Goal: Task Accomplishment & Management: Complete application form

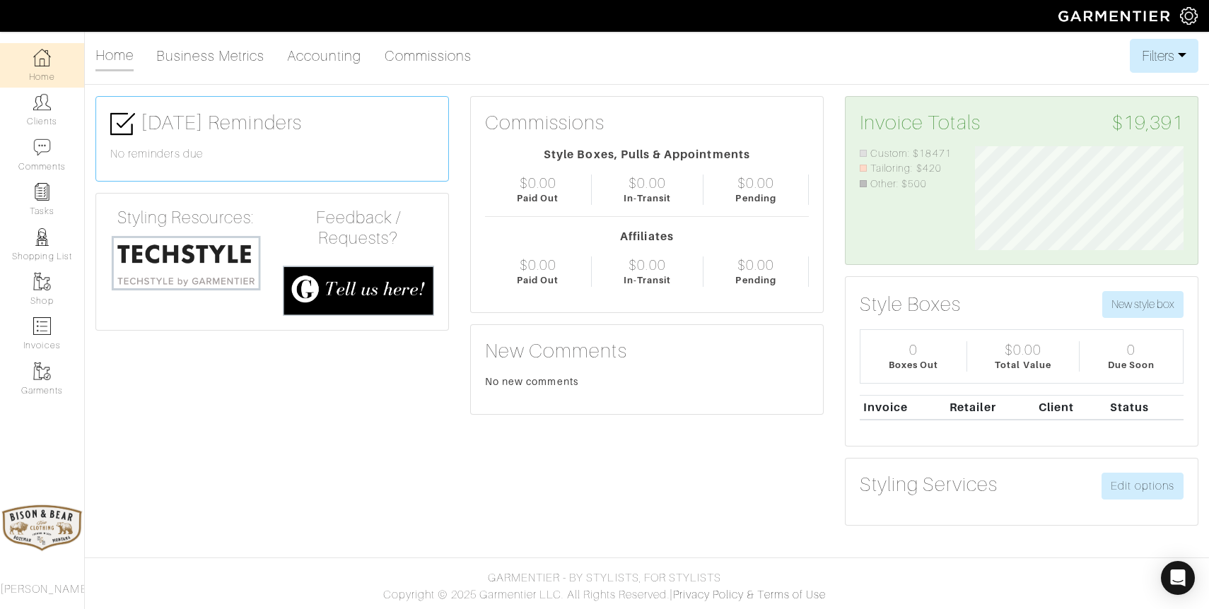
click at [43, 108] on img at bounding box center [42, 102] width 18 height 18
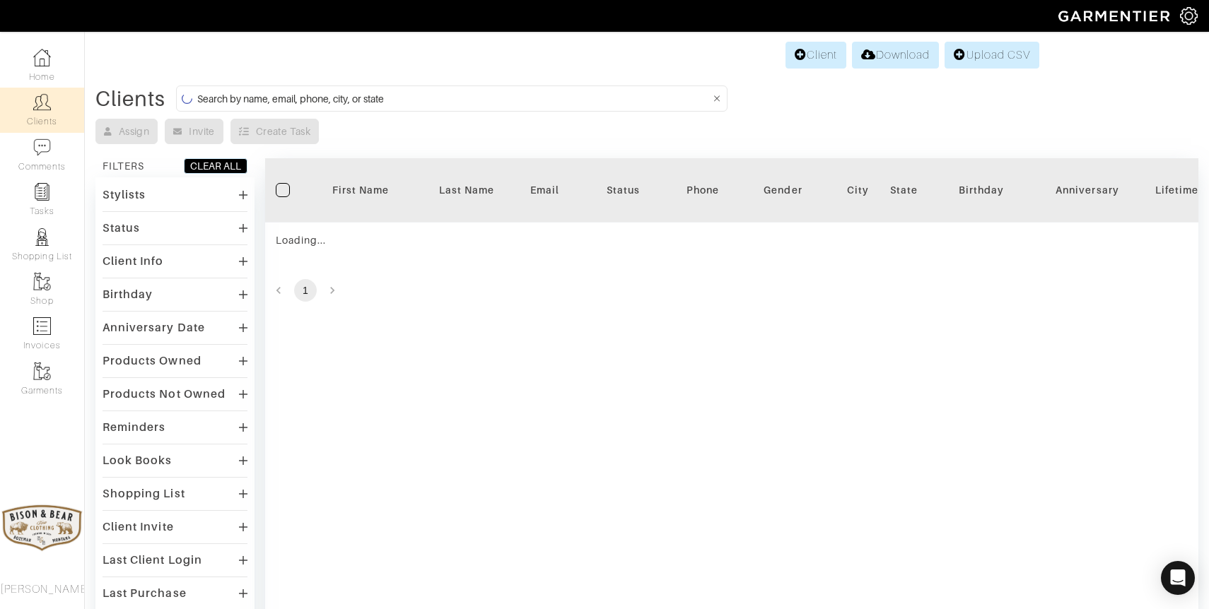
click at [467, 98] on input at bounding box center [453, 99] width 512 height 18
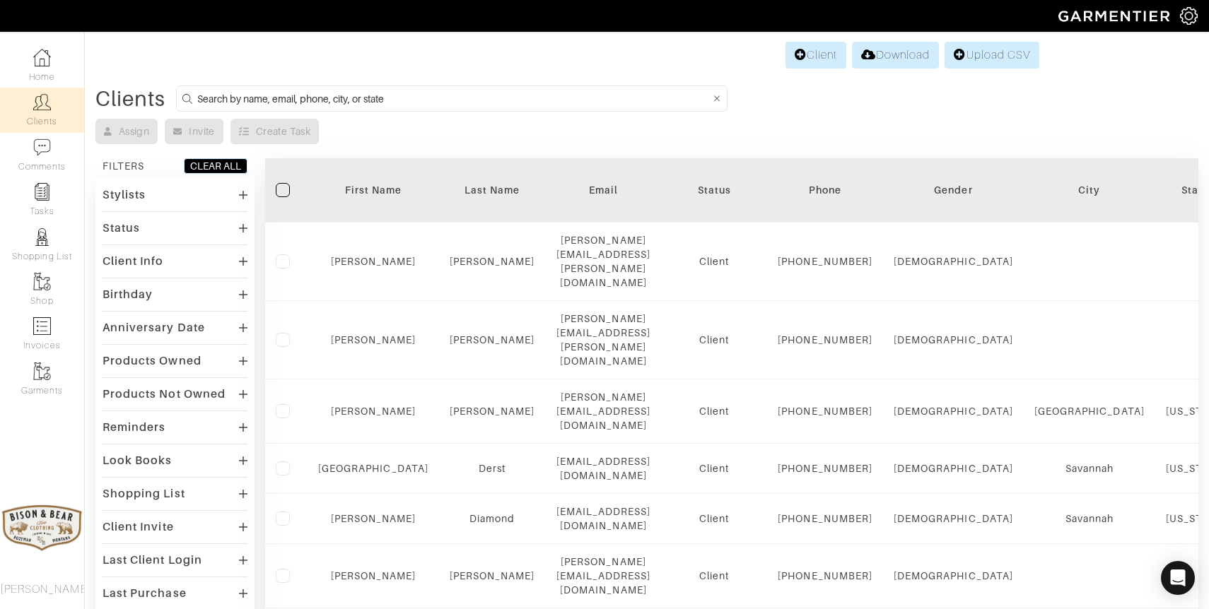
click at [467, 98] on input at bounding box center [453, 99] width 512 height 18
type input "nelson"
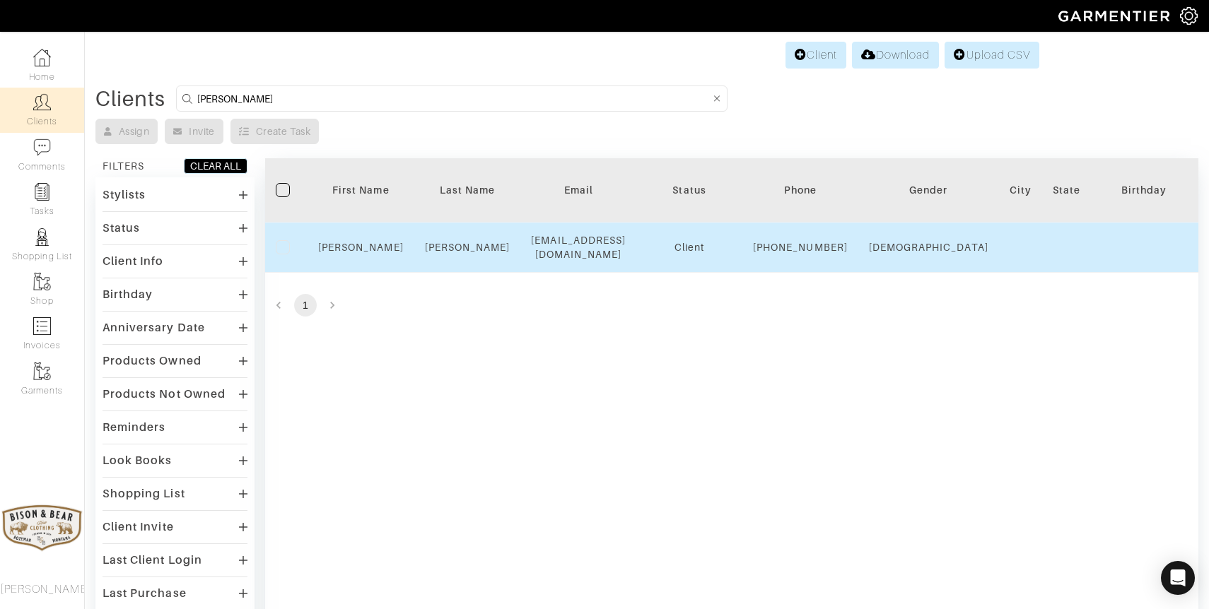
click at [461, 264] on td "Nelson" at bounding box center [467, 248] width 107 height 50
click at [460, 253] on link "Nelson" at bounding box center [468, 247] width 86 height 11
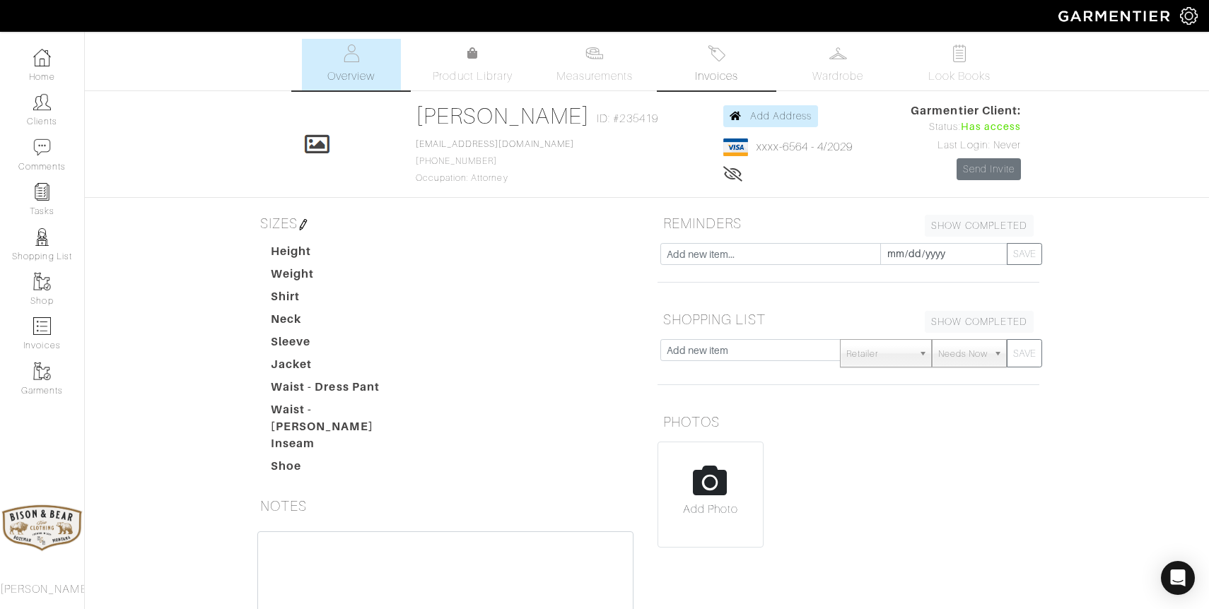
click at [712, 61] on img at bounding box center [716, 54] width 18 height 18
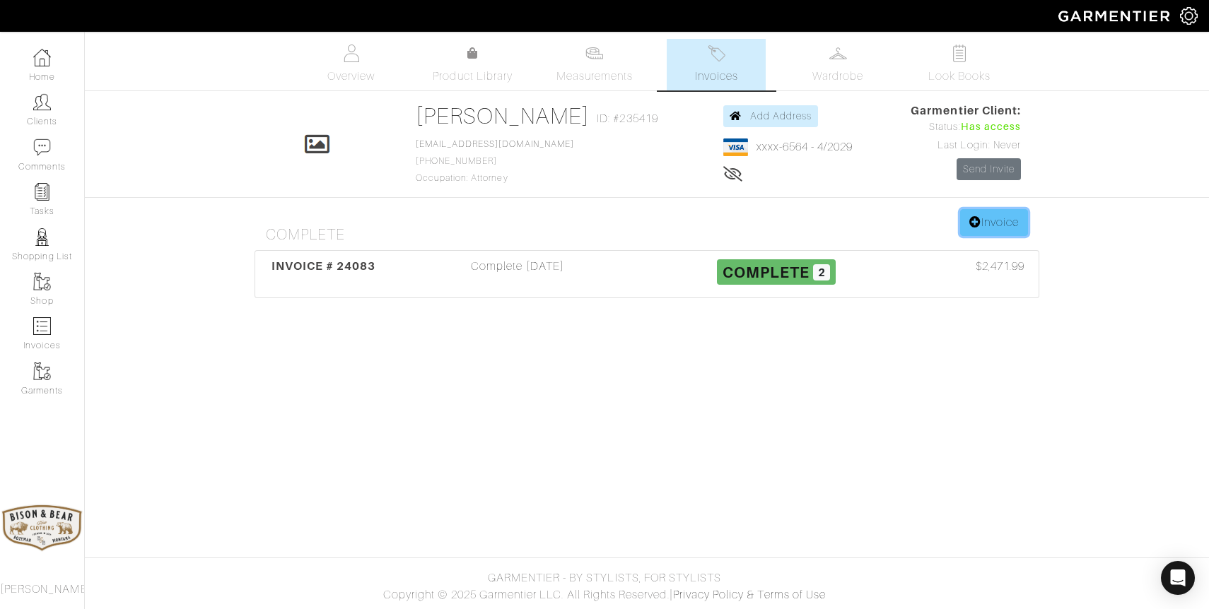
click at [978, 220] on link "Invoice" at bounding box center [994, 222] width 68 height 27
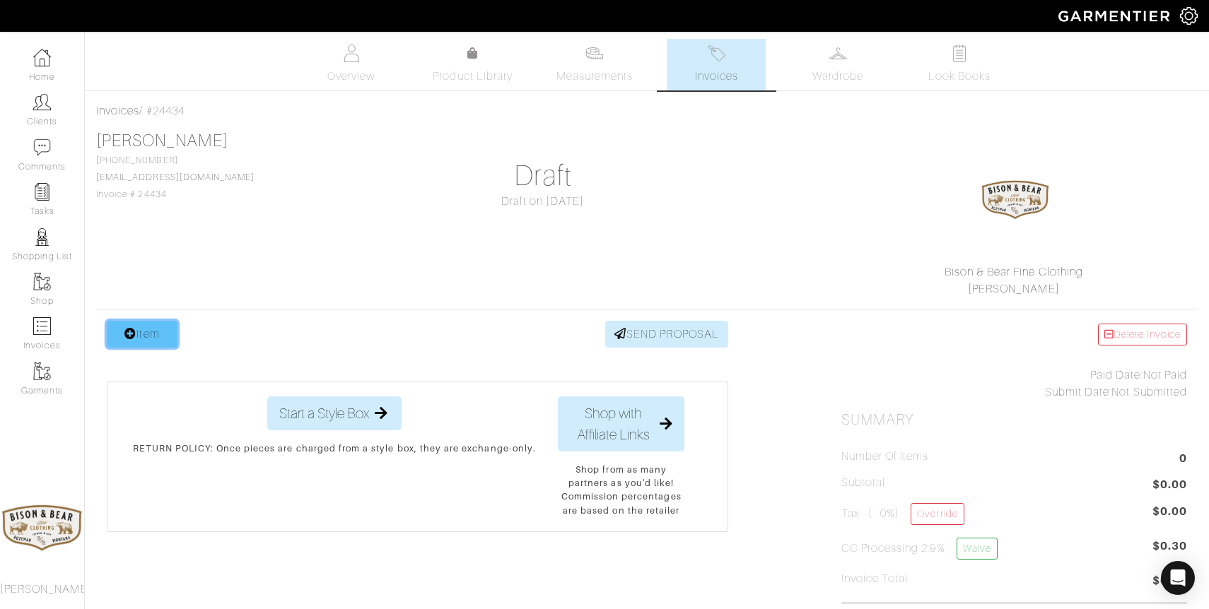
click at [149, 329] on link "Item" at bounding box center [142, 334] width 71 height 27
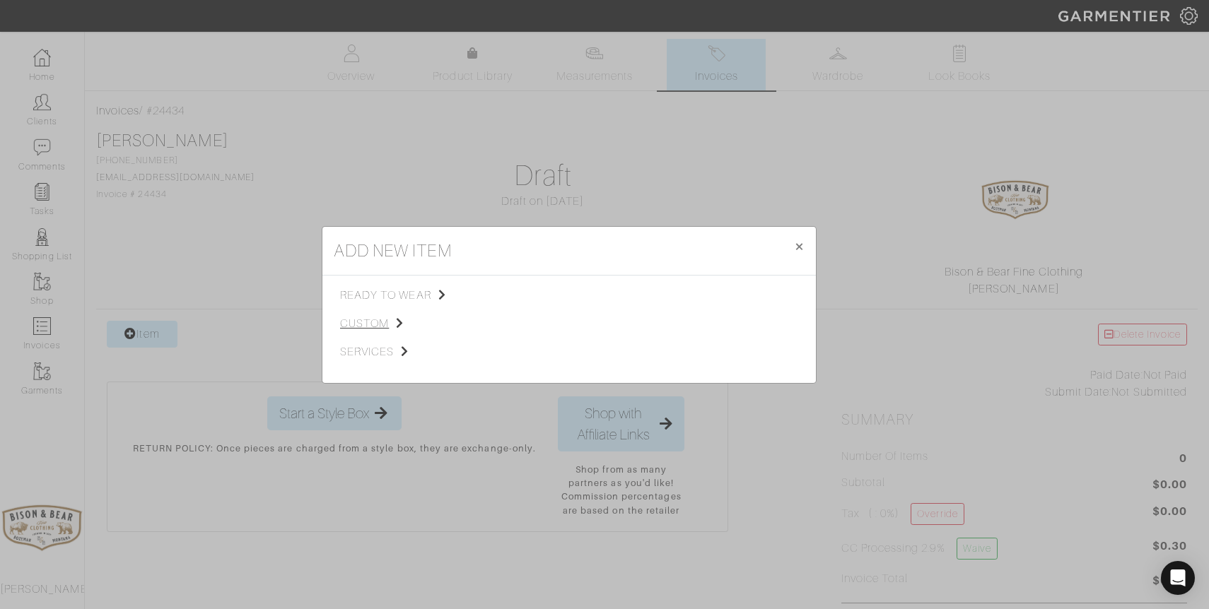
click at [384, 322] on span "custom" at bounding box center [411, 323] width 142 height 17
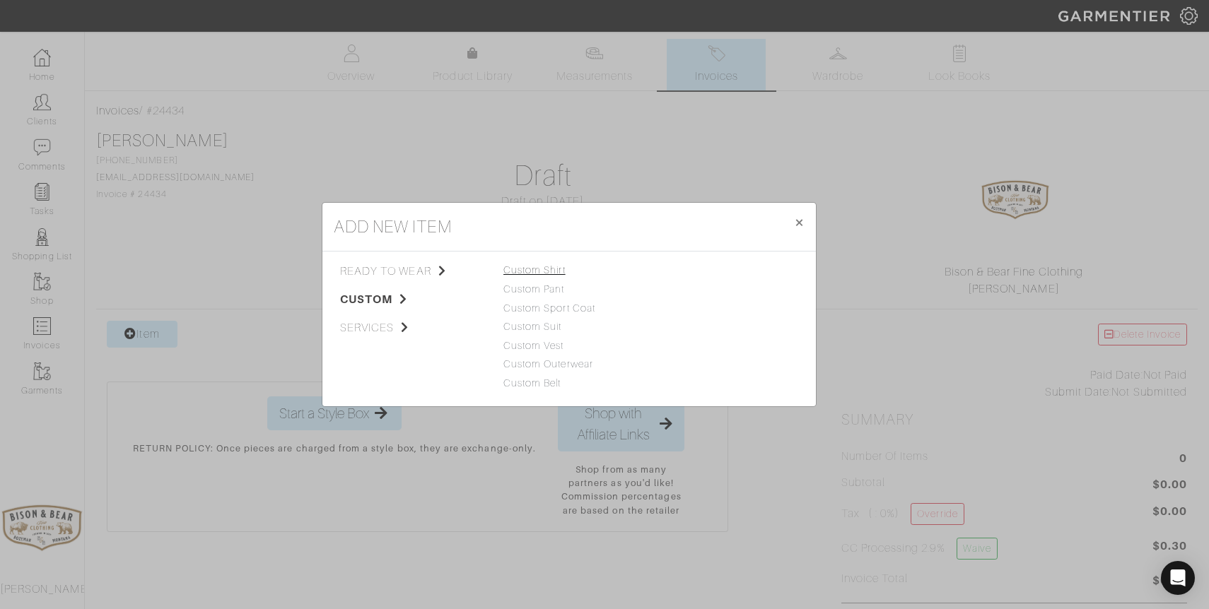
click at [556, 272] on link "Custom Shirt" at bounding box center [534, 269] width 62 height 11
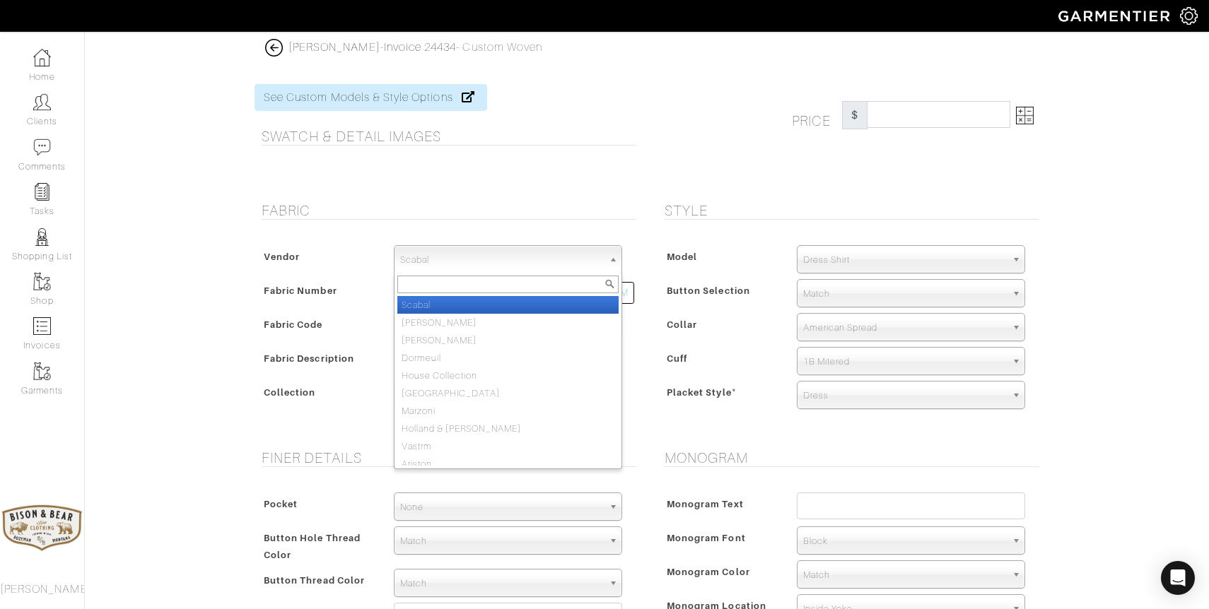
click at [419, 257] on span "Scabal" at bounding box center [501, 260] width 203 height 28
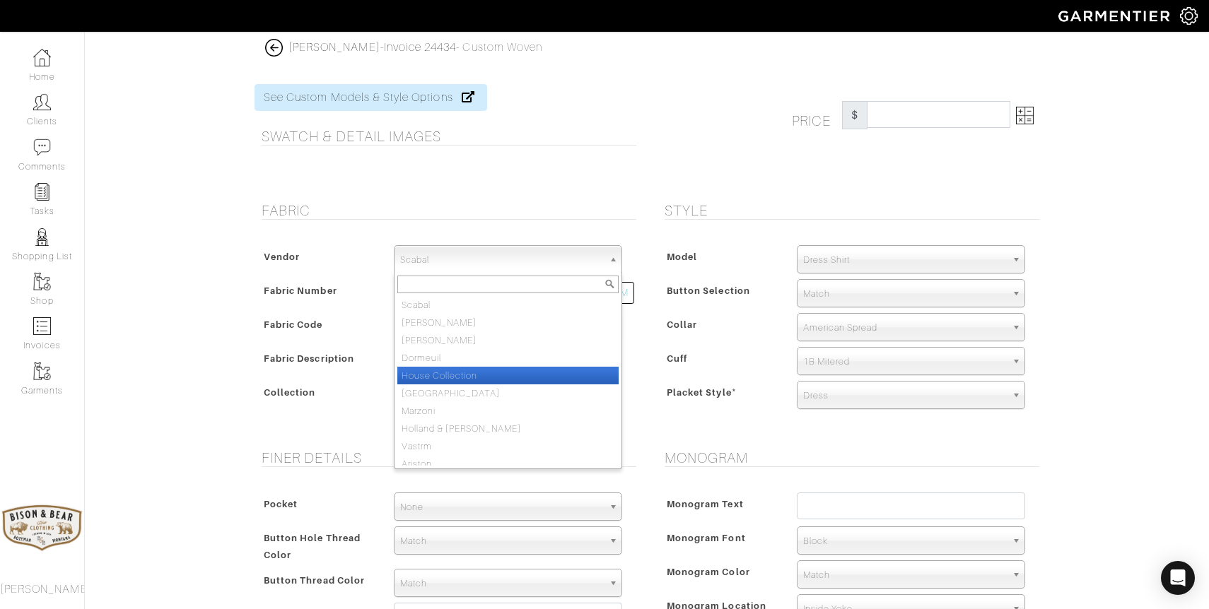
click at [428, 367] on li "House Collection" at bounding box center [507, 376] width 221 height 18
select select "75"
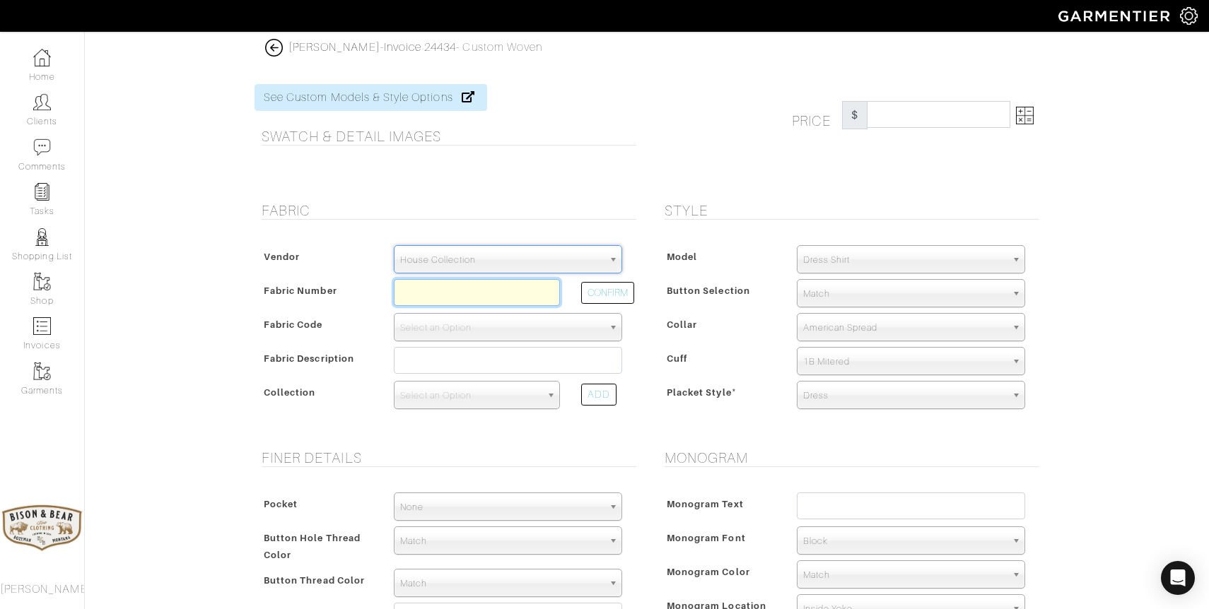
click at [421, 301] on input "text" at bounding box center [477, 292] width 166 height 27
click at [603, 296] on button "CONFIRM" at bounding box center [607, 293] width 53 height 22
type input "D5-46124029"
select select "5571"
type input "White Charles Herringbone"
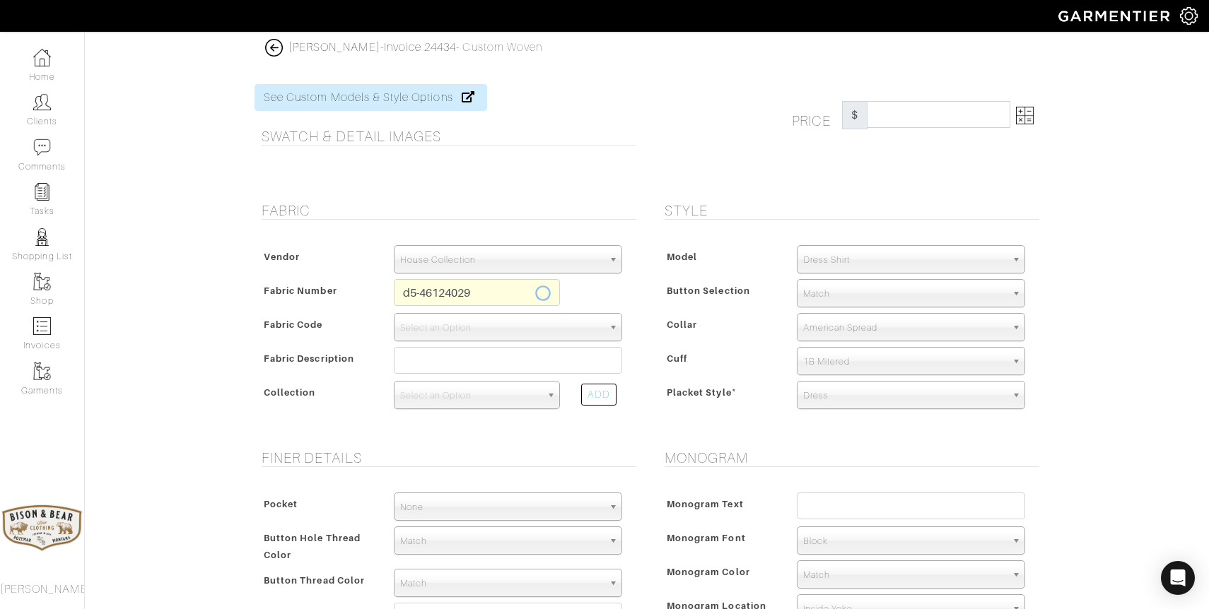
select select
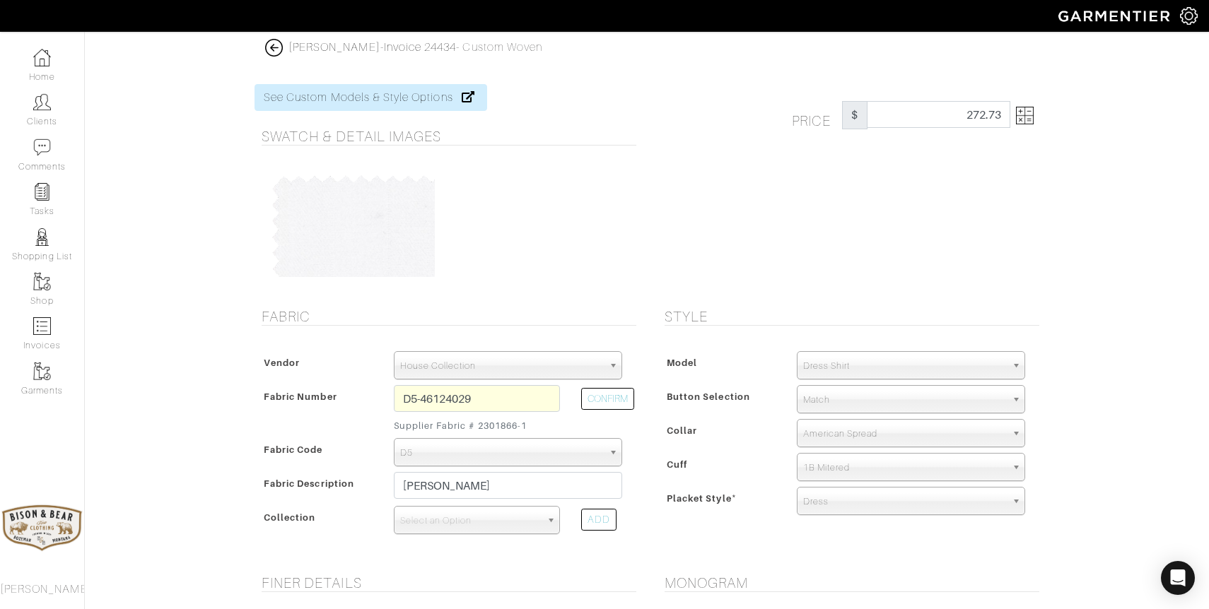
click at [1022, 124] on img at bounding box center [1025, 116] width 18 height 18
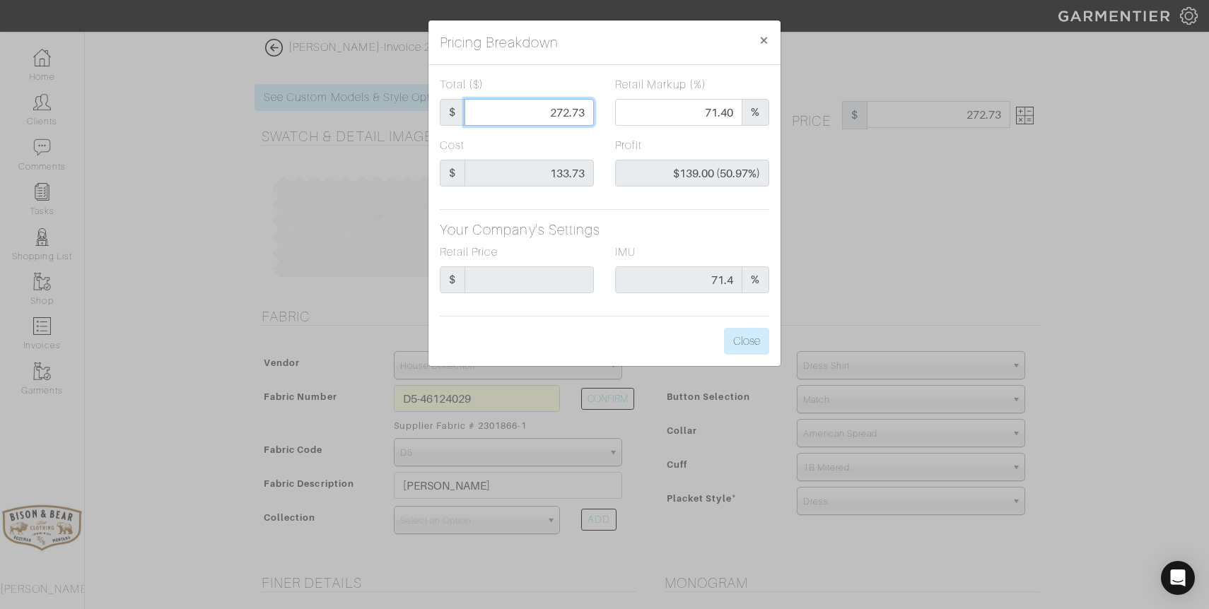
drag, startPoint x: 540, startPoint y: 109, endPoint x: 602, endPoint y: 109, distance: 62.2
click at [602, 109] on div "Total ($) $ 272.73" at bounding box center [516, 106] width 175 height 61
type input "1"
type input "0.00"
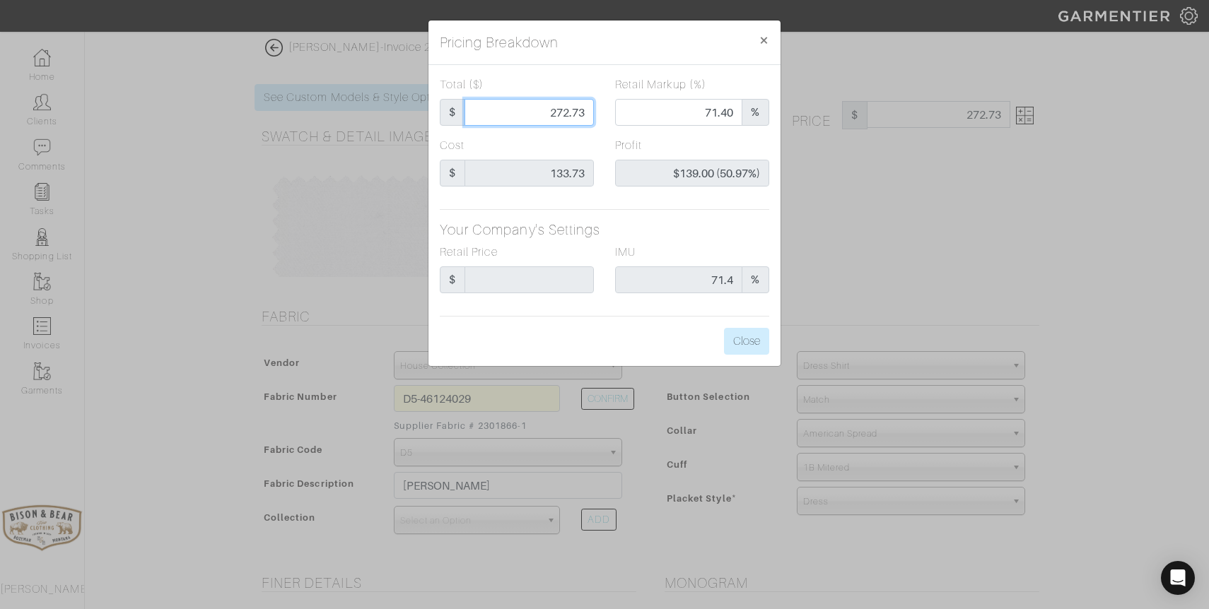
type input "-$132.73 (-13273.00%)"
type input "13"
type input "-$120.73 (-928.69%)"
type input "133"
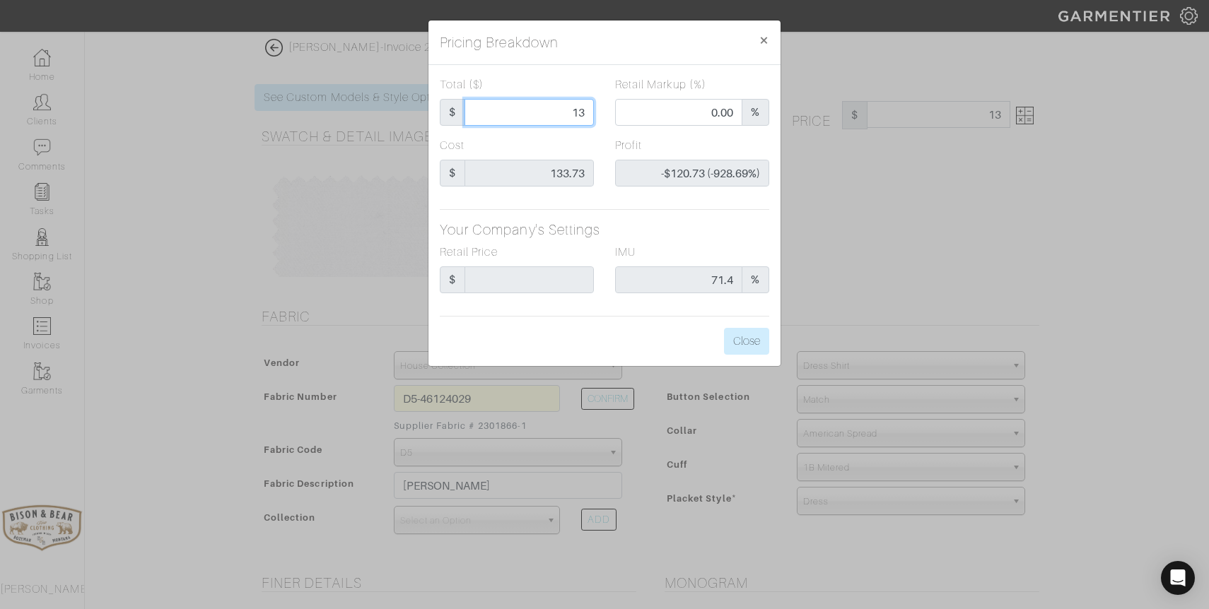
type input "133"
type input "41.35"
type input "-$0.73 (-0.55%)"
type input "133."
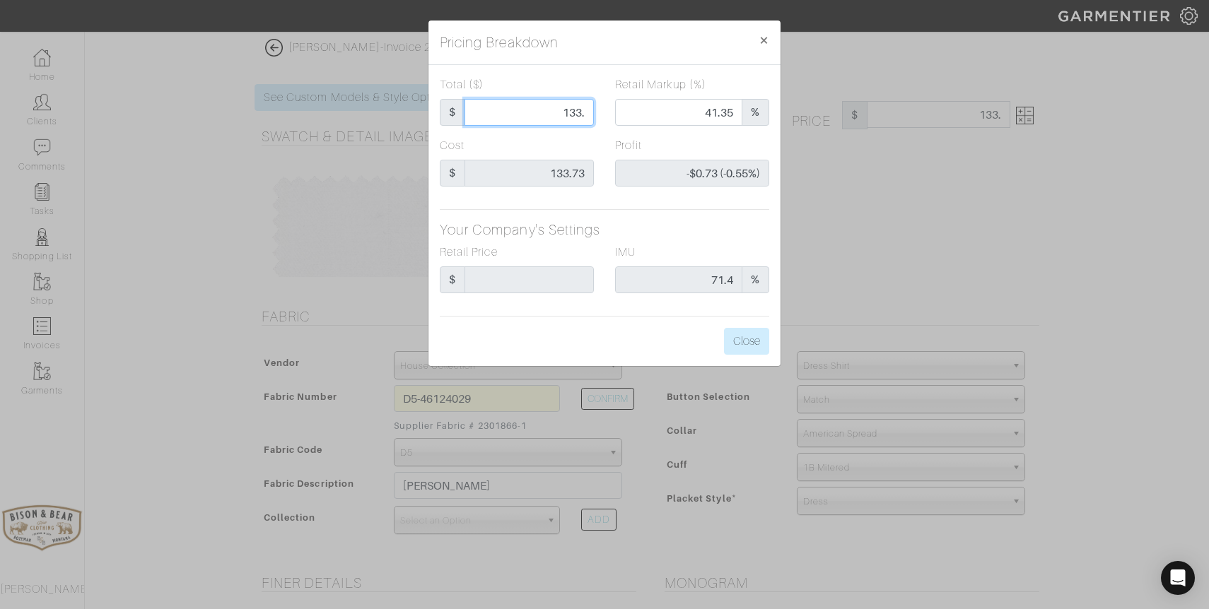
type input "133.7"
type input "41.66"
type input "-$0.03 (-0.02%)"
type input "133.73"
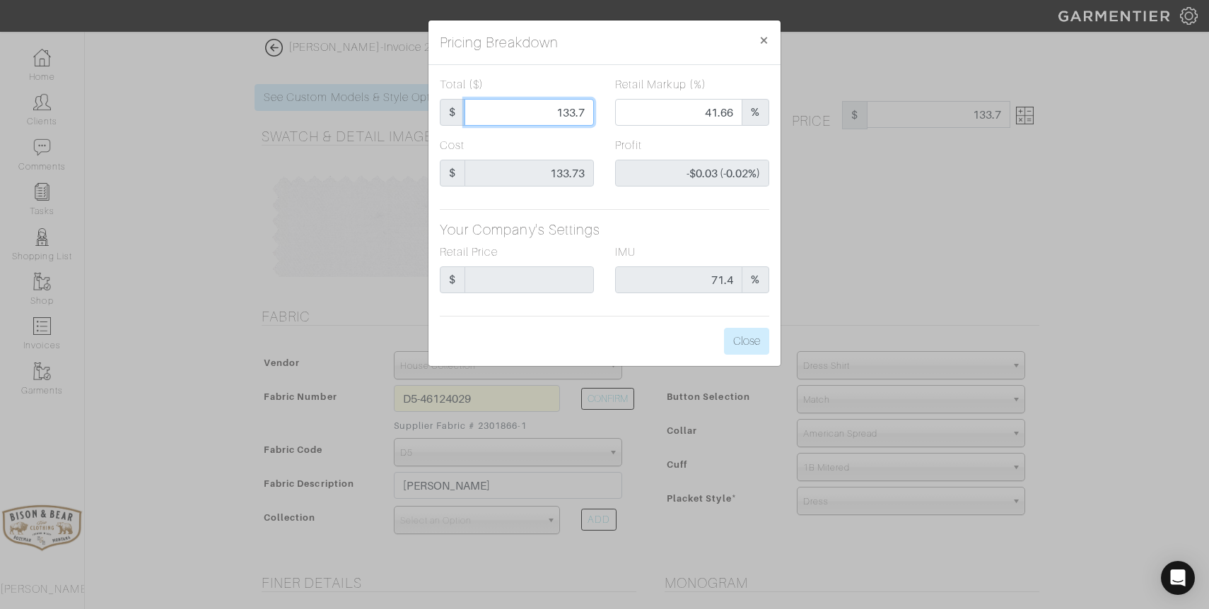
type input "133.73"
type input "41.67"
type input "$0.00 (0.00%)"
type input "133.73"
click at [737, 348] on button "Close" at bounding box center [746, 341] width 45 height 27
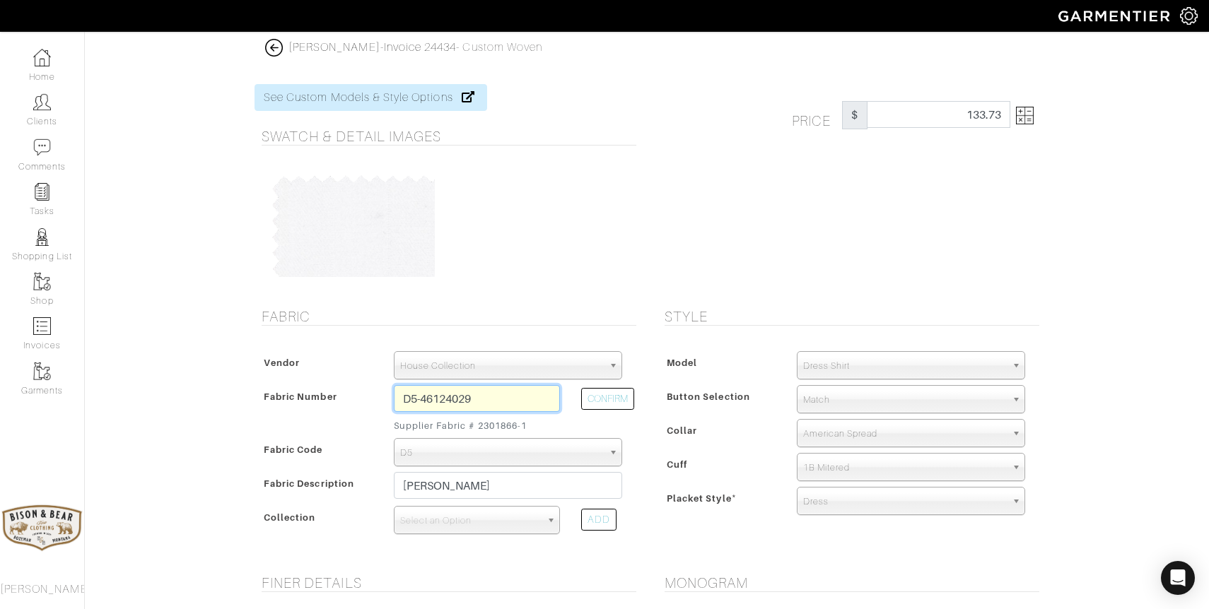
click at [414, 396] on input "D5-46124029" at bounding box center [477, 398] width 166 height 27
drag, startPoint x: 487, startPoint y: 399, endPoint x: 421, endPoint y: 400, distance: 66.4
click at [421, 400] on input "D4-46124029" at bounding box center [477, 398] width 166 height 27
type input "D4-45117426"
click at [616, 396] on button "CONFIRM" at bounding box center [607, 399] width 53 height 22
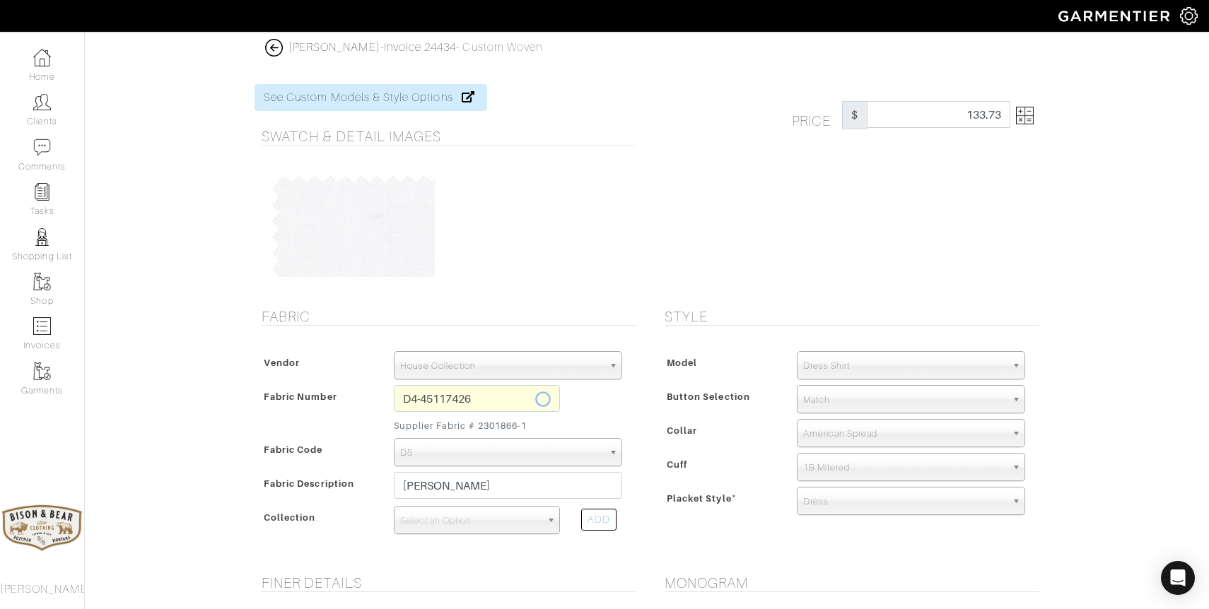
select select "875"
type input "White Twill"
select select
type input "123.44"
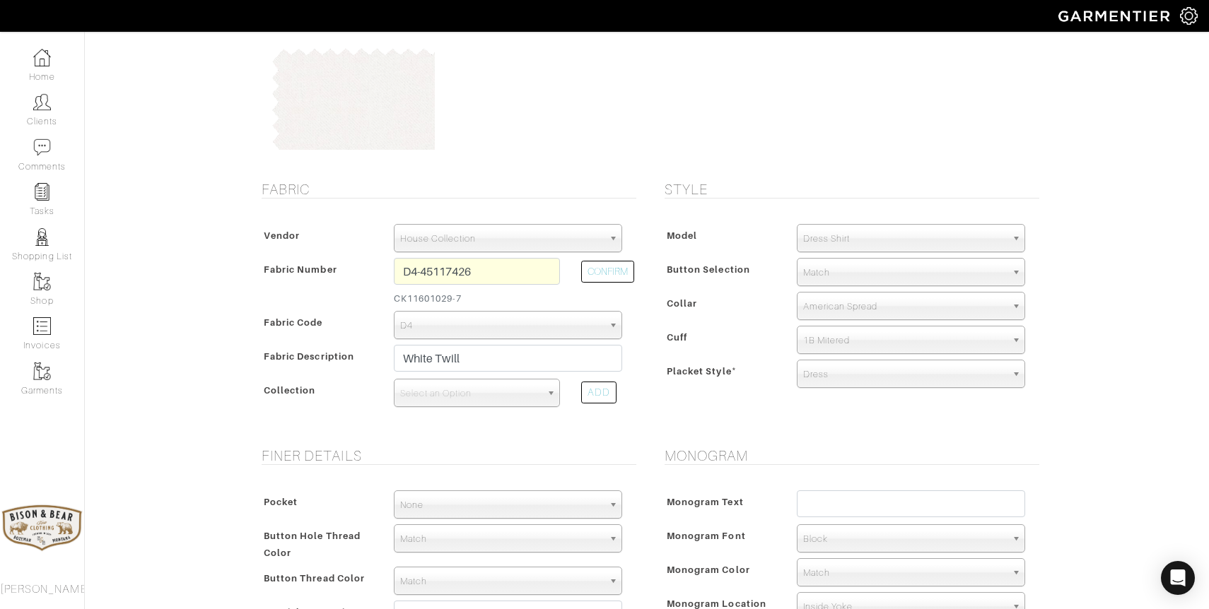
scroll to position [137, 0]
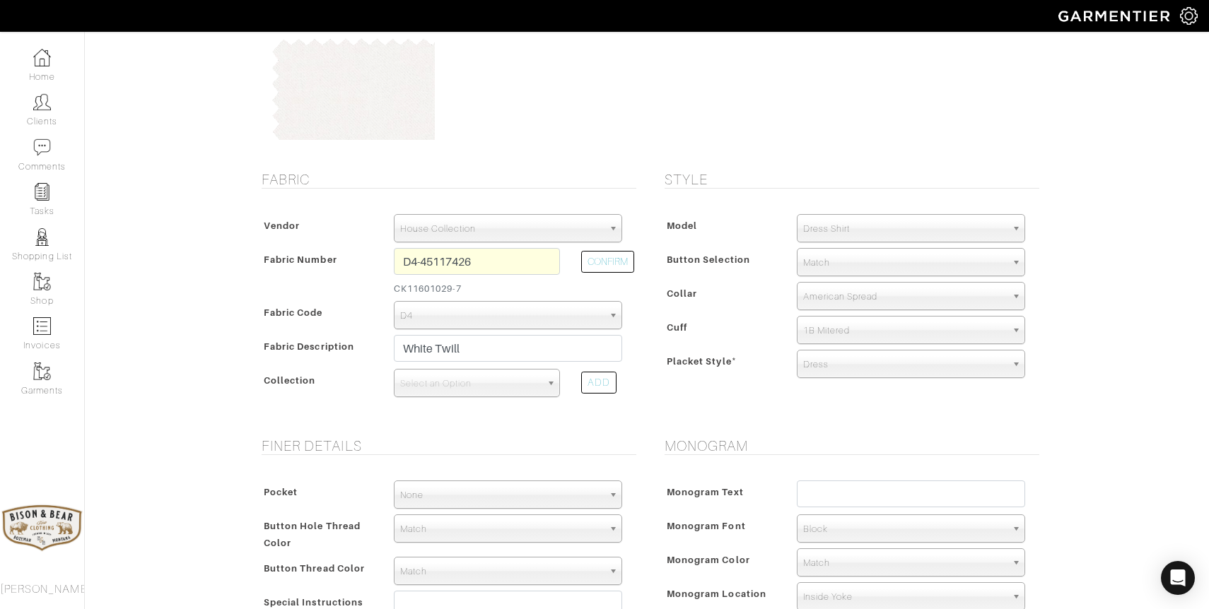
click at [490, 399] on div "Autumn Cool v19072 Autumn Cool v21072 Canclini Colico Insert V25011 Canclini Co…" at bounding box center [476, 385] width 187 height 32
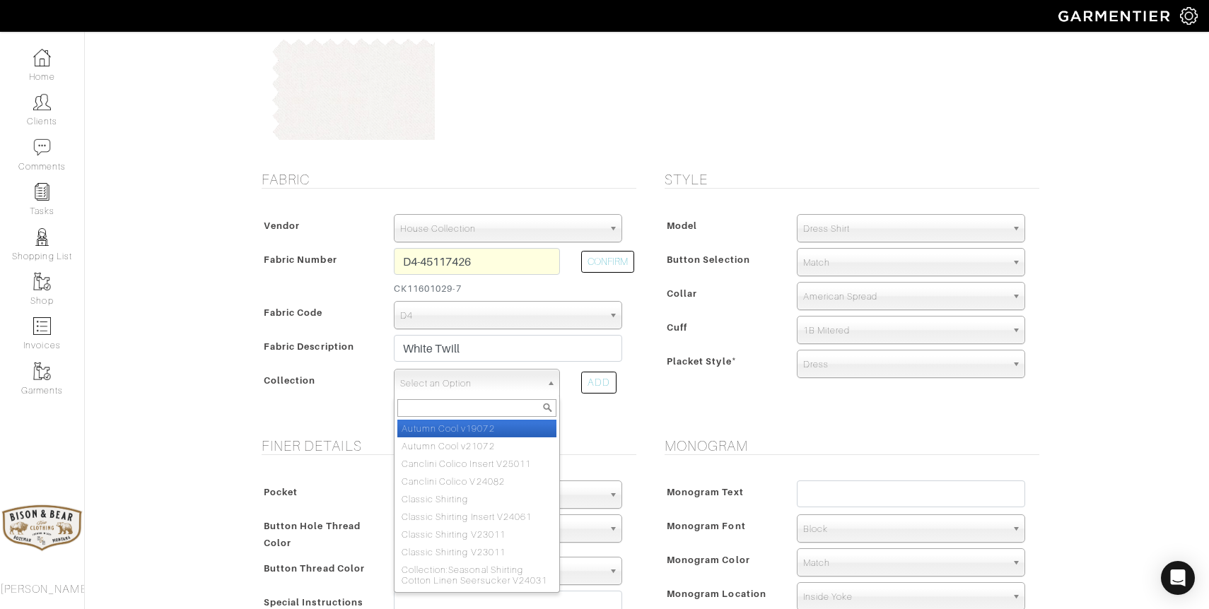
click at [488, 392] on span "Select an Option" at bounding box center [470, 384] width 141 height 28
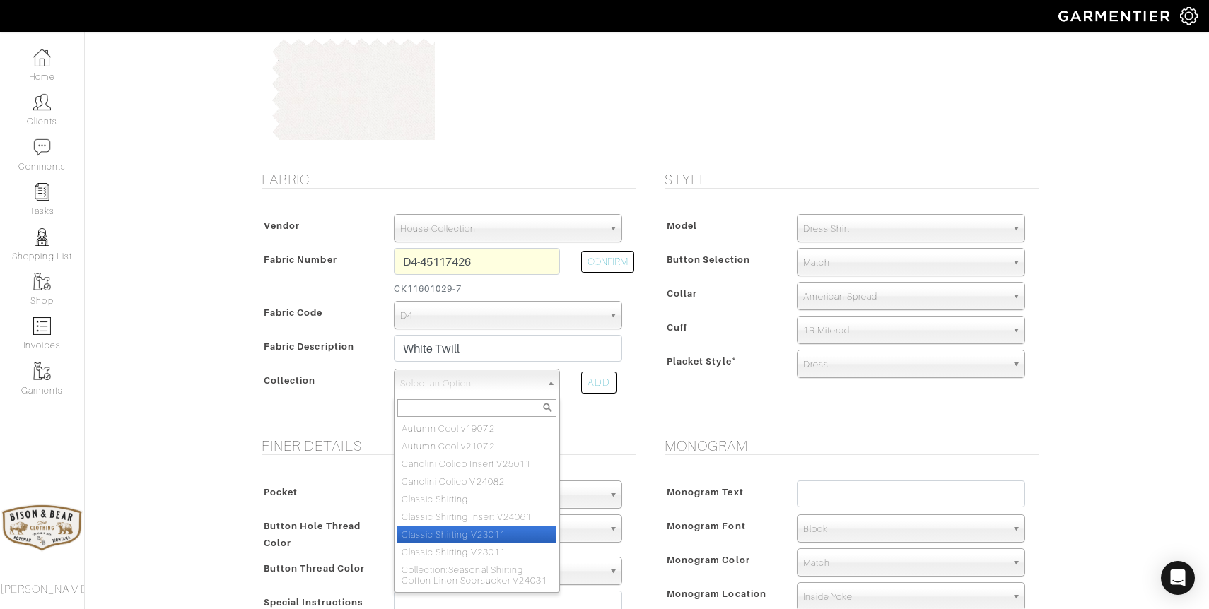
click at [473, 535] on li "Classic Shirting V23011" at bounding box center [476, 535] width 159 height 18
select select "883"
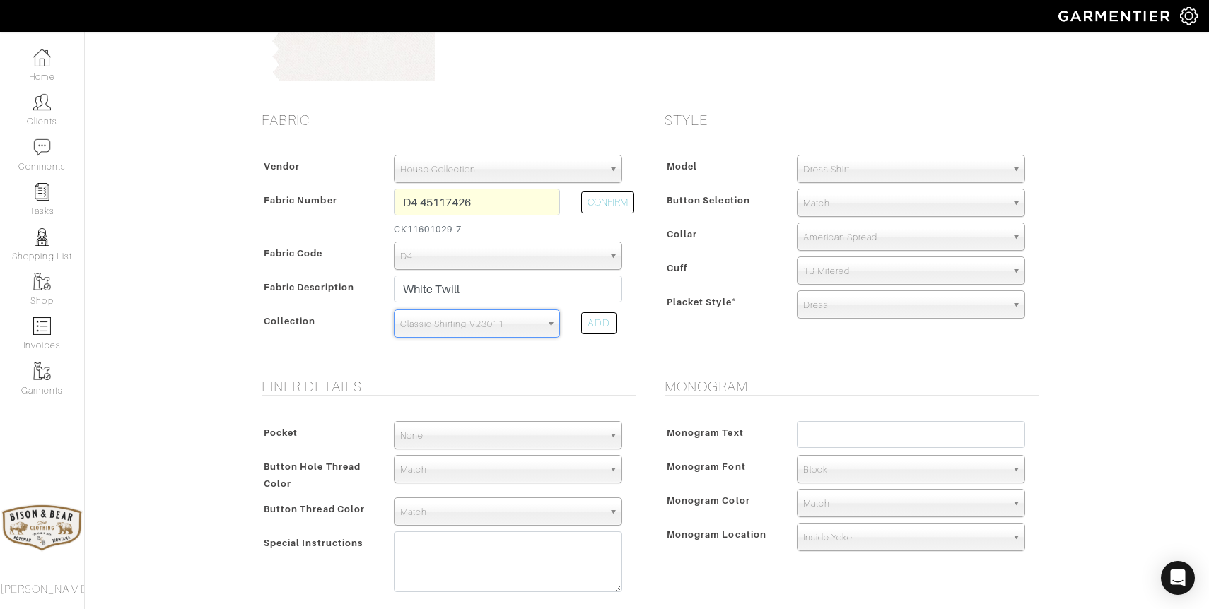
scroll to position [228, 0]
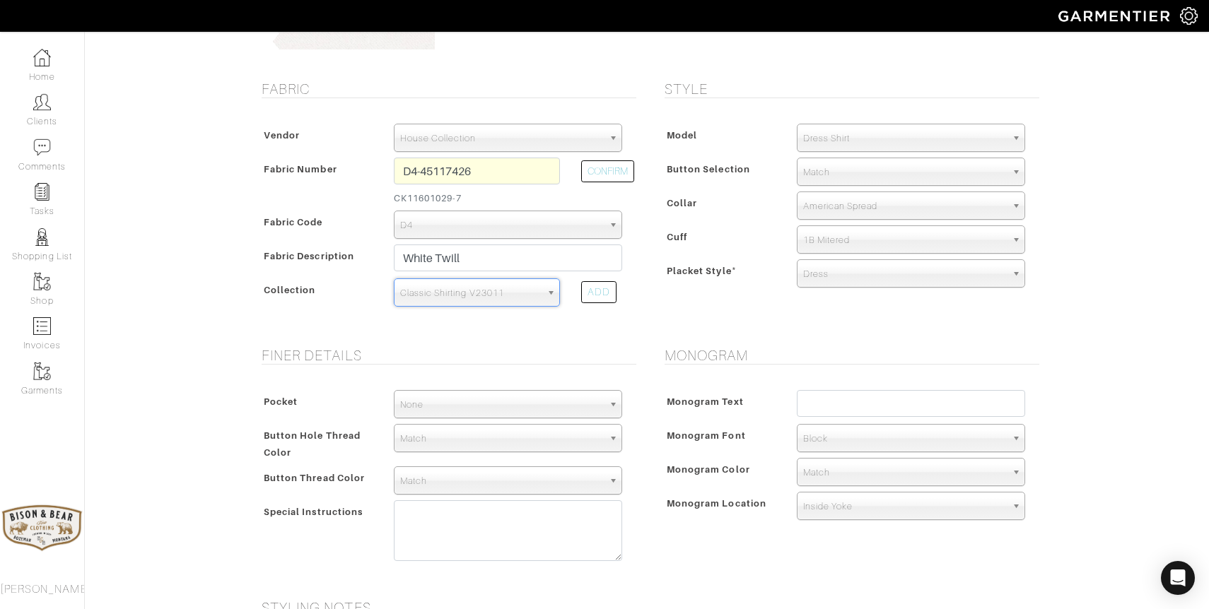
click at [848, 169] on span "Match" at bounding box center [904, 172] width 203 height 28
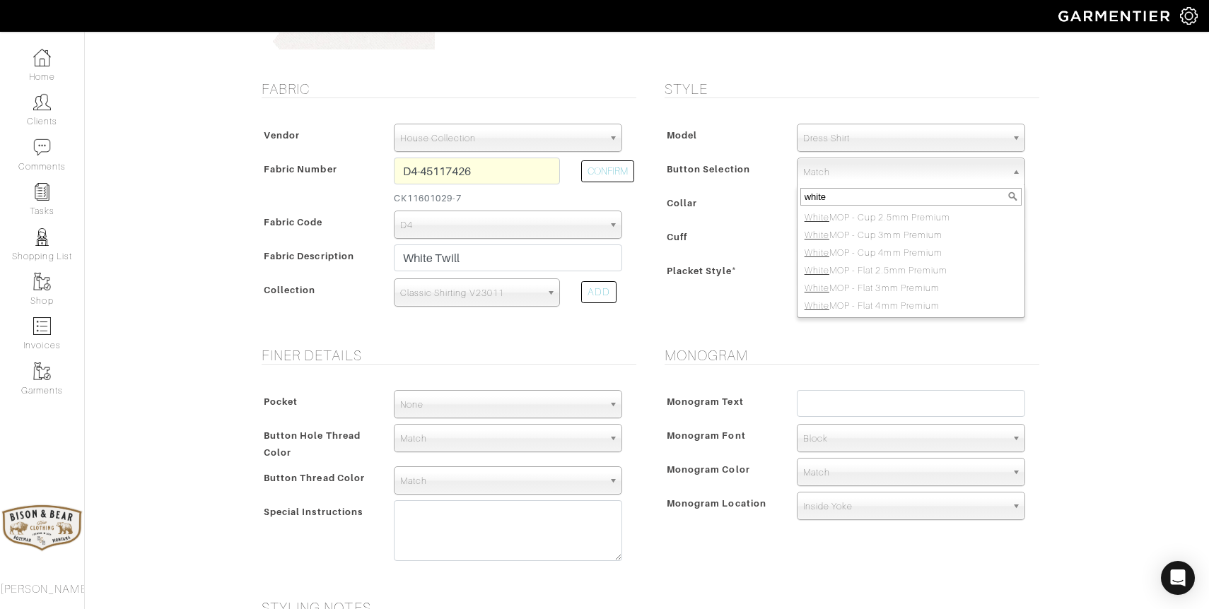
type input "white"
click at [1103, 209] on div "Kyle Nelson - Invoice 24434 - Custom Woven See Custom Models & Style Options Sw…" at bounding box center [604, 379] width 1209 height 1136
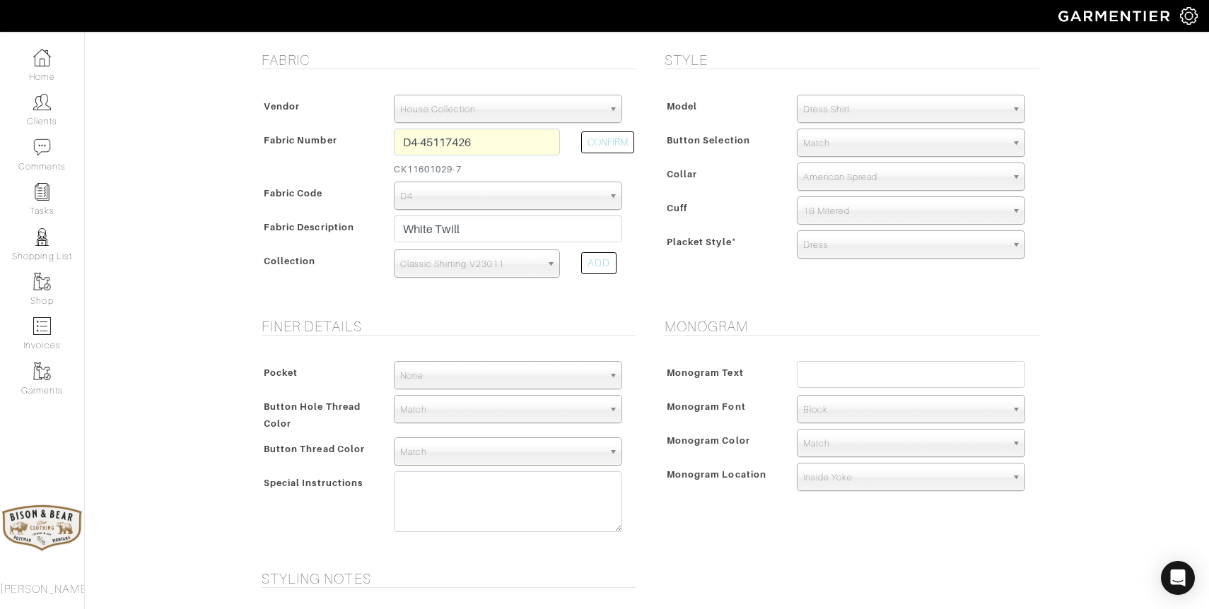
scroll to position [254, 0]
click at [490, 146] on input "D4-45117426" at bounding box center [477, 144] width 166 height 27
drag, startPoint x: 508, startPoint y: 142, endPoint x: 357, endPoint y: 141, distance: 151.2
click at [357, 141] on div "Fabric Number D4-45117426 CK11601029-7 CONFIRM" at bounding box center [445, 157] width 375 height 53
click at [620, 143] on button "CONFIRM" at bounding box center [607, 145] width 53 height 22
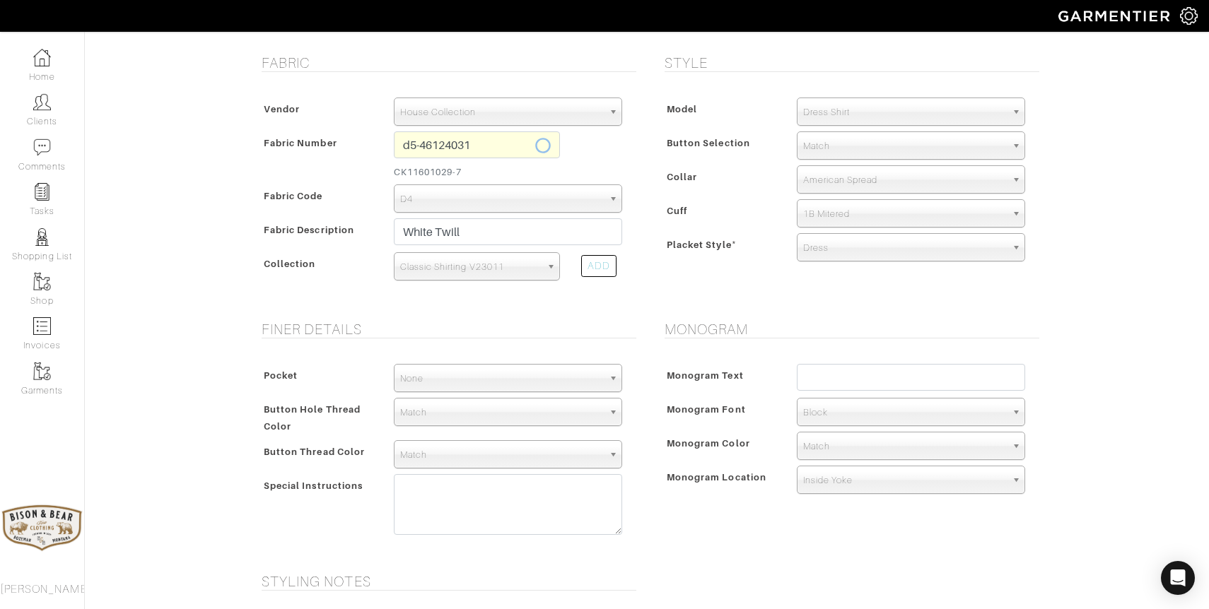
type input "D5-46124031"
select select "5571"
type input "Lt Blue Charles Herringbone"
select select
type input "133.72"
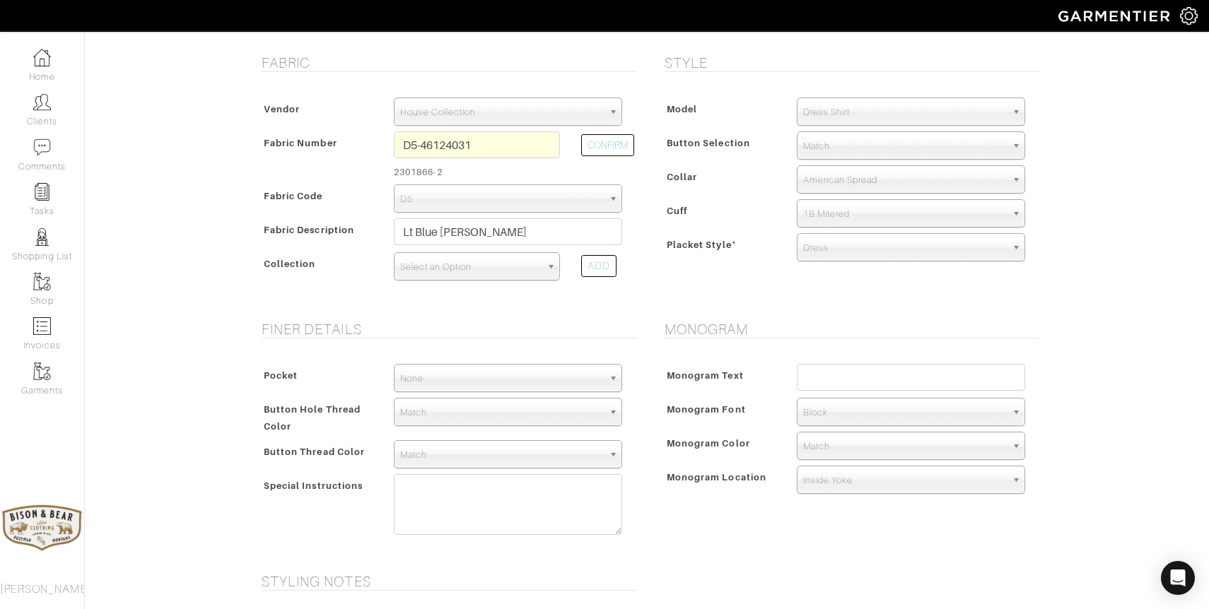
click at [515, 269] on span "Select an Option" at bounding box center [470, 267] width 141 height 28
type input "comfort"
click at [512, 324] on li "Comfort Ease 2.0 V23061" at bounding box center [476, 330] width 159 height 18
select select "828"
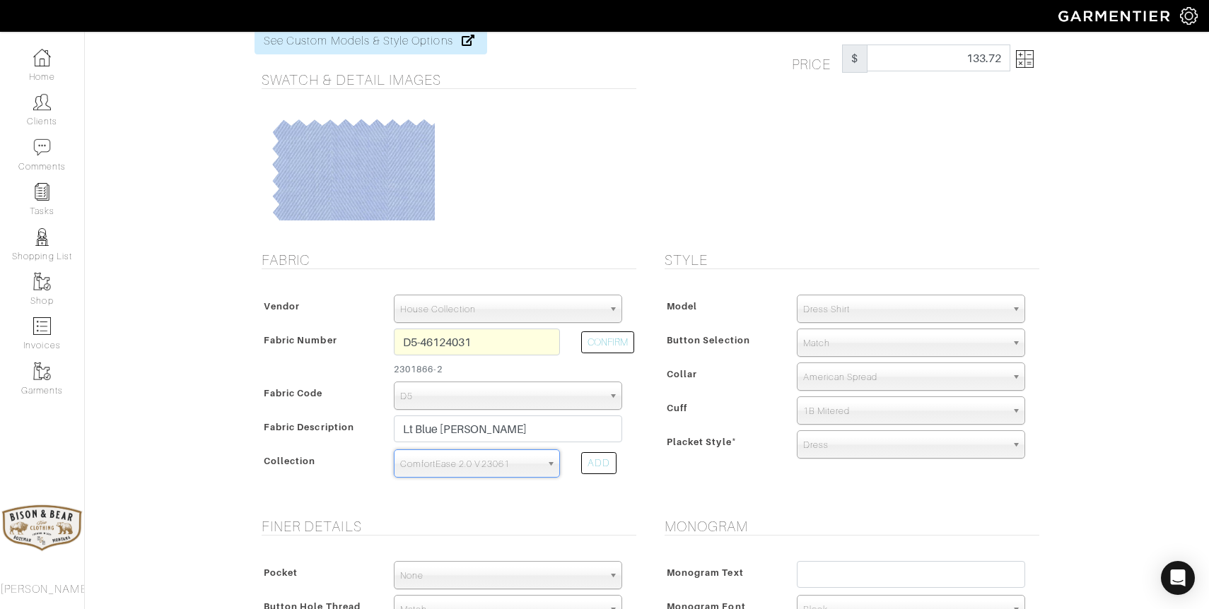
scroll to position [0, 0]
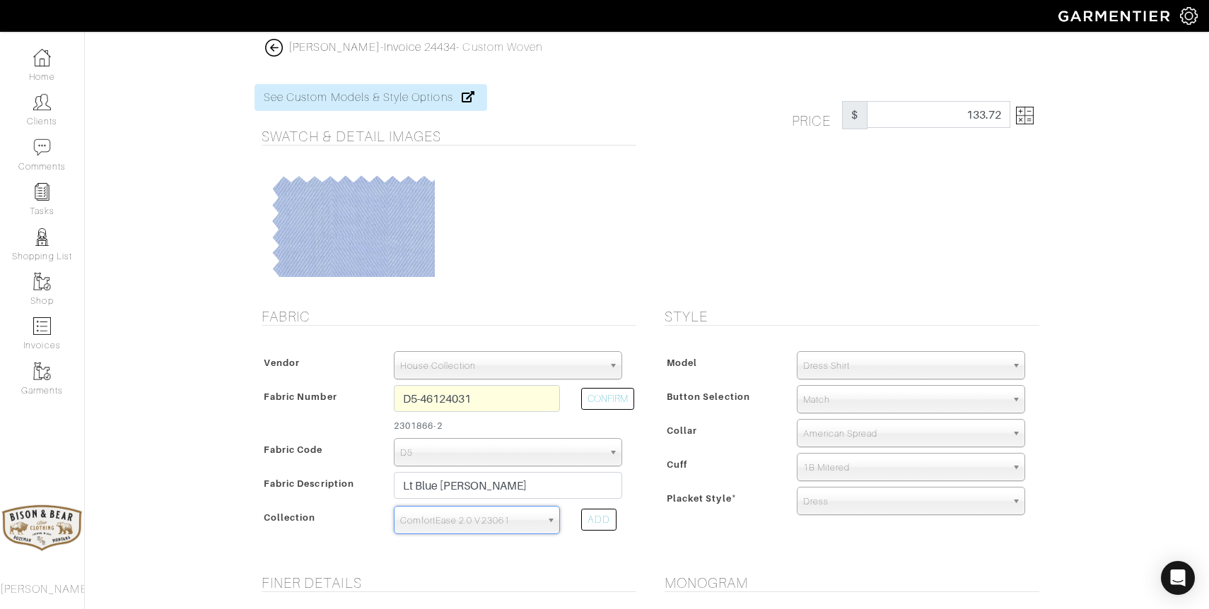
click at [1020, 119] on img at bounding box center [1025, 116] width 18 height 18
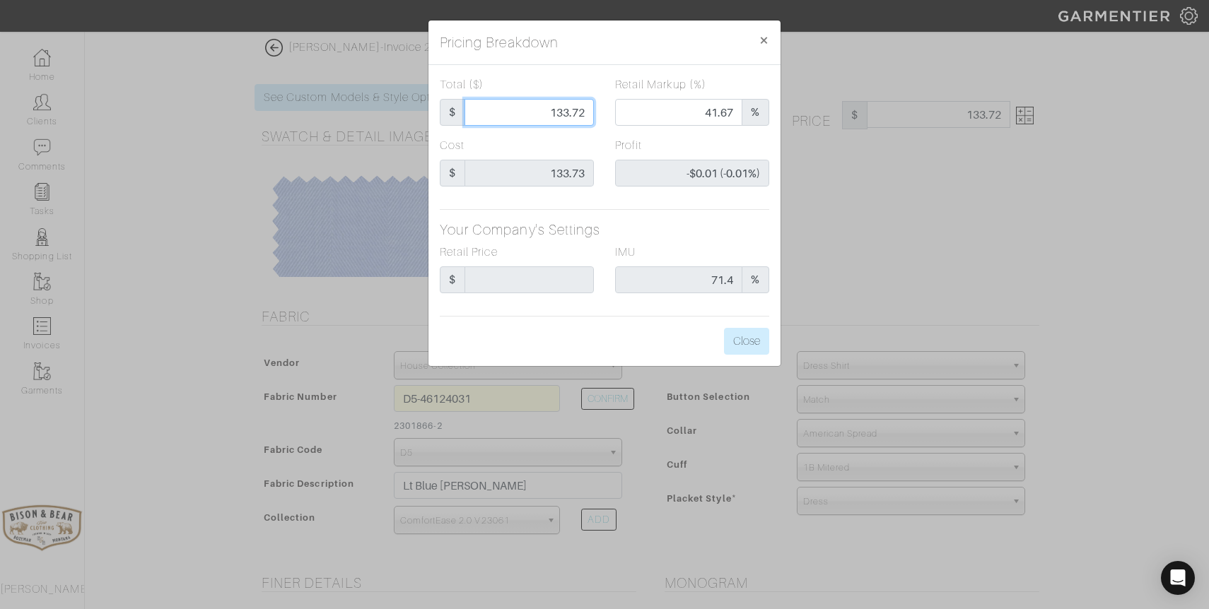
click at [565, 112] on input "133.72" at bounding box center [528, 112] width 129 height 27
type input "1"
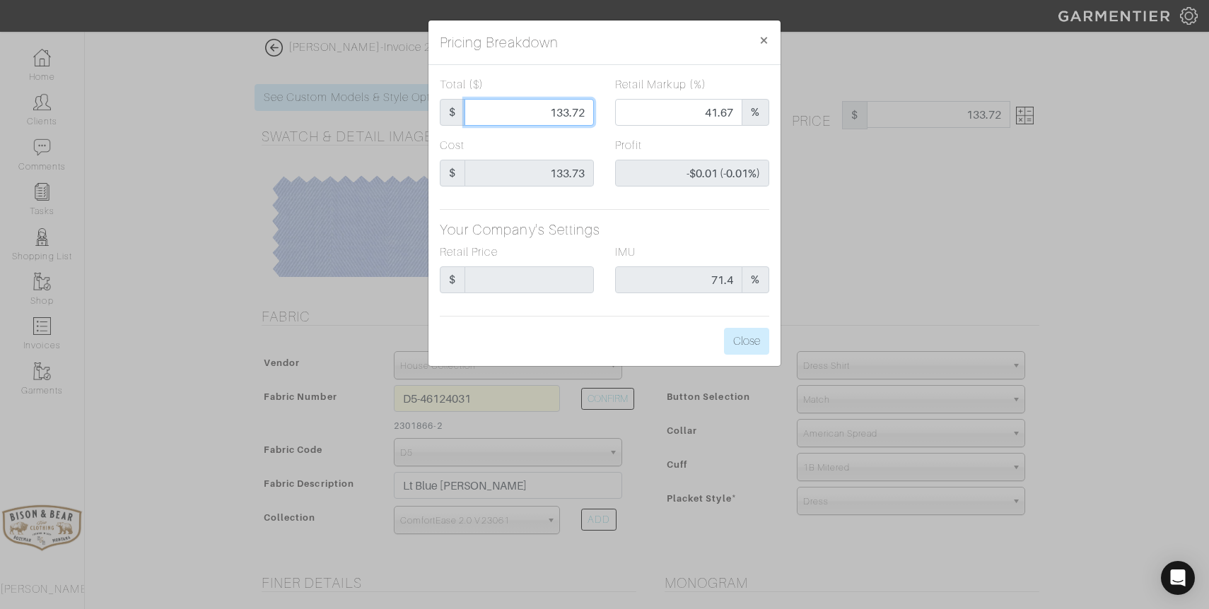
type input "0.00"
type input "-$132.73 (-13273.00%)"
type input "13"
type input "-$120.73 (-928.69%)"
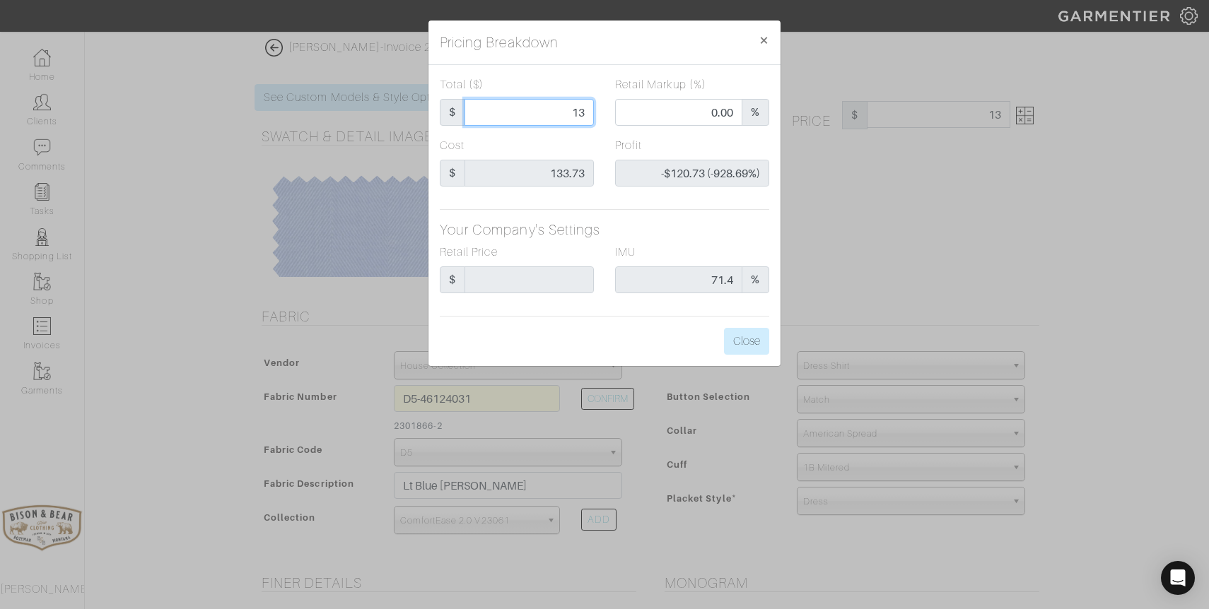
type input "133"
type input "41.35"
type input "-$0.73 (-0.55%)"
type input "133."
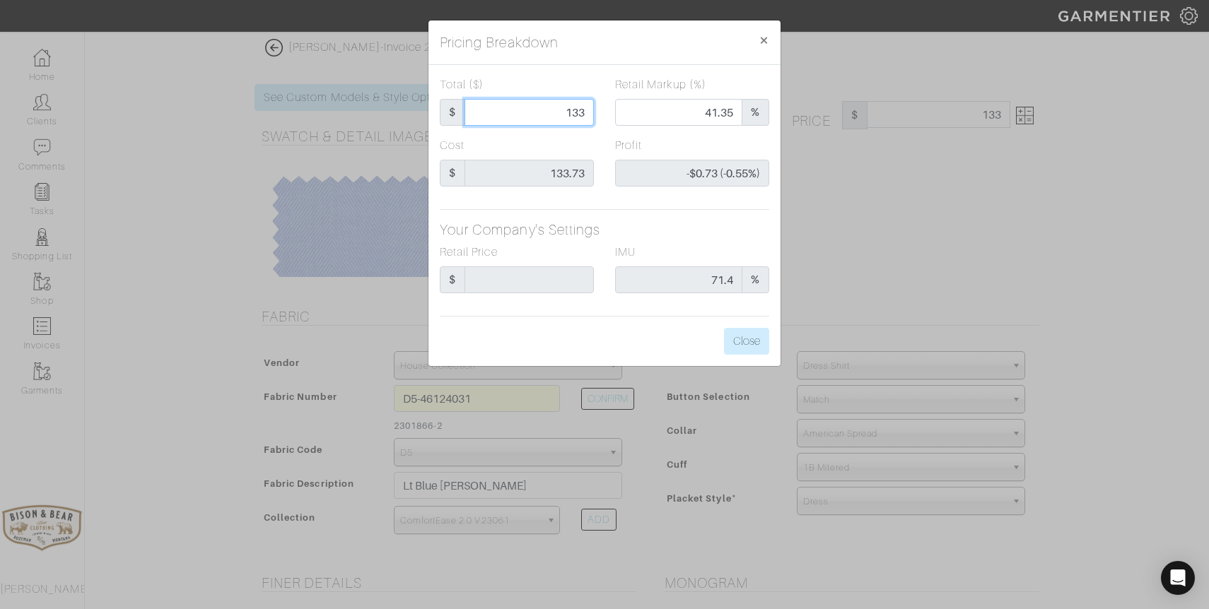
type input "133."
type input "133.7"
type input "41.66"
type input "-$0.03 (-0.02%)"
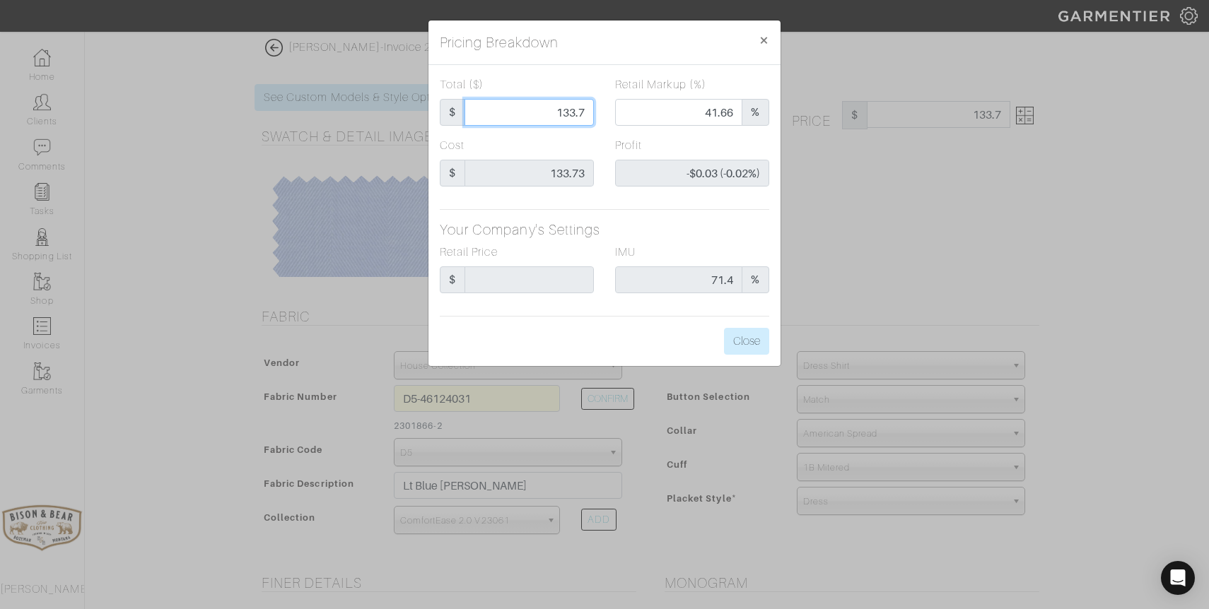
type input "133.73"
type input "41.67"
type input "$0.00 (0.00%)"
type input "133.73"
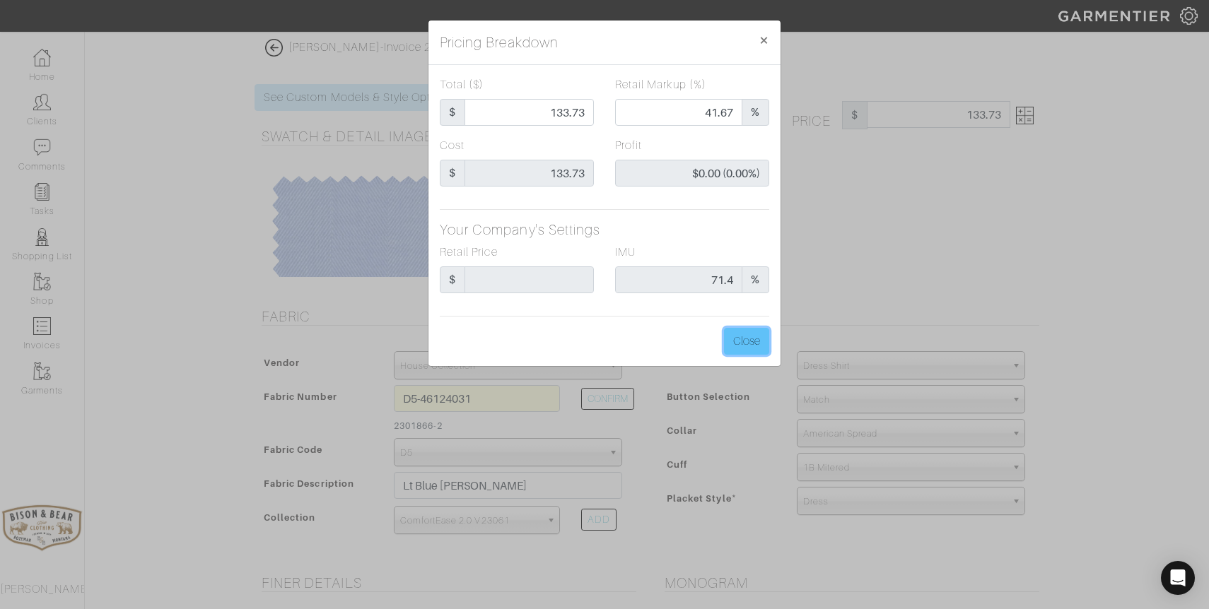
click at [748, 337] on button "Close" at bounding box center [746, 341] width 45 height 27
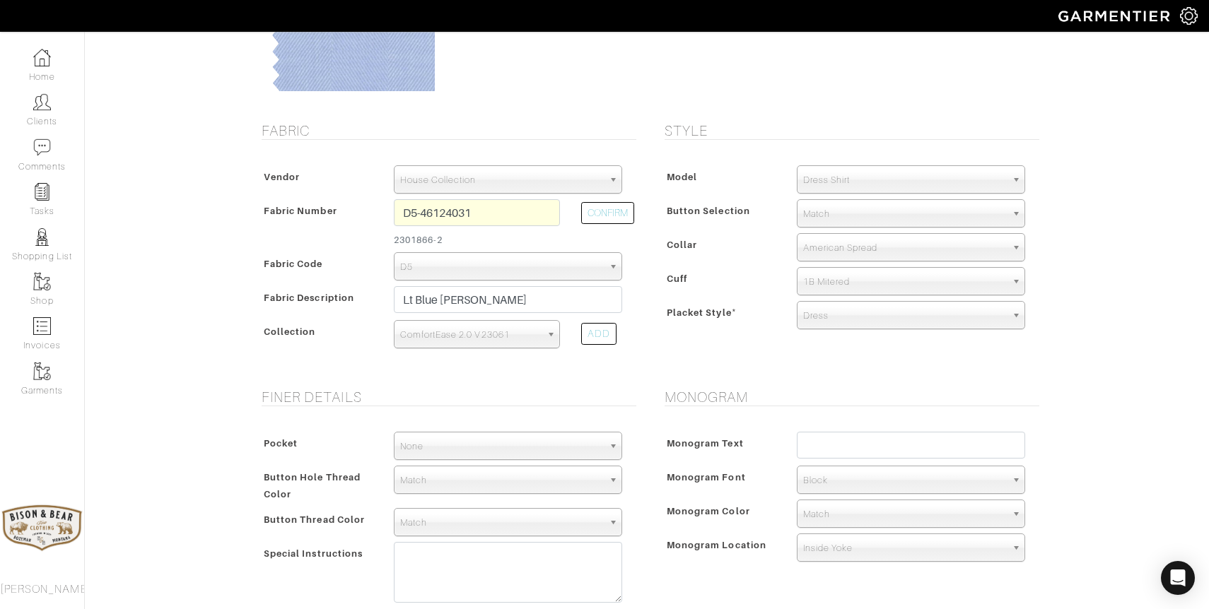
scroll to position [633, 0]
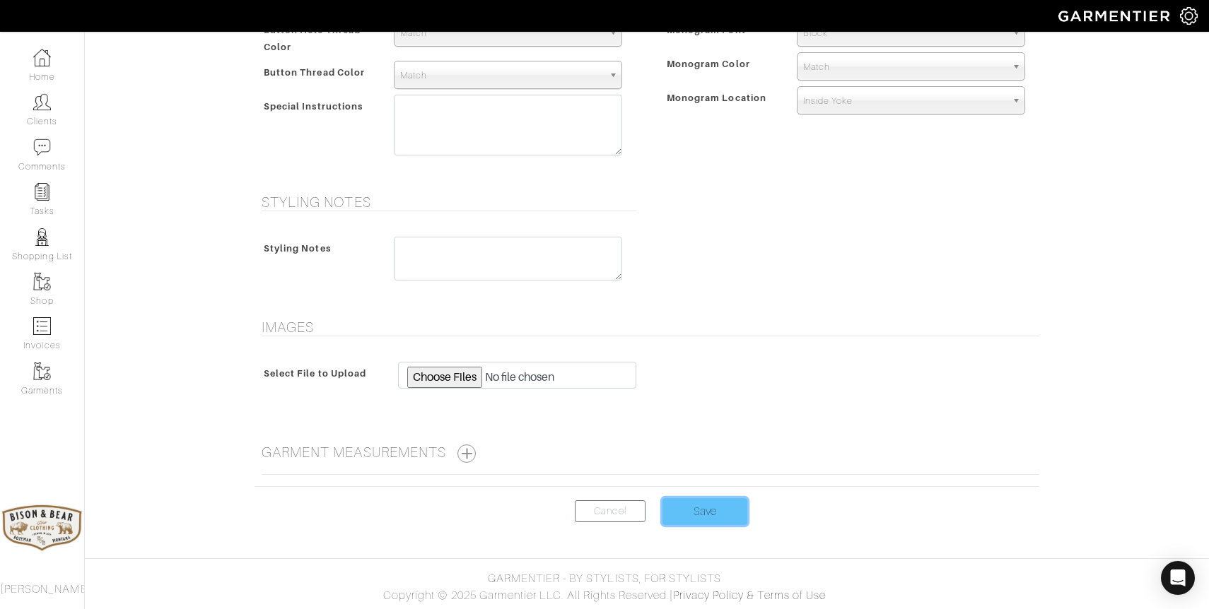
click at [702, 515] on input "Save" at bounding box center [704, 511] width 85 height 27
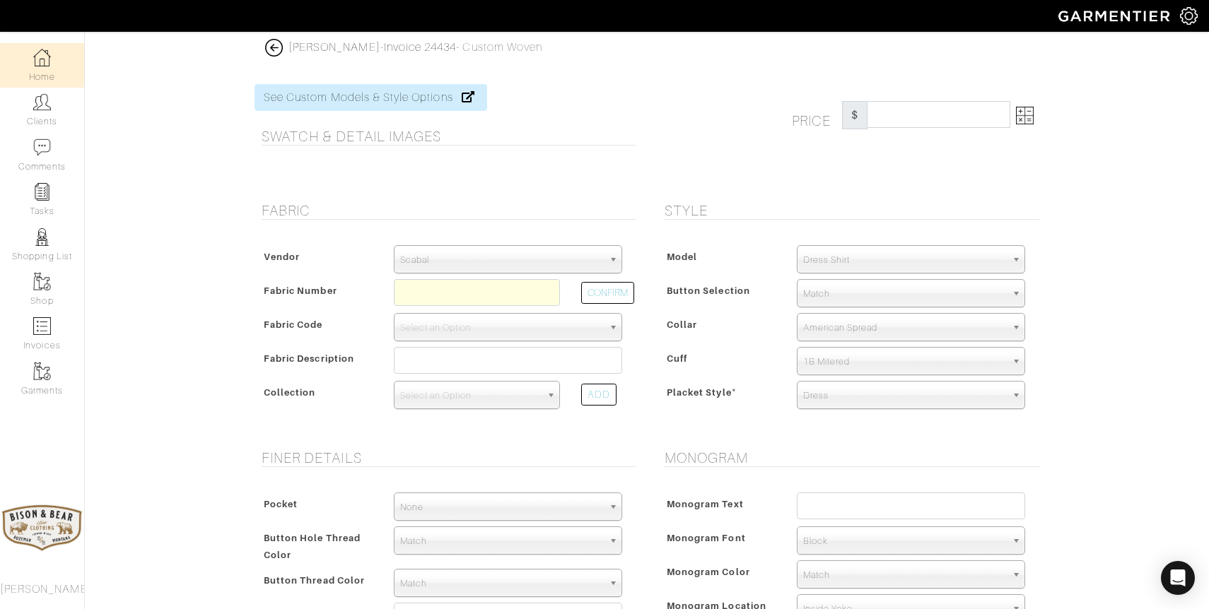
click at [41, 59] on img at bounding box center [42, 58] width 18 height 18
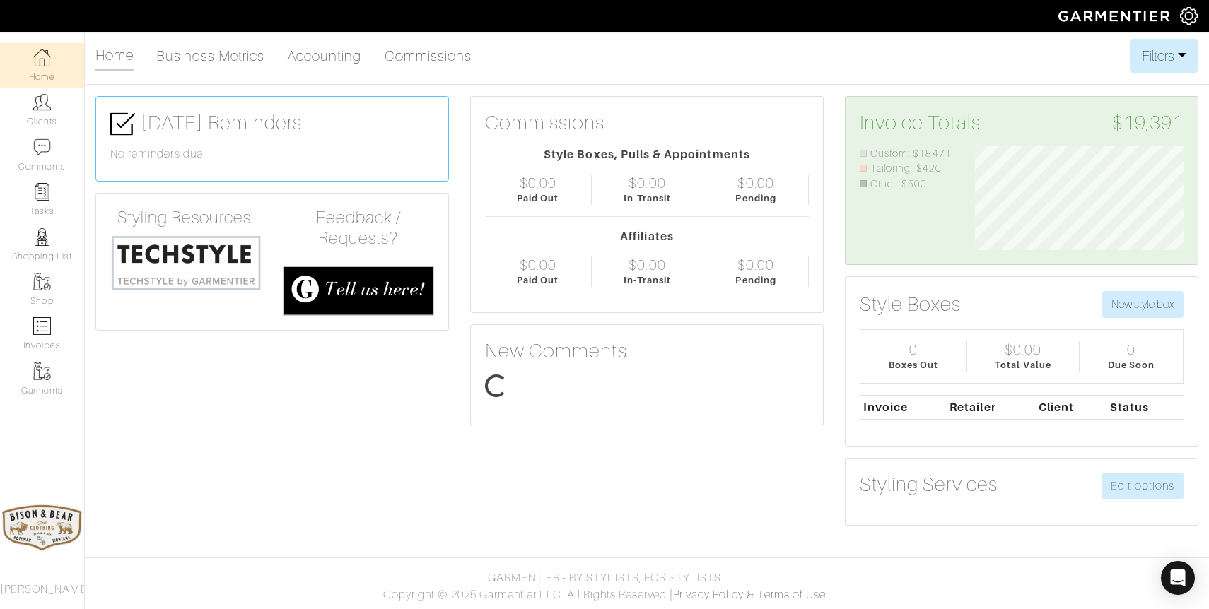
scroll to position [104, 230]
click at [183, 246] on img at bounding box center [185, 263] width 151 height 58
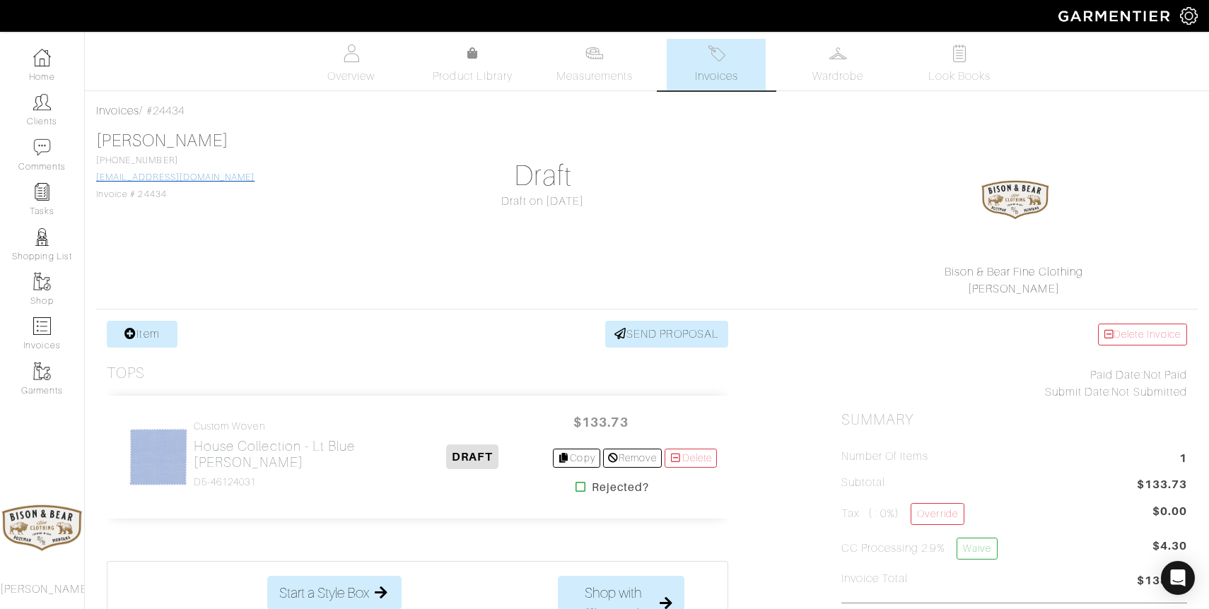
click at [206, 179] on link "[EMAIL_ADDRESS][DOMAIN_NAME]" at bounding box center [175, 177] width 158 height 10
click at [139, 339] on link "Item" at bounding box center [142, 334] width 71 height 27
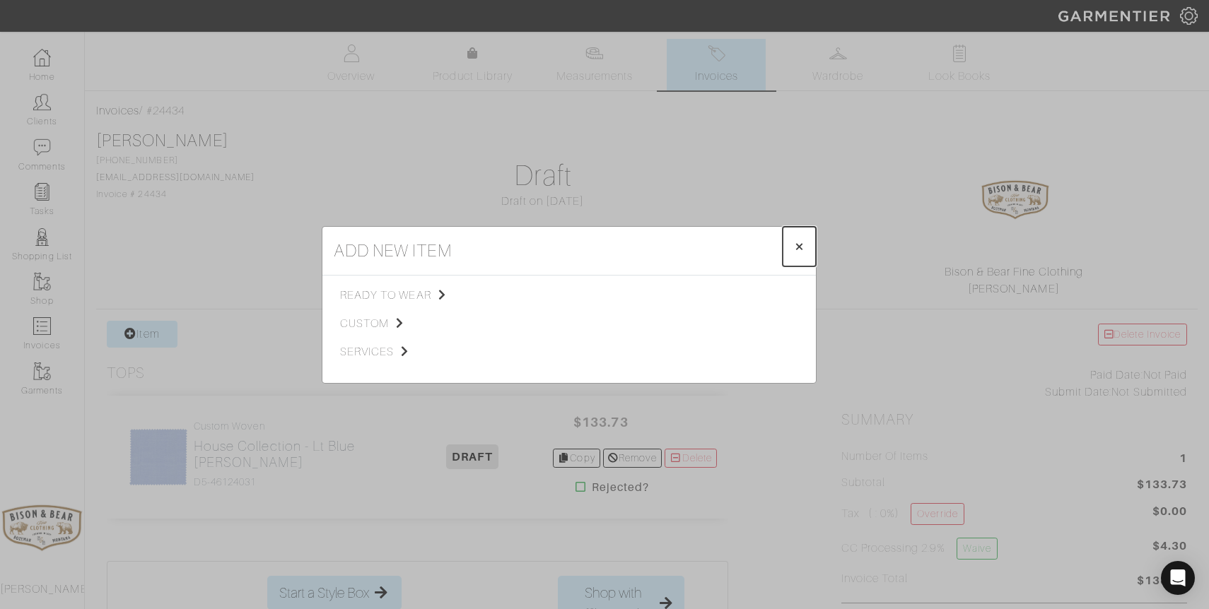
click at [801, 247] on span "×" at bounding box center [799, 246] width 11 height 19
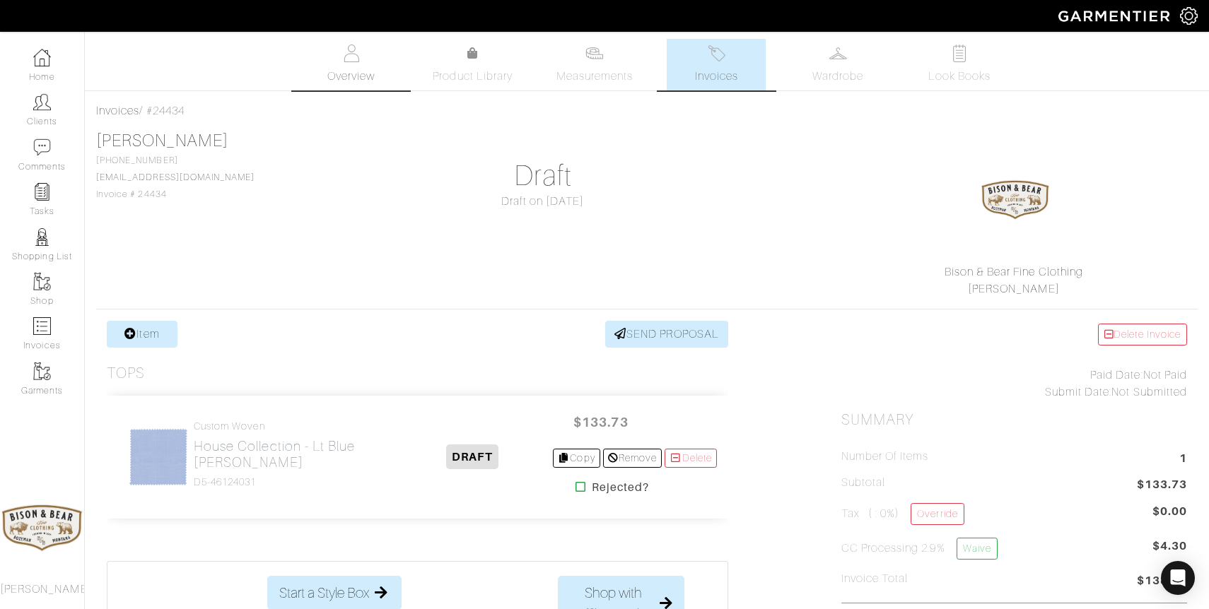
click at [351, 50] on img at bounding box center [351, 54] width 18 height 18
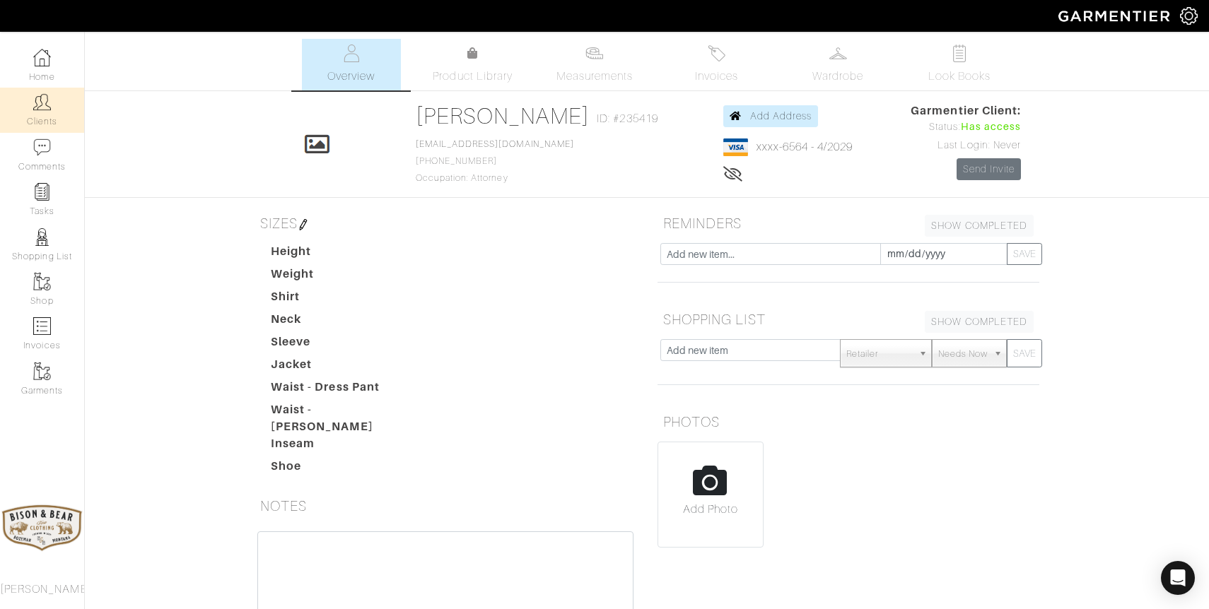
click at [54, 114] on link "Clients" at bounding box center [42, 110] width 84 height 45
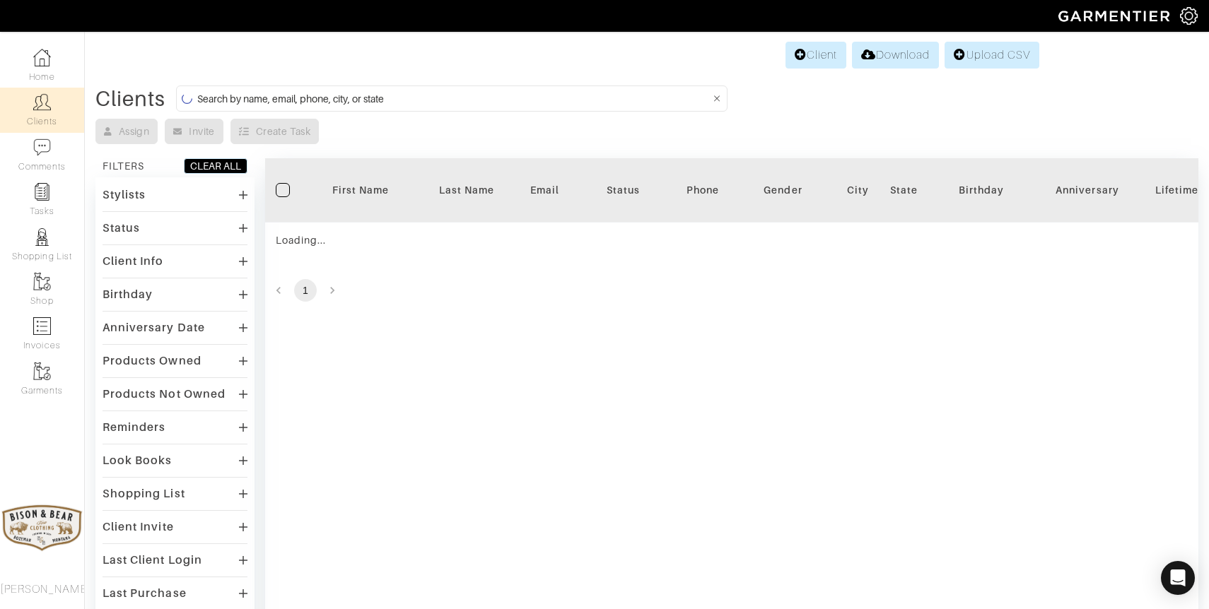
click at [510, 98] on input at bounding box center [453, 99] width 512 height 18
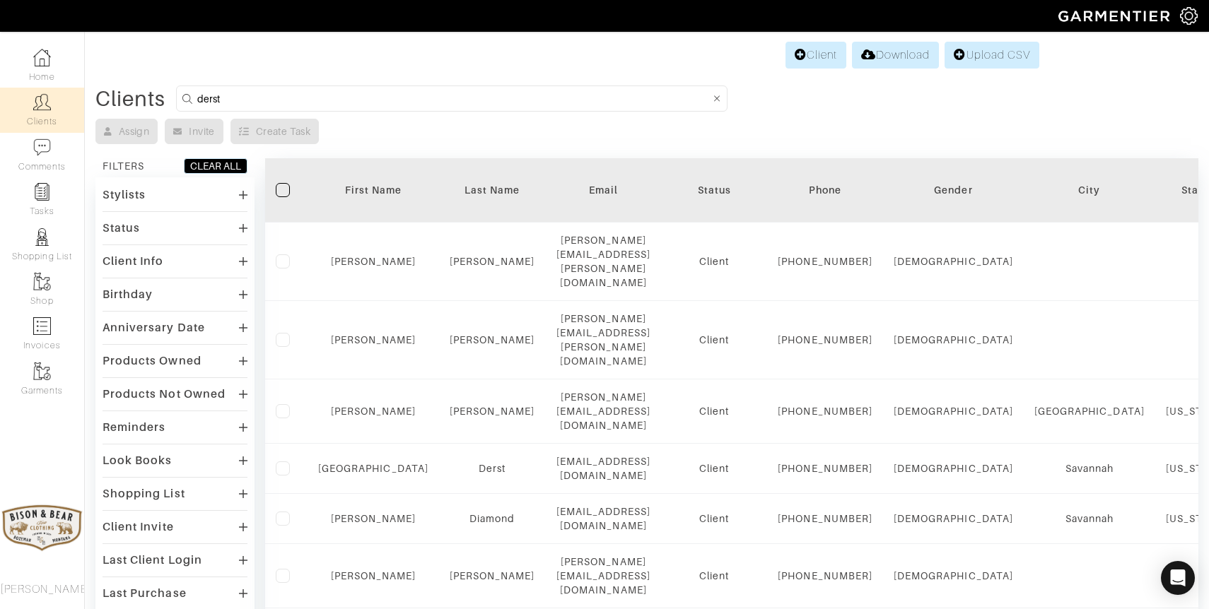
type input "derst"
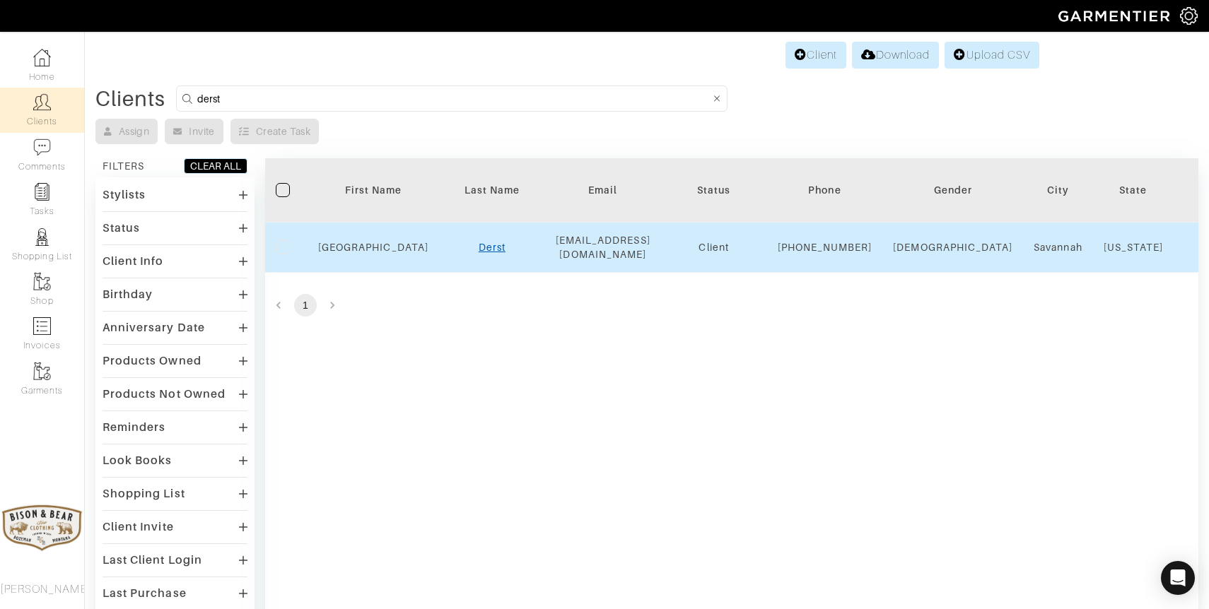
click at [478, 253] on link "Derst" at bounding box center [491, 247] width 27 height 11
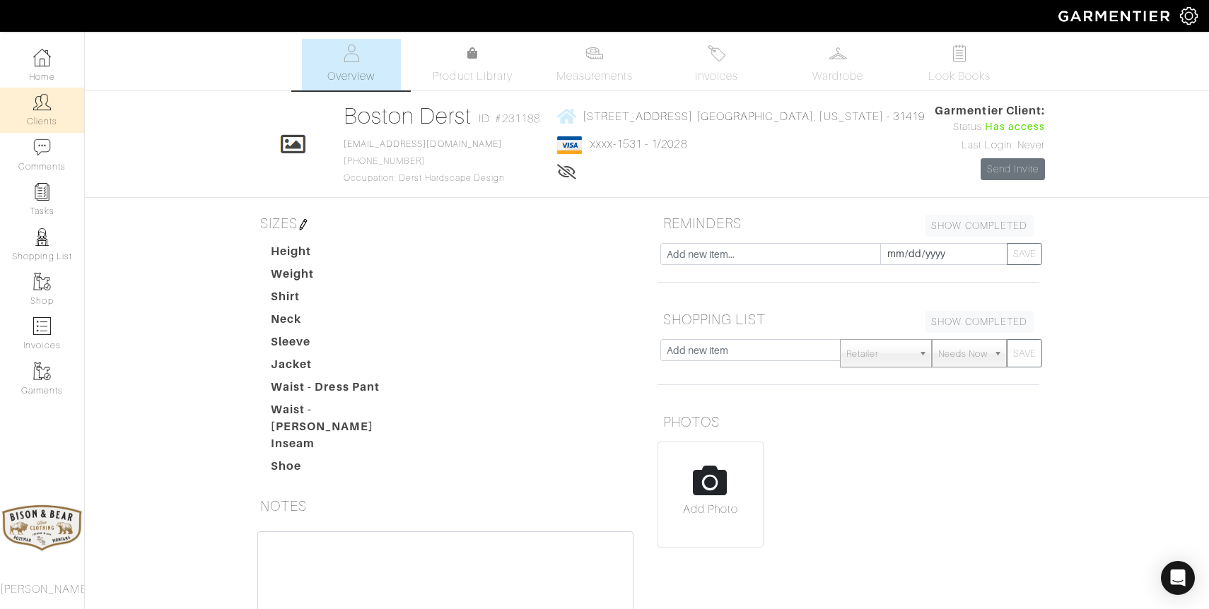
click at [30, 110] on link "Clients" at bounding box center [42, 110] width 84 height 45
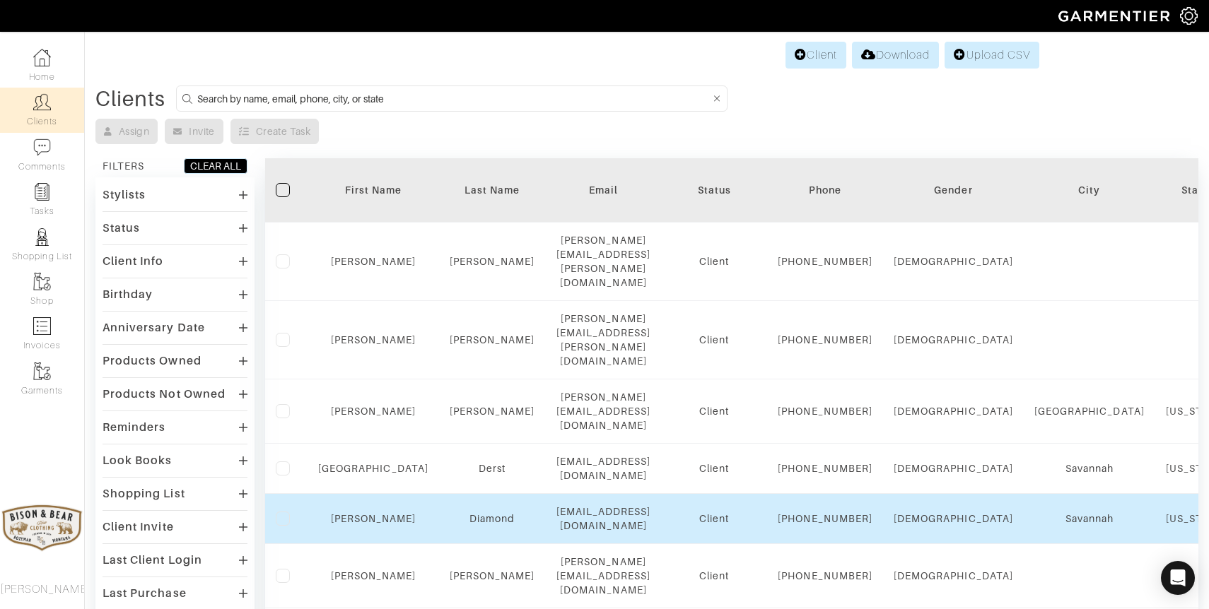
click at [439, 509] on td "Diamond" at bounding box center [492, 519] width 107 height 50
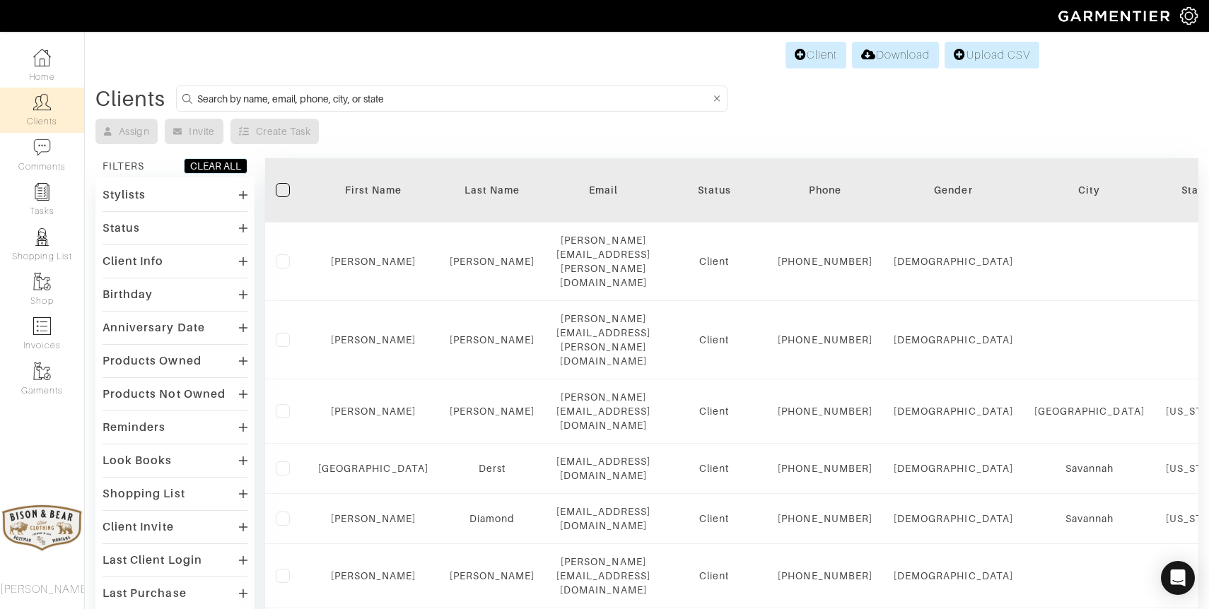
click at [421, 96] on input at bounding box center [453, 99] width 512 height 18
type input "[PERSON_NAME]"
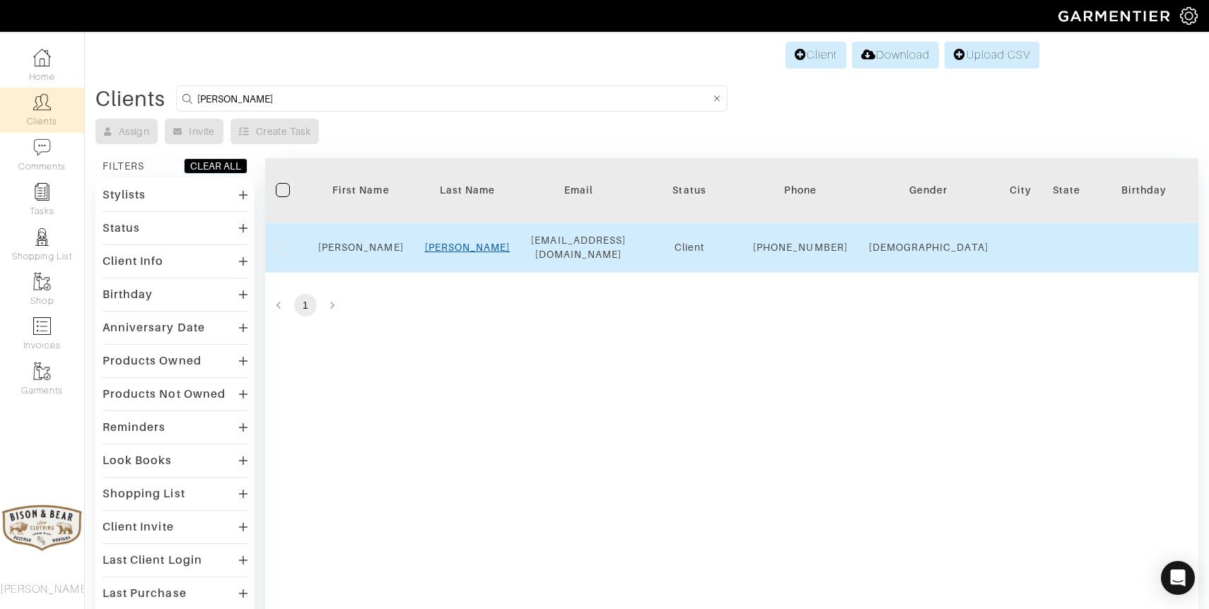
click at [478, 250] on link "[PERSON_NAME]" at bounding box center [468, 247] width 86 height 11
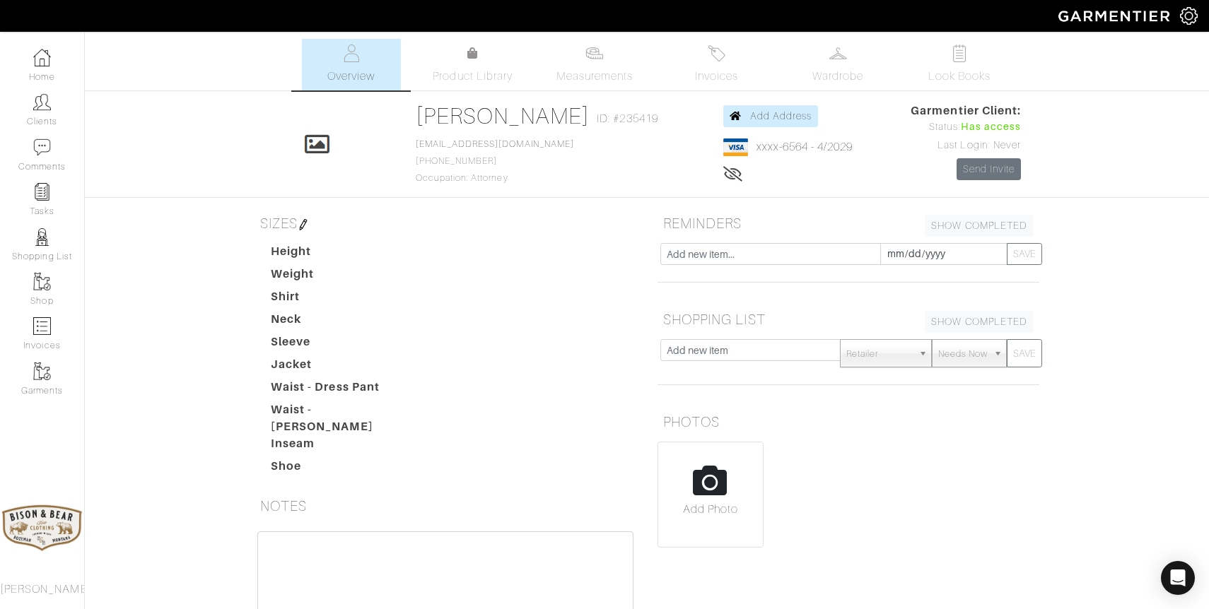
click at [599, 127] on span "ID: #235419" at bounding box center [626, 118] width 61 height 17
click at [481, 117] on link "[PERSON_NAME]" at bounding box center [503, 115] width 175 height 25
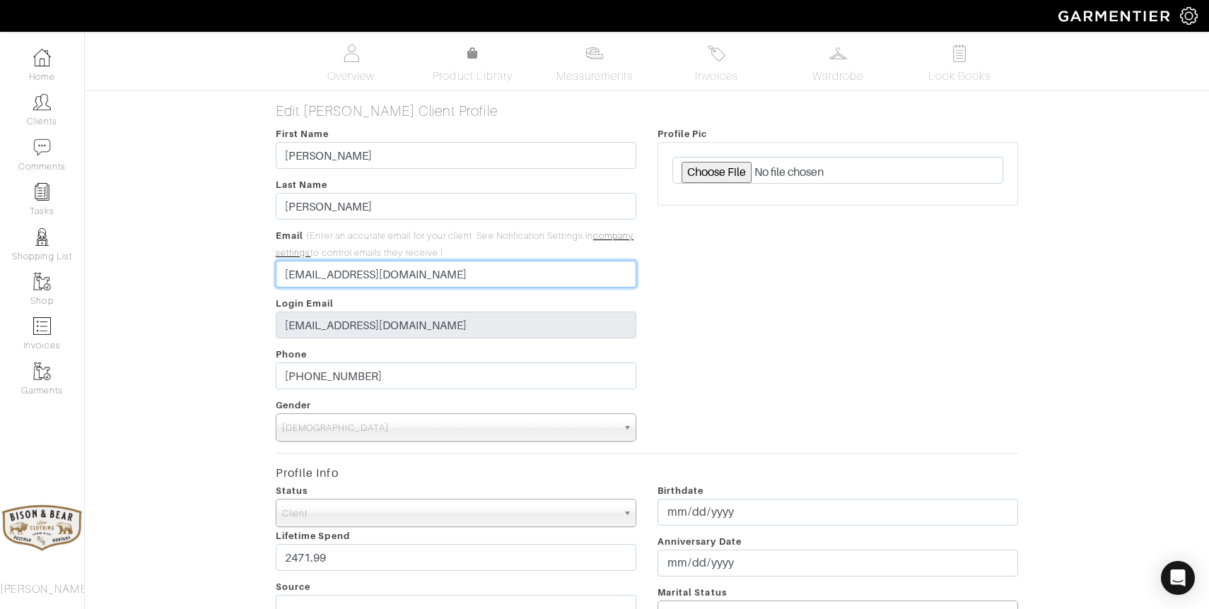
click at [298, 276] on input "[EMAIL_ADDRESS][DOMAIN_NAME]" at bounding box center [456, 274] width 360 height 27
type input "[PERSON_NAME][EMAIL_ADDRESS][PERSON_NAME][DOMAIN_NAME]"
click at [334, 278] on input "[EMAIL_ADDRESS][DOMAIN_NAME]" at bounding box center [456, 274] width 360 height 27
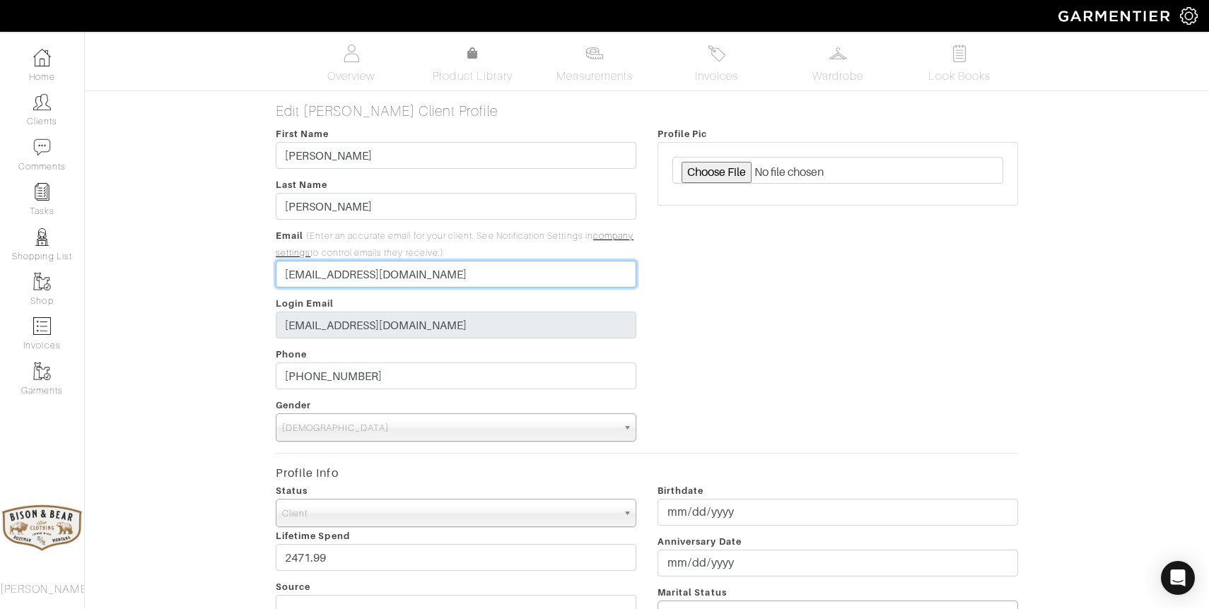
click at [334, 278] on input "[EMAIL_ADDRESS][DOMAIN_NAME]" at bounding box center [456, 274] width 360 height 27
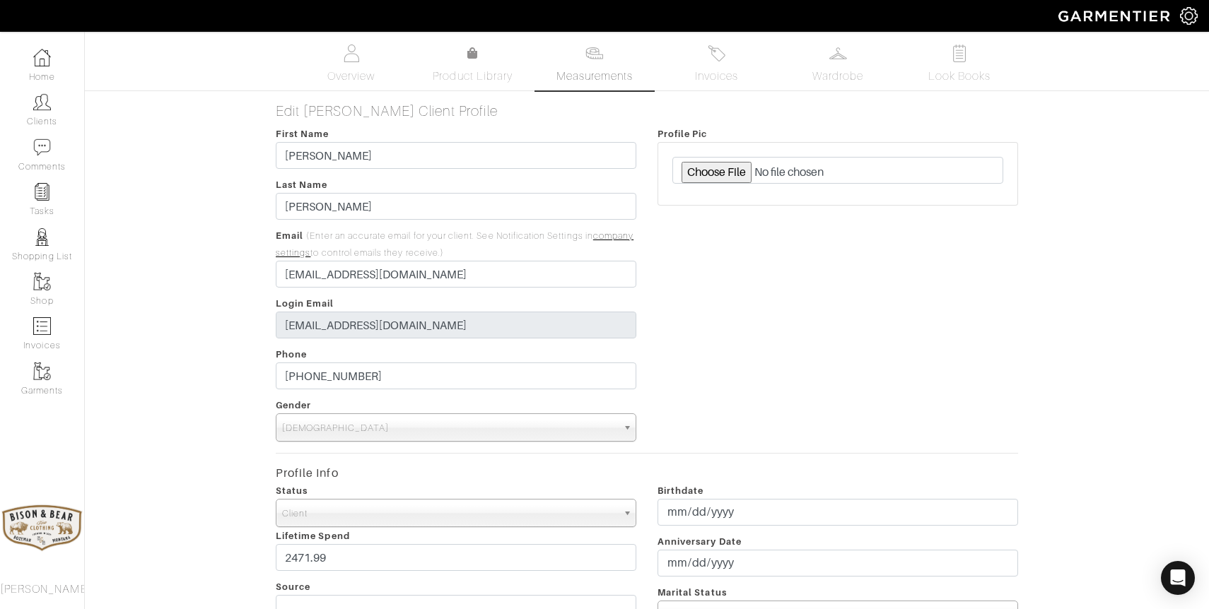
click at [596, 69] on span "Measurements" at bounding box center [594, 76] width 77 height 17
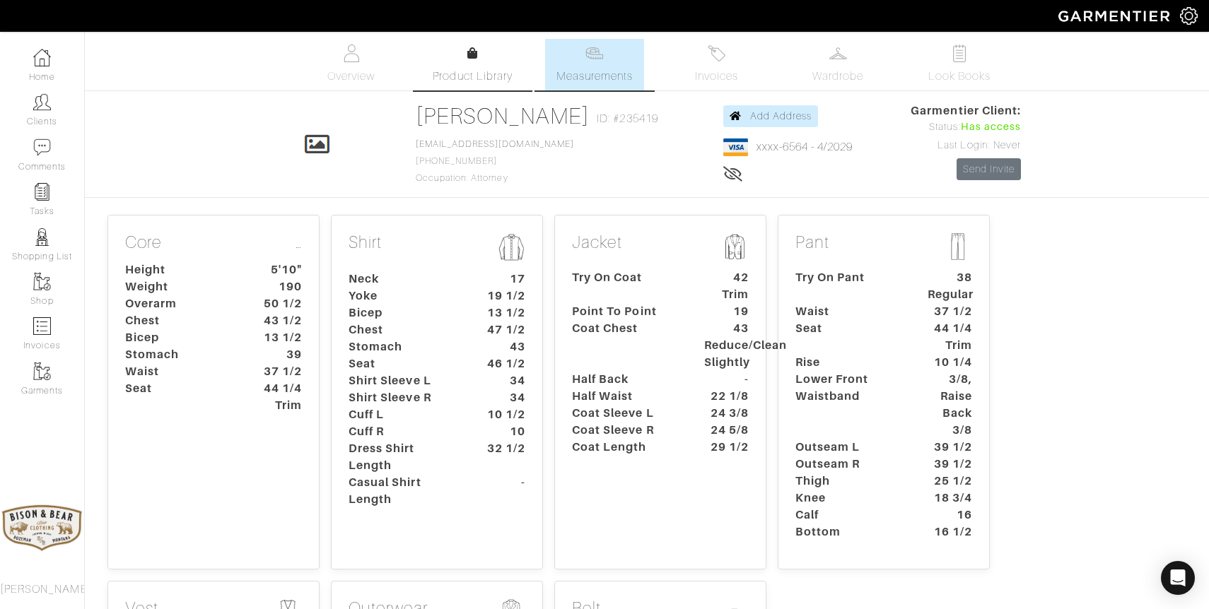
click at [468, 69] on span "Product Library" at bounding box center [473, 76] width 80 height 17
click at [616, 64] on link "Measurements" at bounding box center [595, 65] width 100 height 52
click at [348, 63] on link "Overview" at bounding box center [351, 65] width 99 height 52
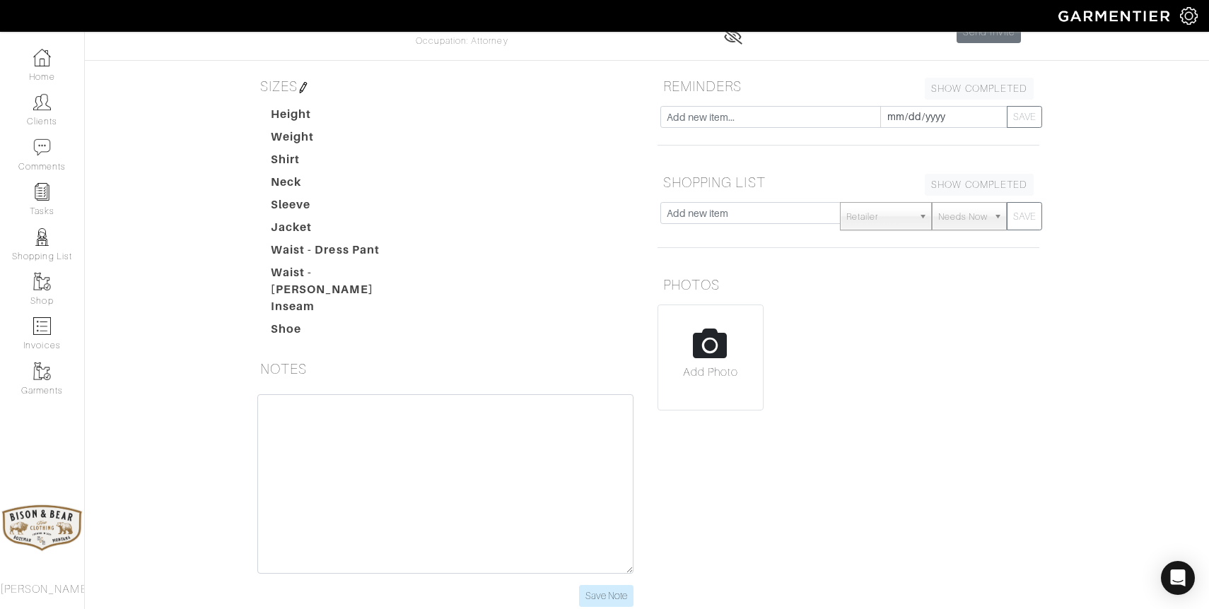
scroll to position [140, 0]
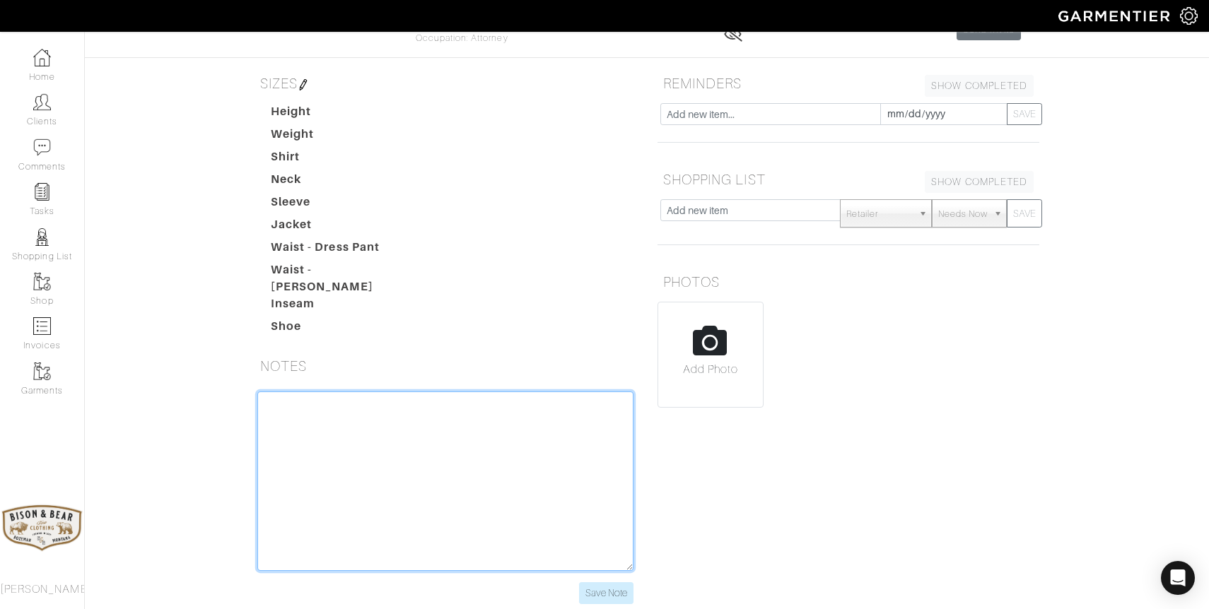
click at [414, 427] on textarea at bounding box center [445, 482] width 376 height 180
paste textarea "knelson@goetzlawfirm.com"
type textarea "knelson@goetzlawfirm.com"
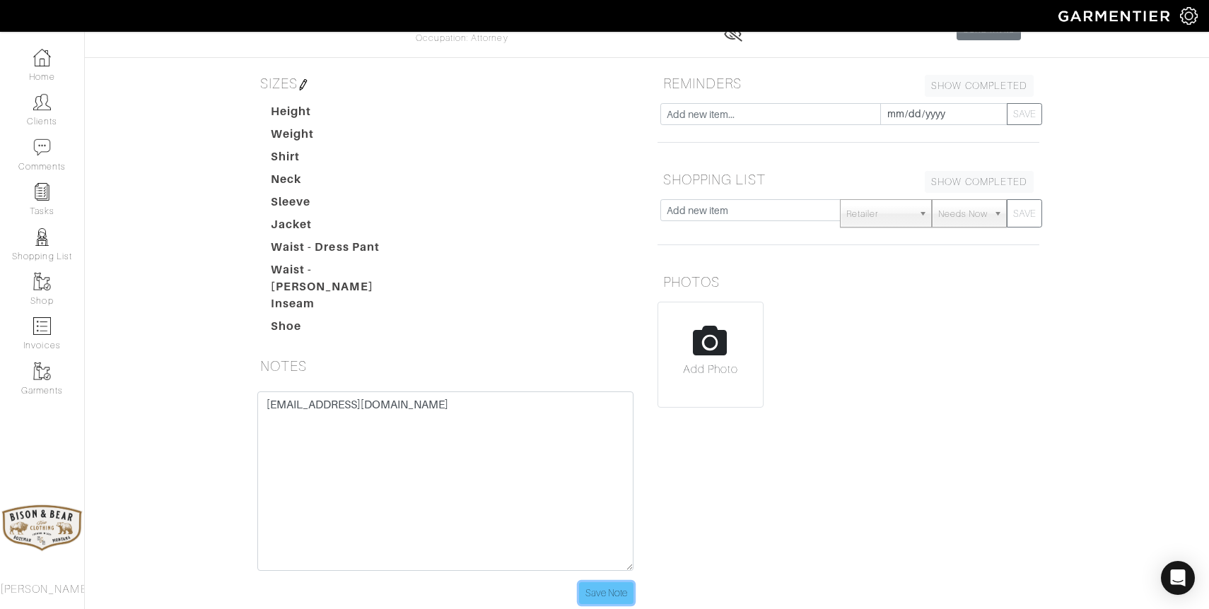
click at [597, 586] on input "Save Note" at bounding box center [606, 593] width 54 height 22
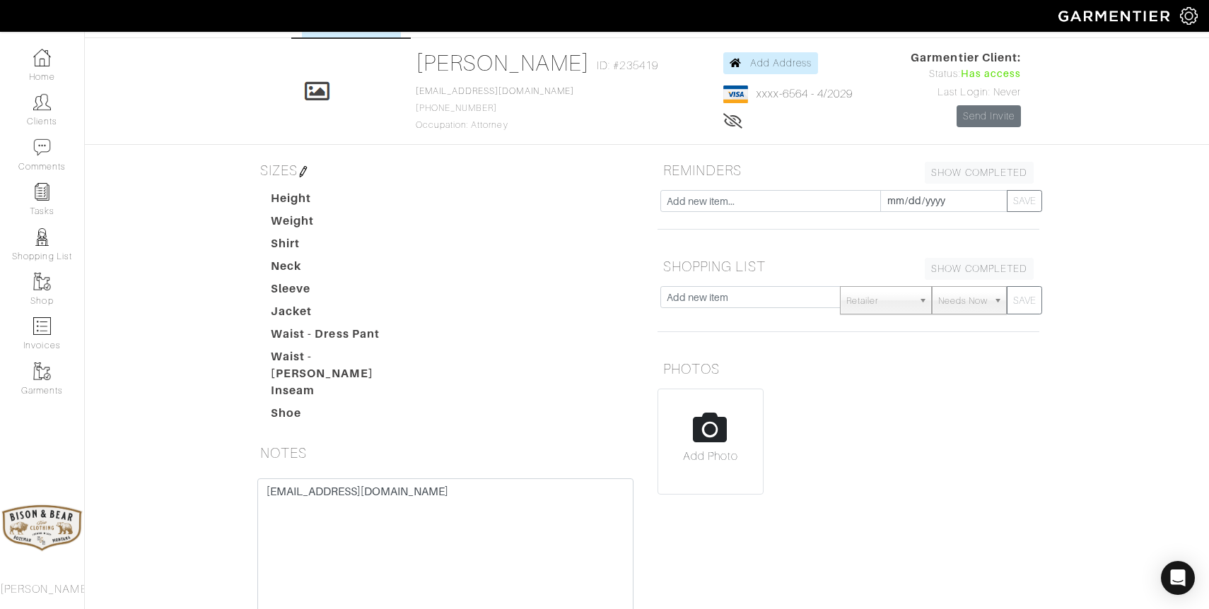
scroll to position [0, 0]
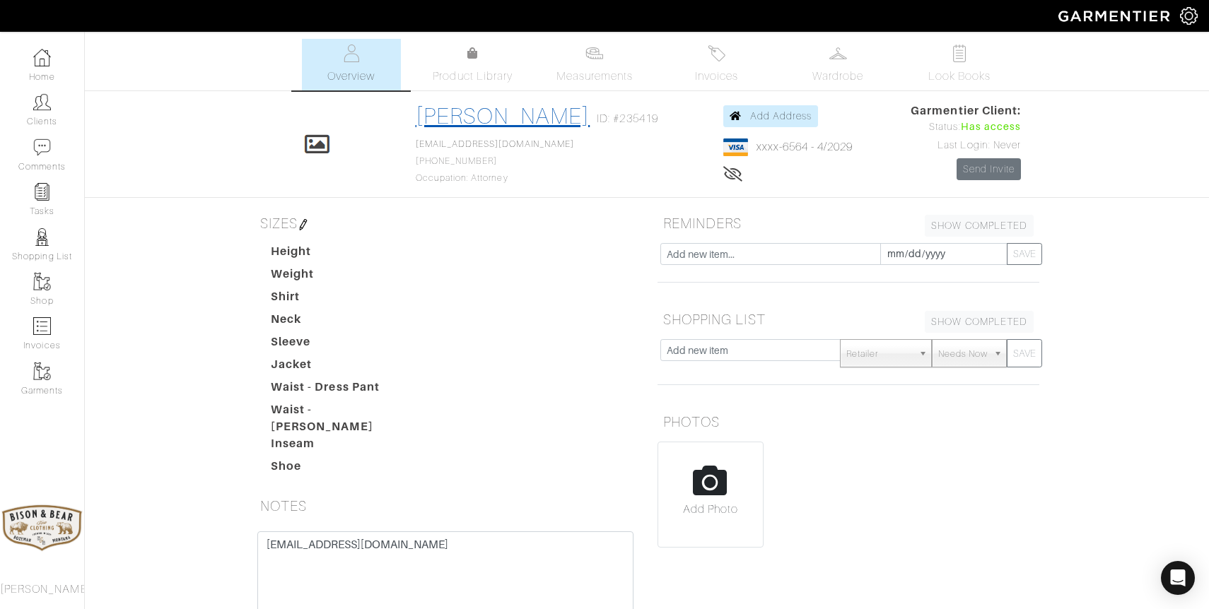
click at [495, 113] on link "[PERSON_NAME]" at bounding box center [503, 115] width 175 height 25
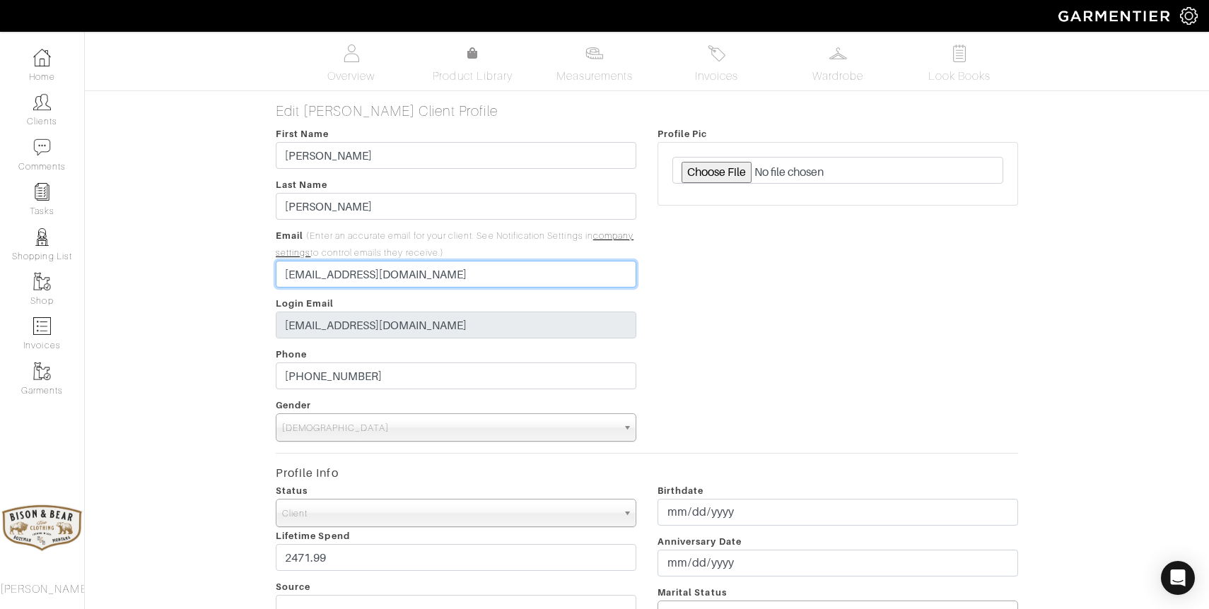
click at [286, 272] on input "knelson@goetzlawfirm.com" at bounding box center [456, 274] width 360 height 27
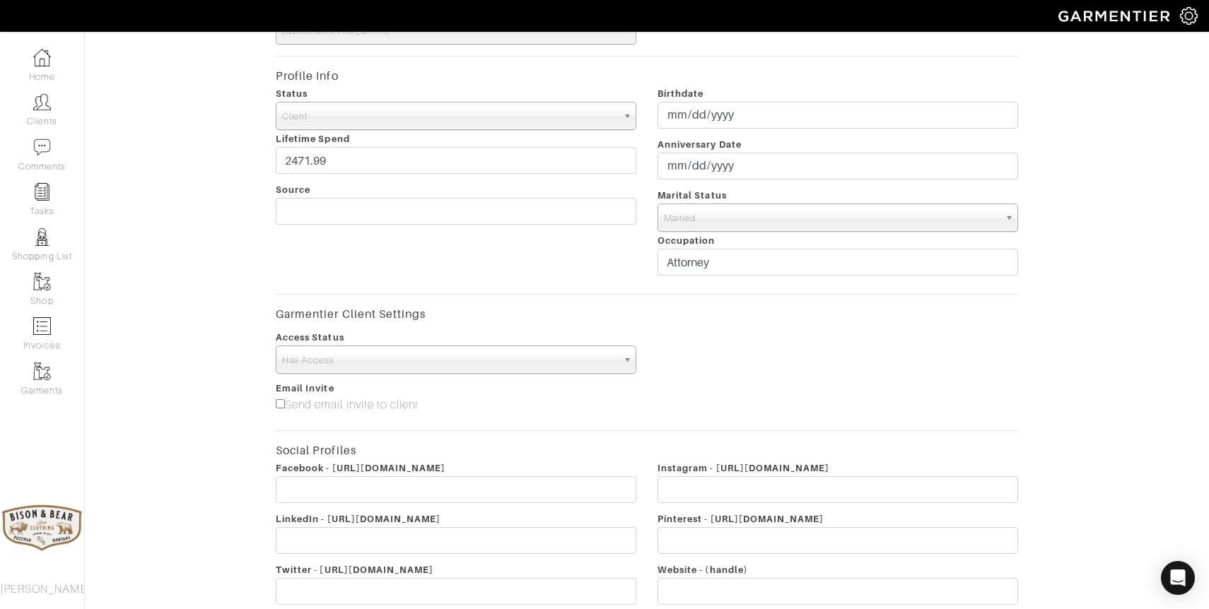
scroll to position [535, 0]
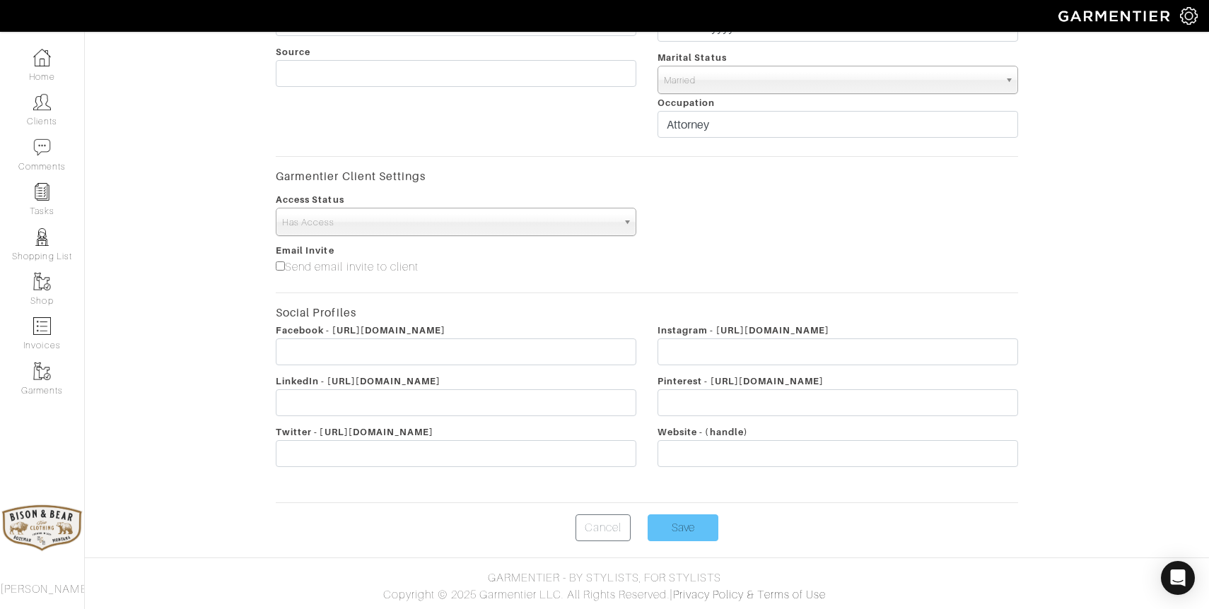
type input "[PERSON_NAME][EMAIL_ADDRESS][PERSON_NAME][DOMAIN_NAME]"
click at [683, 527] on input "Save" at bounding box center [682, 528] width 71 height 27
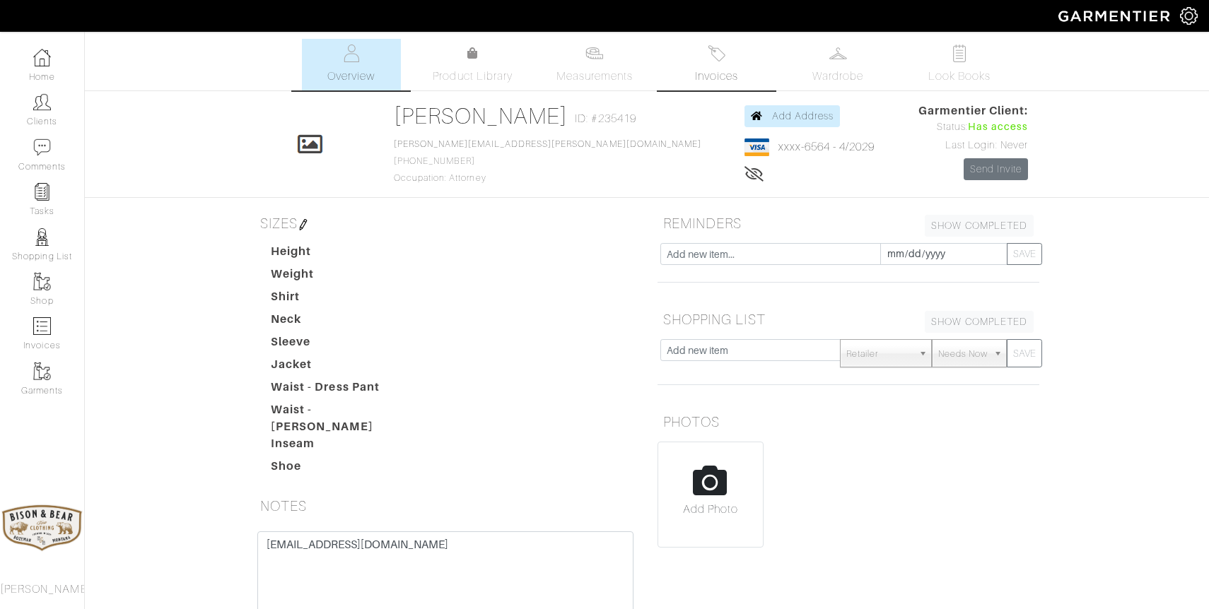
click at [717, 72] on span "Invoices" at bounding box center [716, 76] width 43 height 17
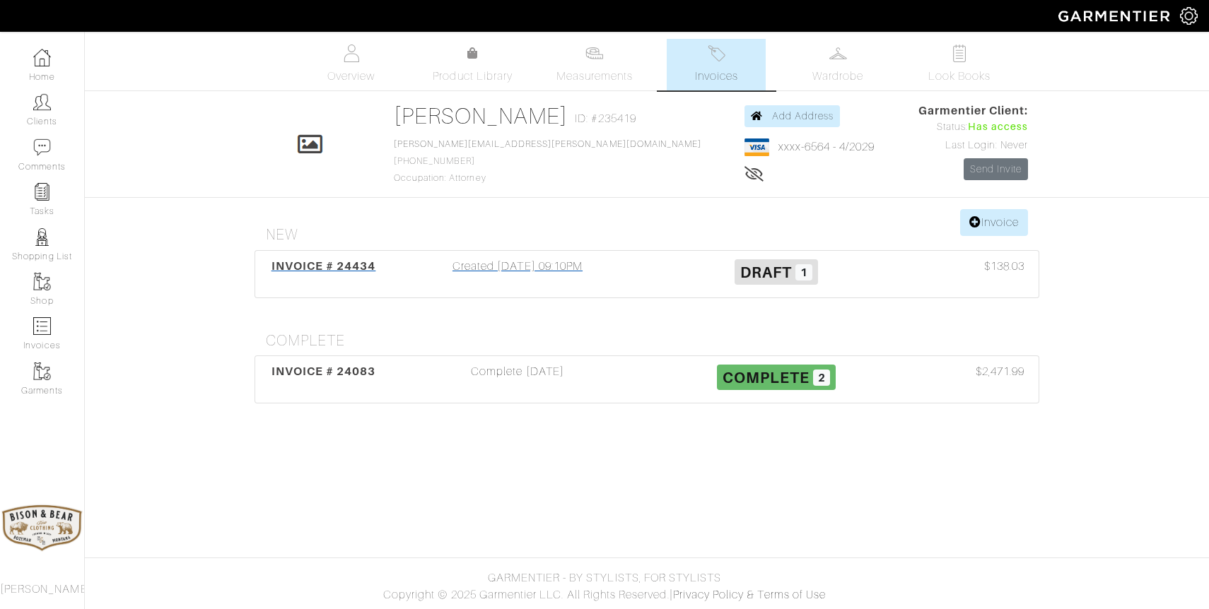
click at [506, 276] on div "Created [DATE] 09:10PM" at bounding box center [517, 274] width 259 height 33
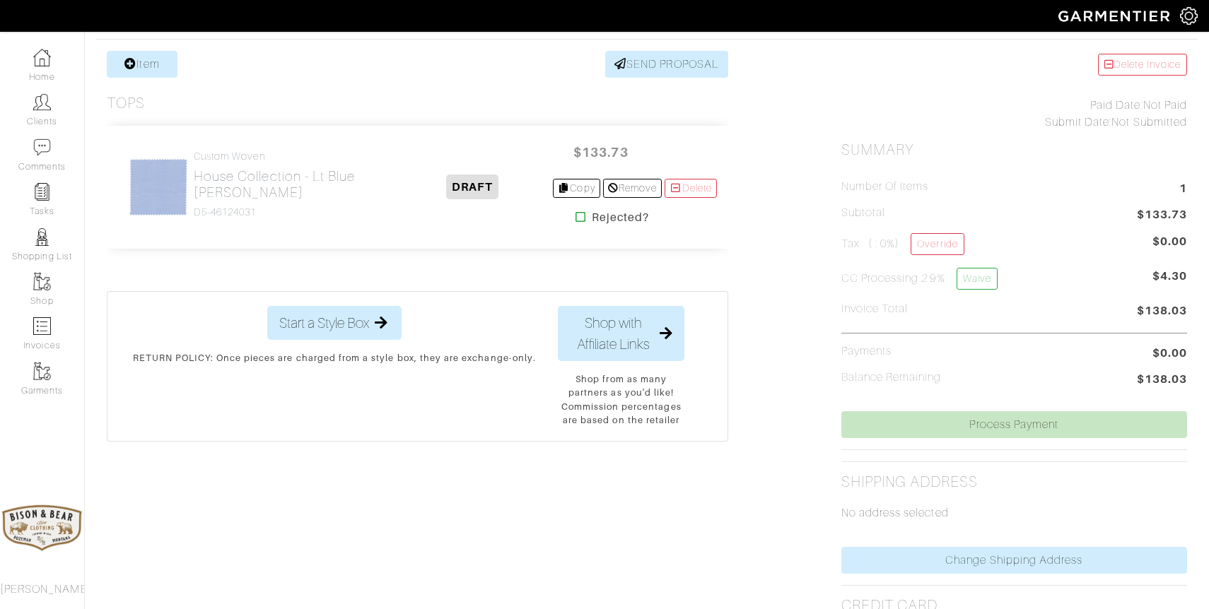
scroll to position [519, 0]
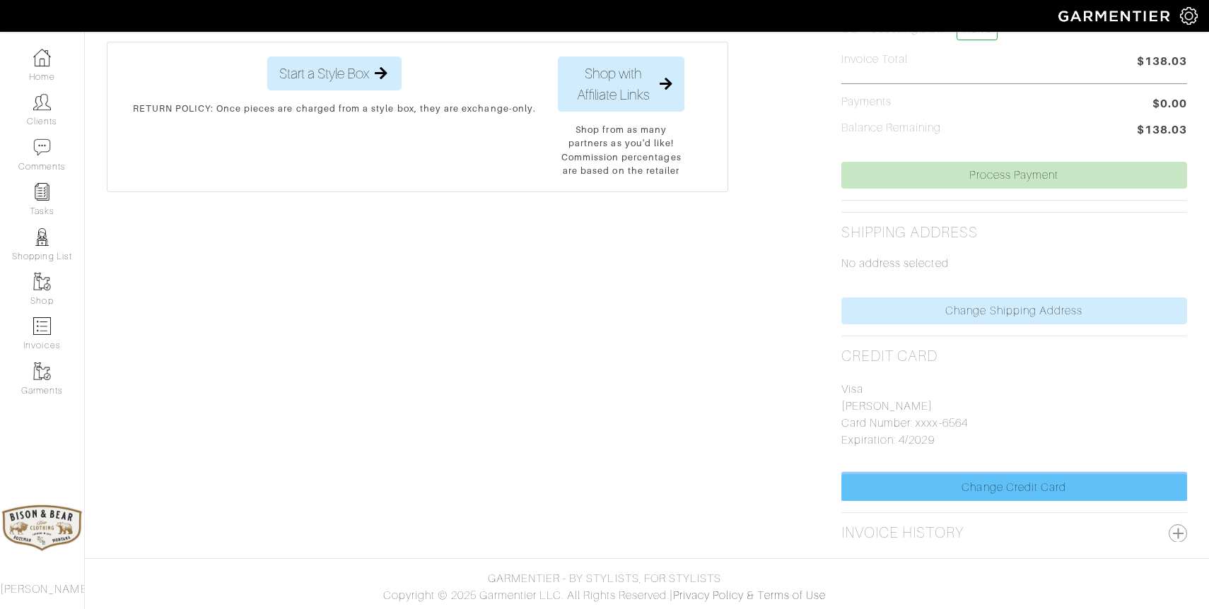
click at [979, 489] on link "Change Credit Card" at bounding box center [1014, 487] width 346 height 27
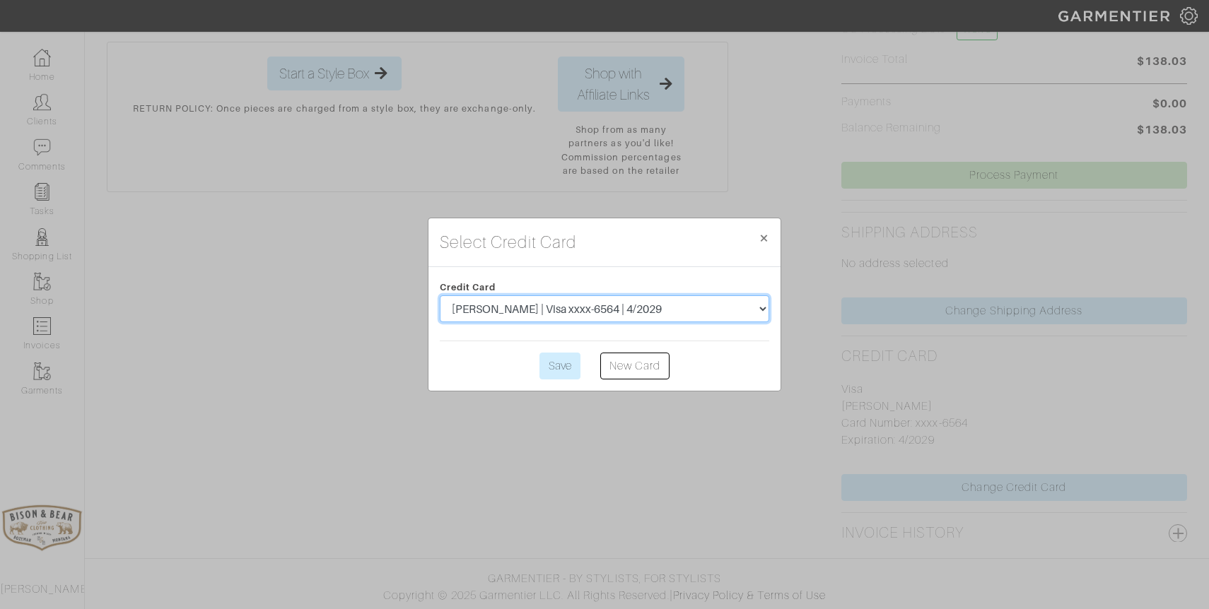
click at [663, 314] on select "[PERSON_NAME] | Visa xxxx-6564 | 4/2029" at bounding box center [604, 308] width 329 height 27
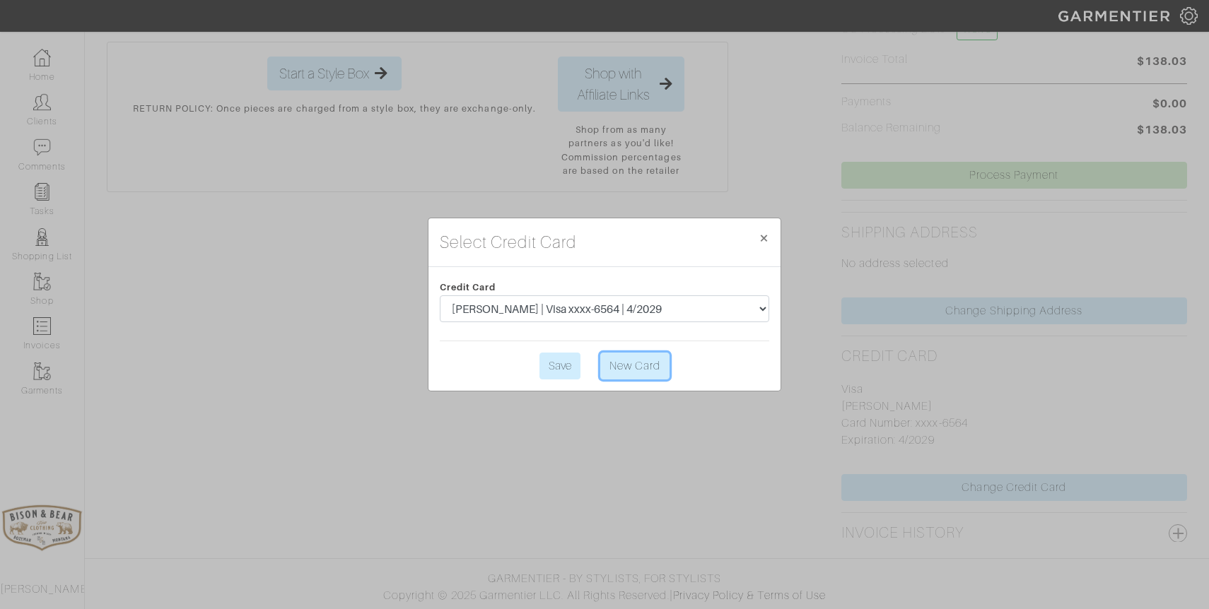
click at [623, 364] on link "New Card" at bounding box center [634, 366] width 69 height 27
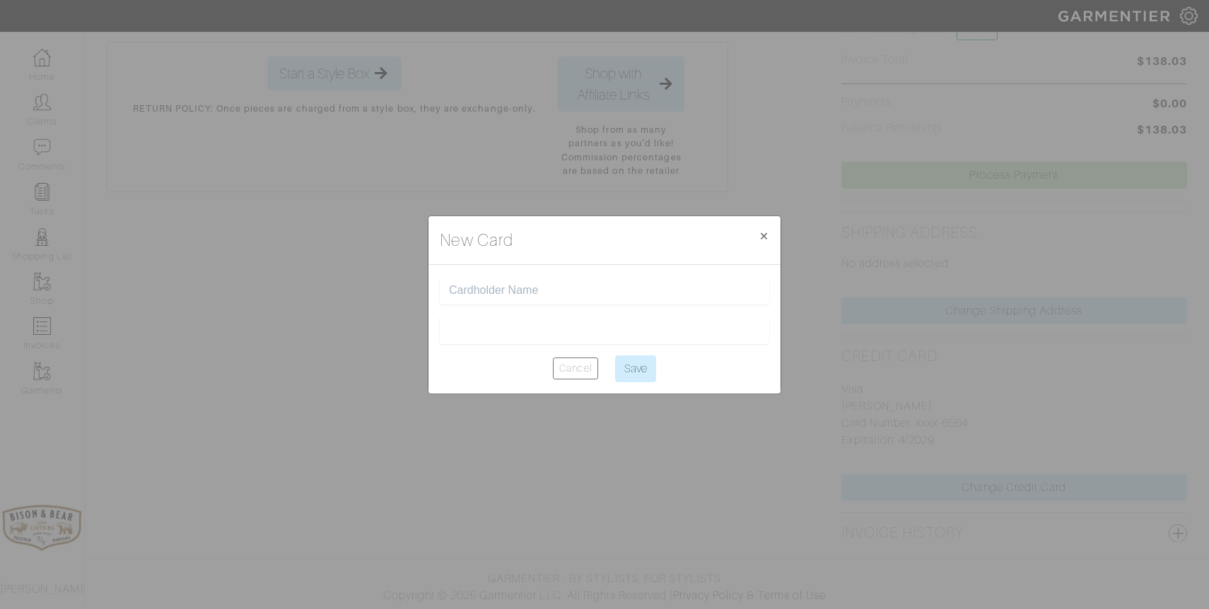
click at [514, 290] on input "text" at bounding box center [604, 290] width 311 height 13
type input "[PERSON_NAME]"
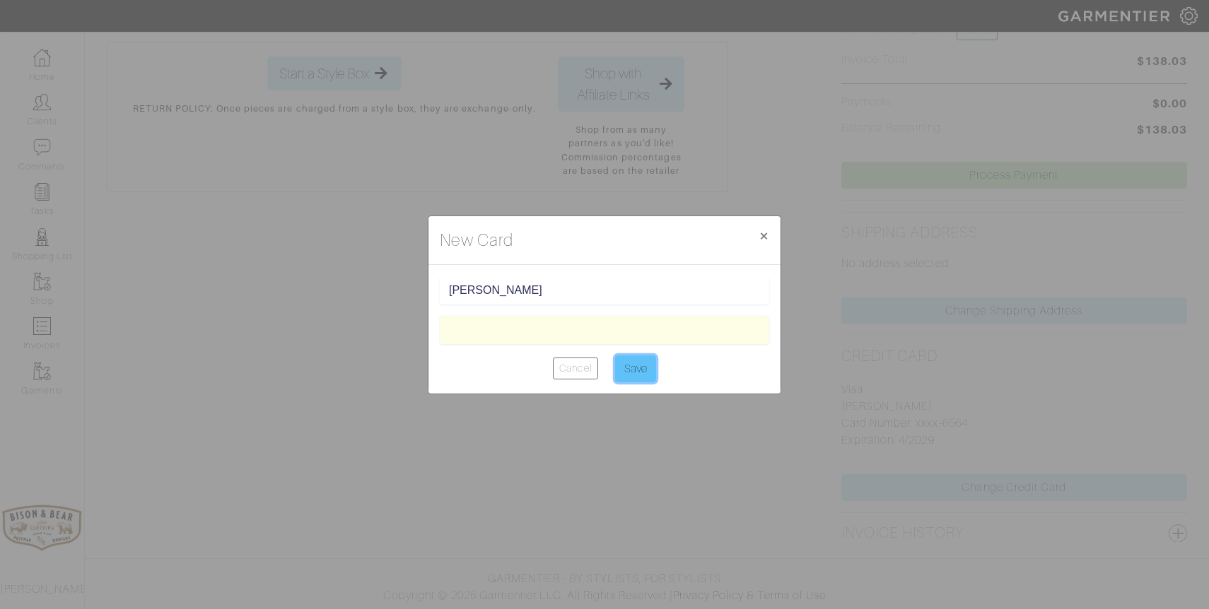
click at [645, 372] on input "Save" at bounding box center [635, 368] width 41 height 27
type input "Saving..."
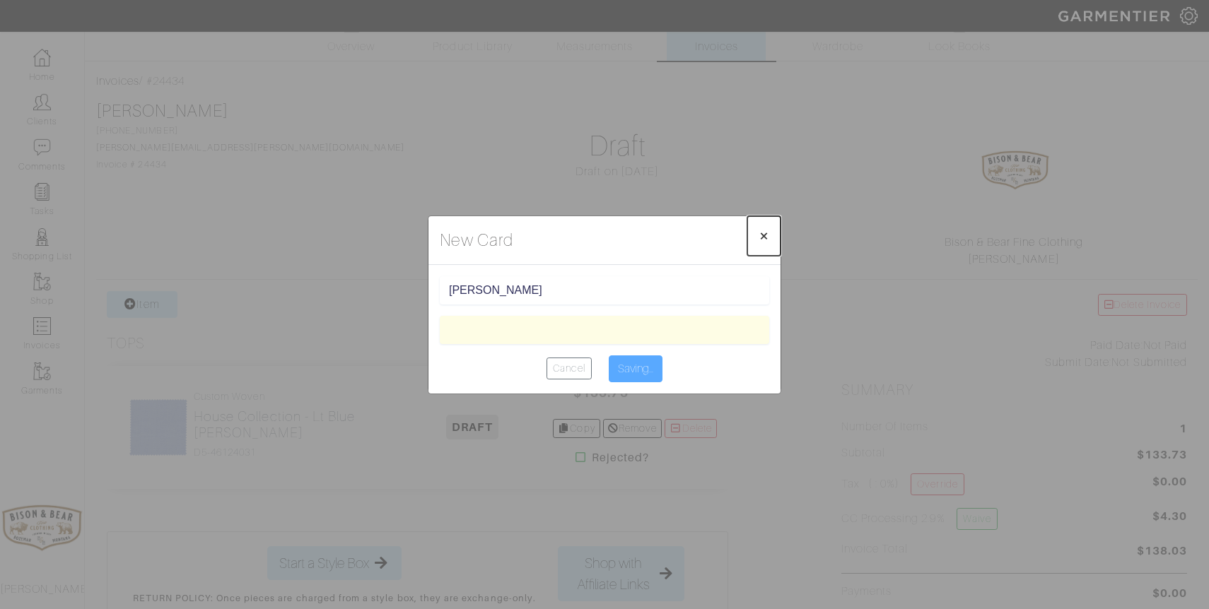
click at [766, 236] on span "×" at bounding box center [763, 235] width 11 height 19
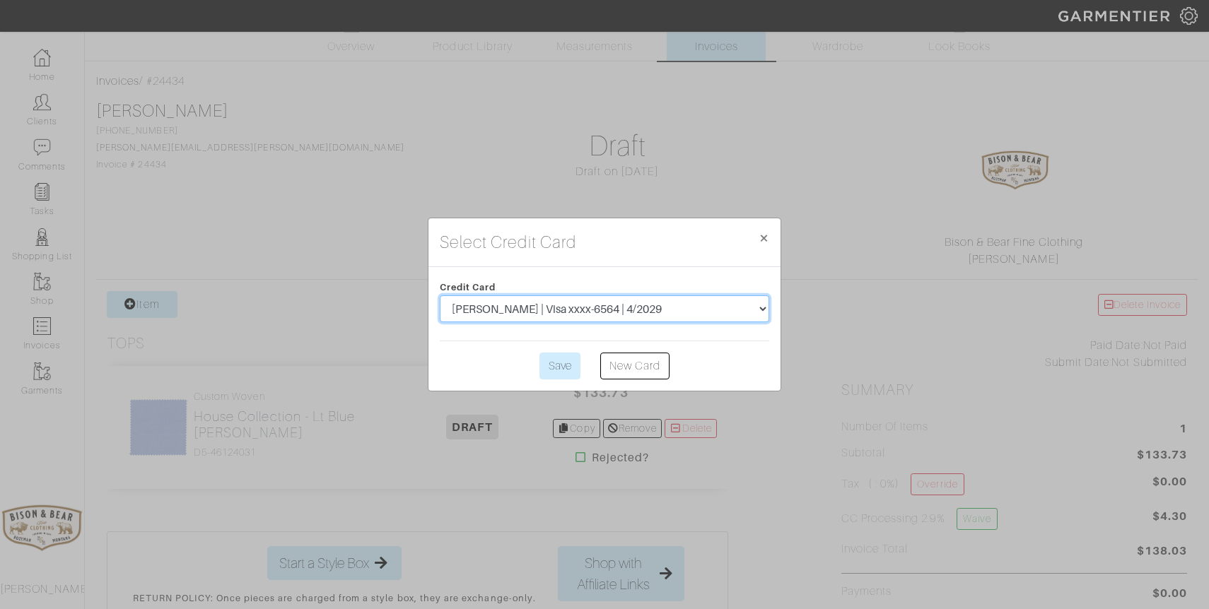
click at [660, 317] on select "[PERSON_NAME] | Visa xxxx-6564 | 4/2029" at bounding box center [604, 308] width 329 height 27
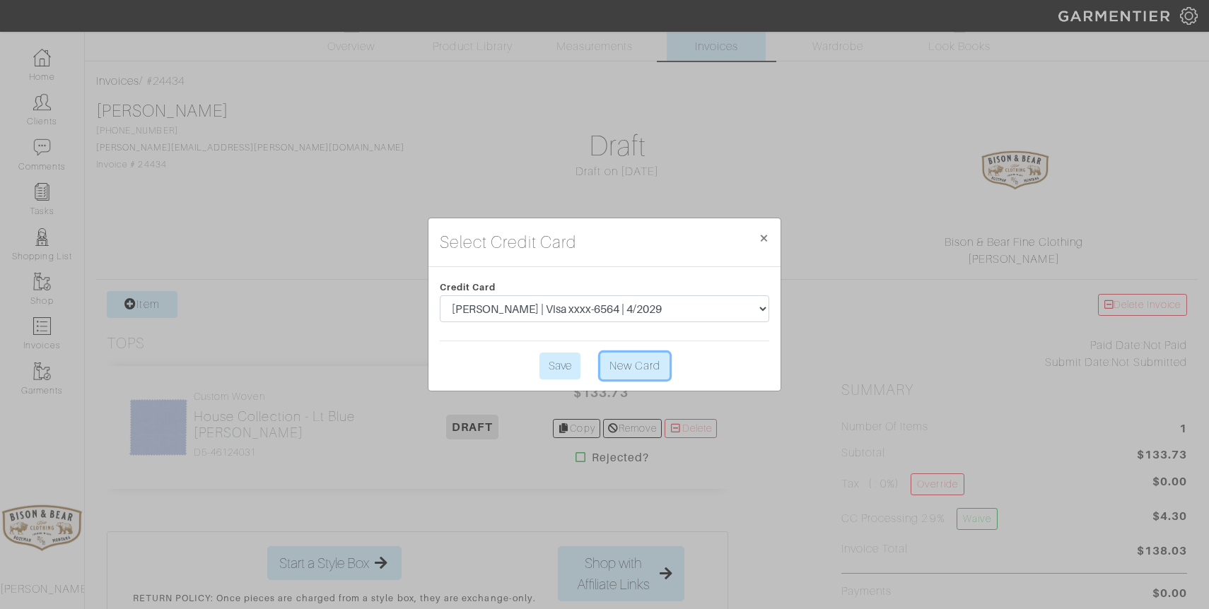
click at [622, 370] on link "New Card" at bounding box center [634, 366] width 69 height 27
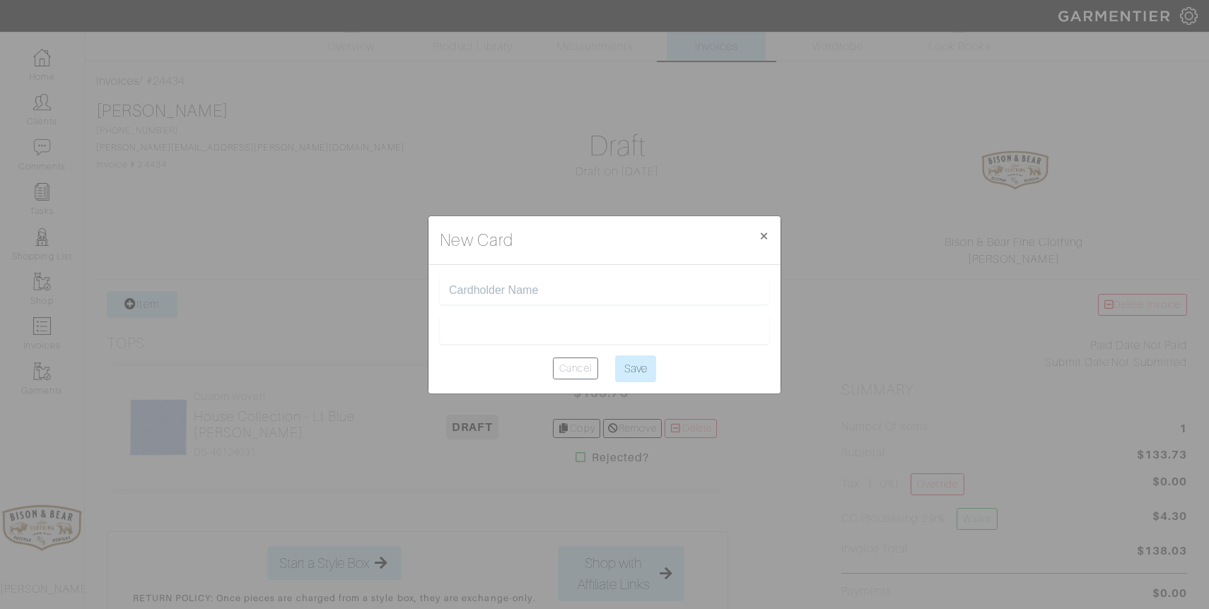
click at [513, 295] on input "text" at bounding box center [604, 290] width 311 height 13
type input "[PERSON_NAME]"
click at [505, 336] on div at bounding box center [604, 330] width 329 height 28
click at [729, 323] on iframe at bounding box center [604, 329] width 311 height 13
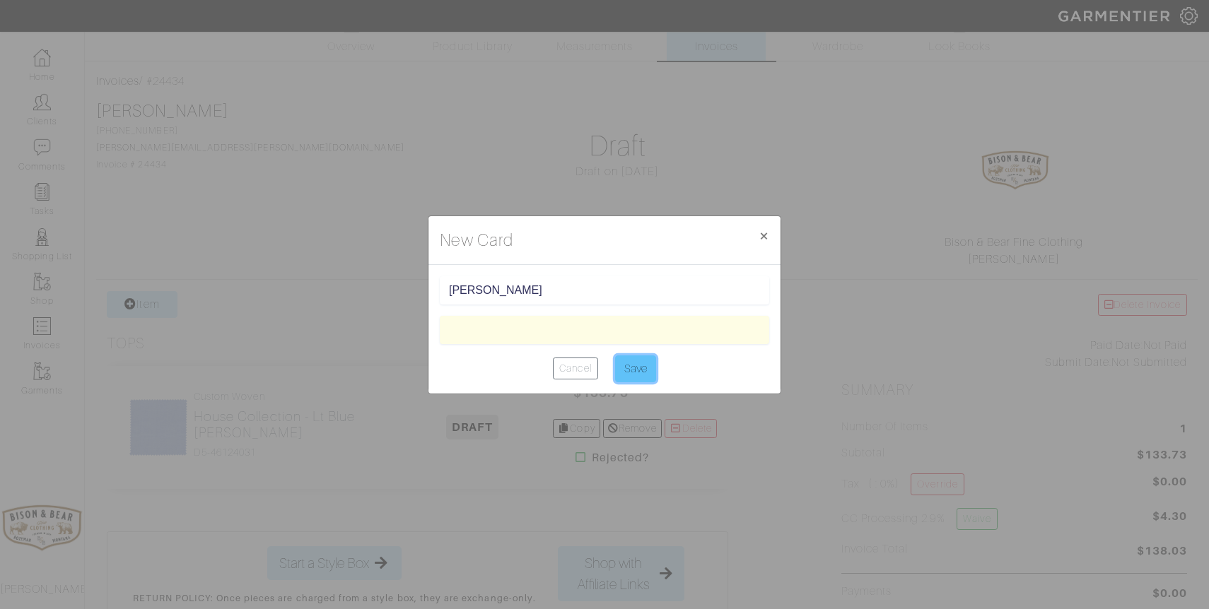
click at [642, 366] on input "Save" at bounding box center [635, 368] width 41 height 27
type input "Saving..."
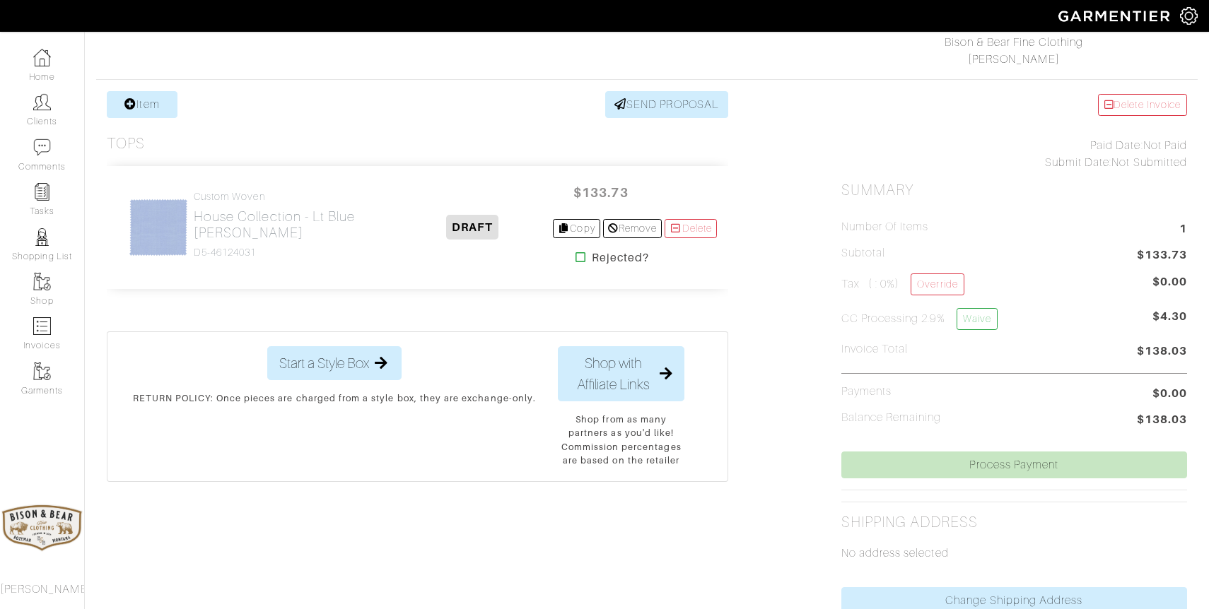
scroll to position [228, 0]
click at [984, 321] on link "Waive" at bounding box center [976, 321] width 41 height 22
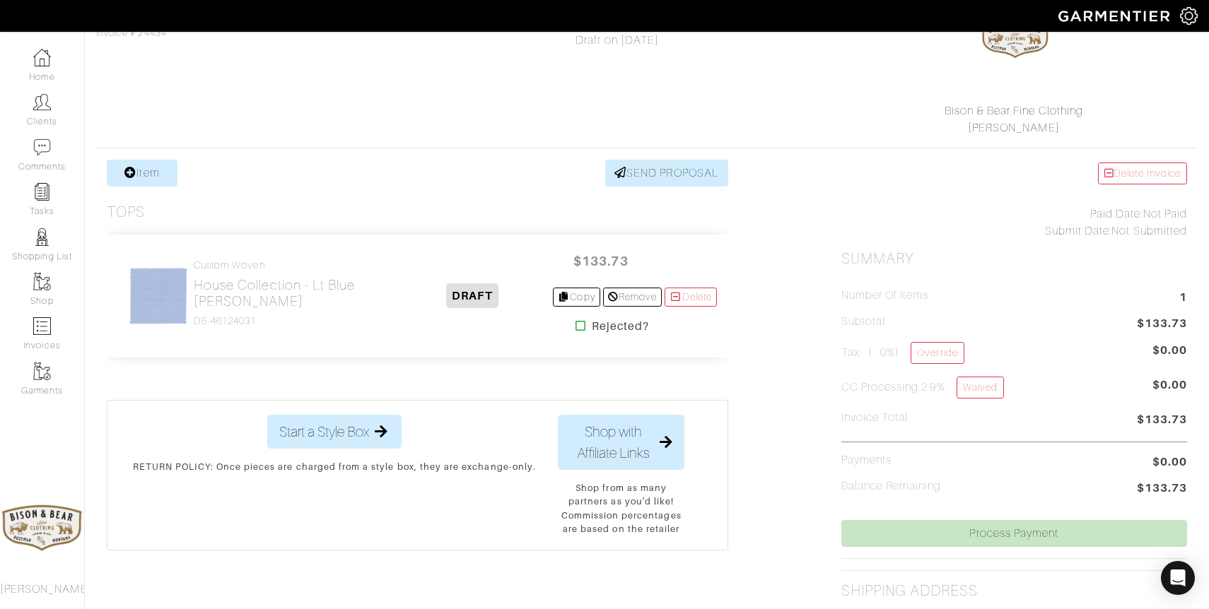
scroll to position [155, 0]
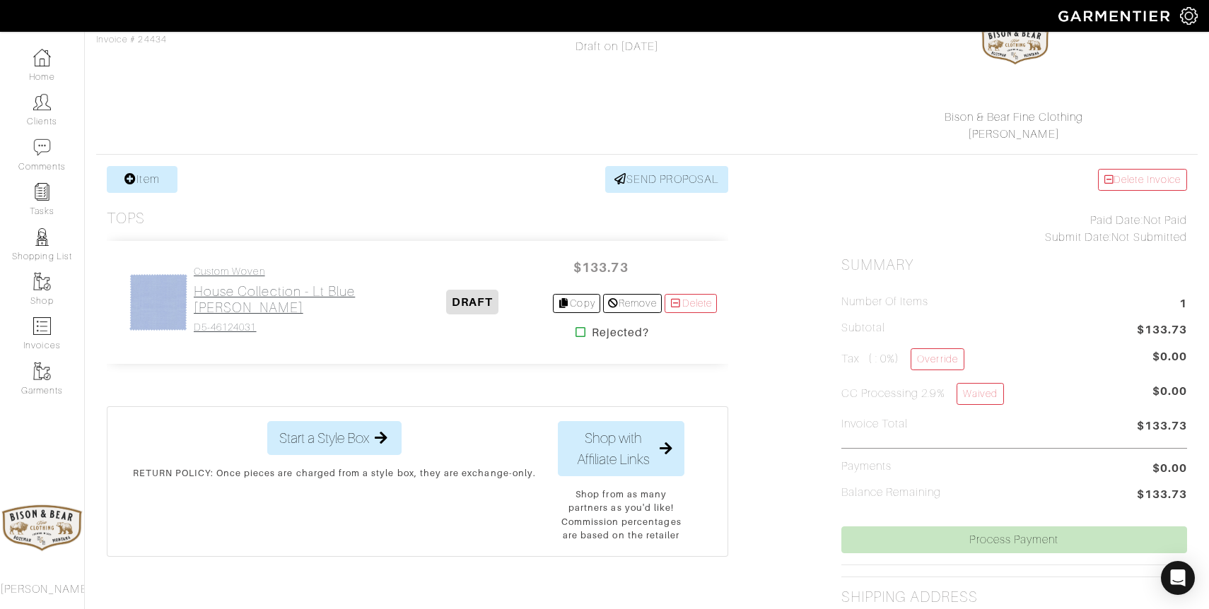
click at [270, 294] on h2 "House Collection - Lt Blue [PERSON_NAME]" at bounding box center [293, 299] width 199 height 33
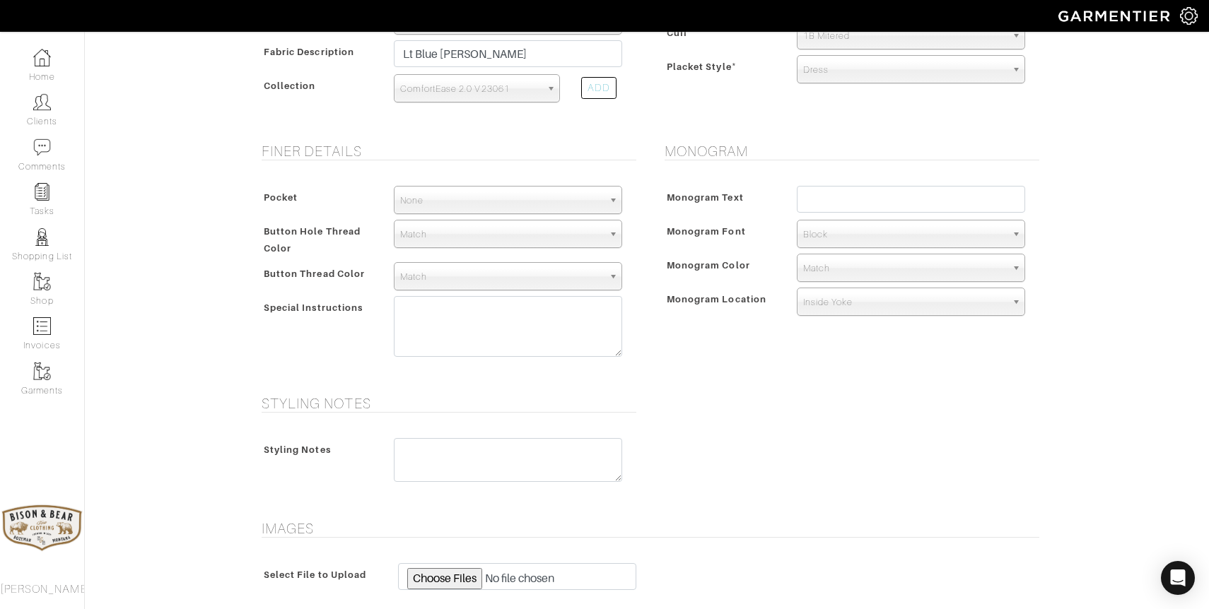
scroll to position [453, 0]
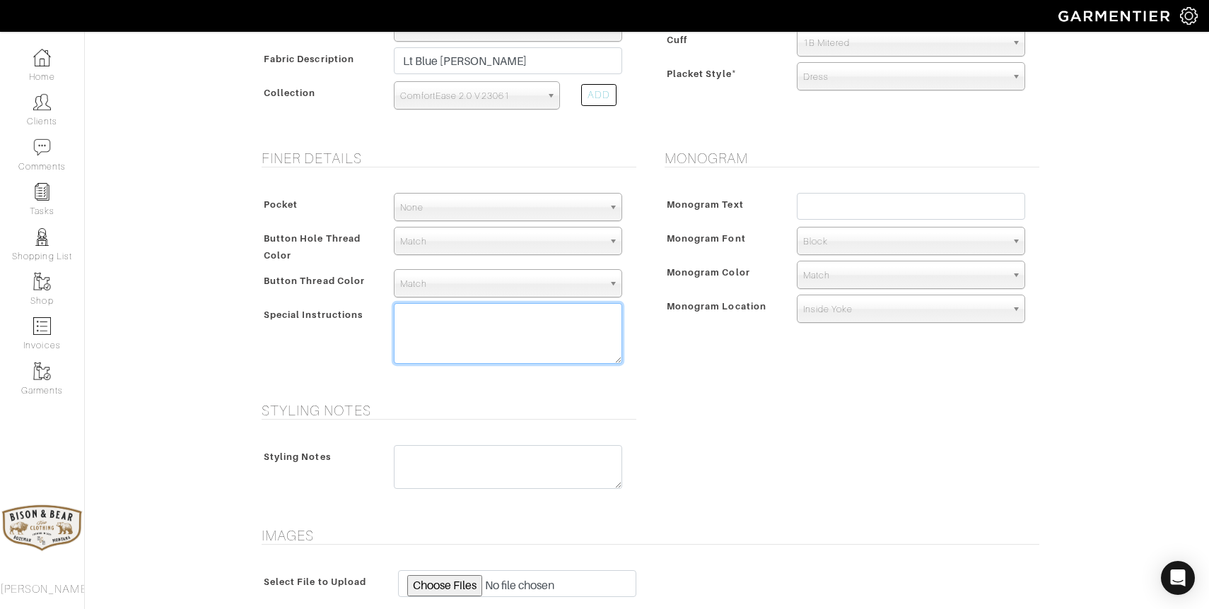
click at [507, 327] on textarea at bounding box center [508, 333] width 228 height 61
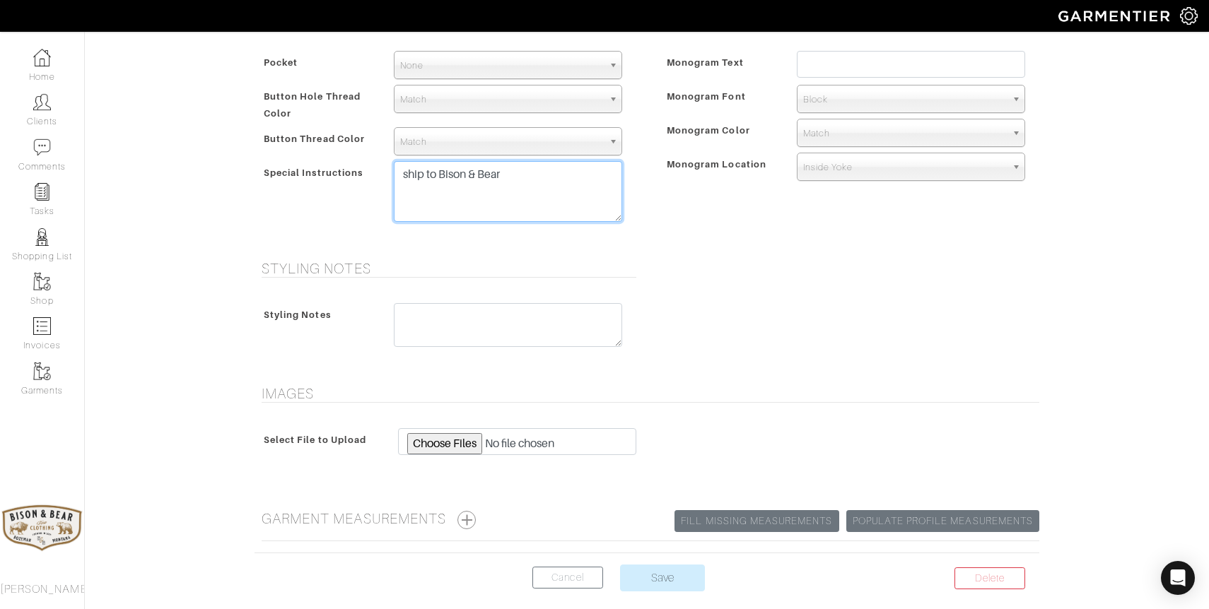
scroll to position [662, 0]
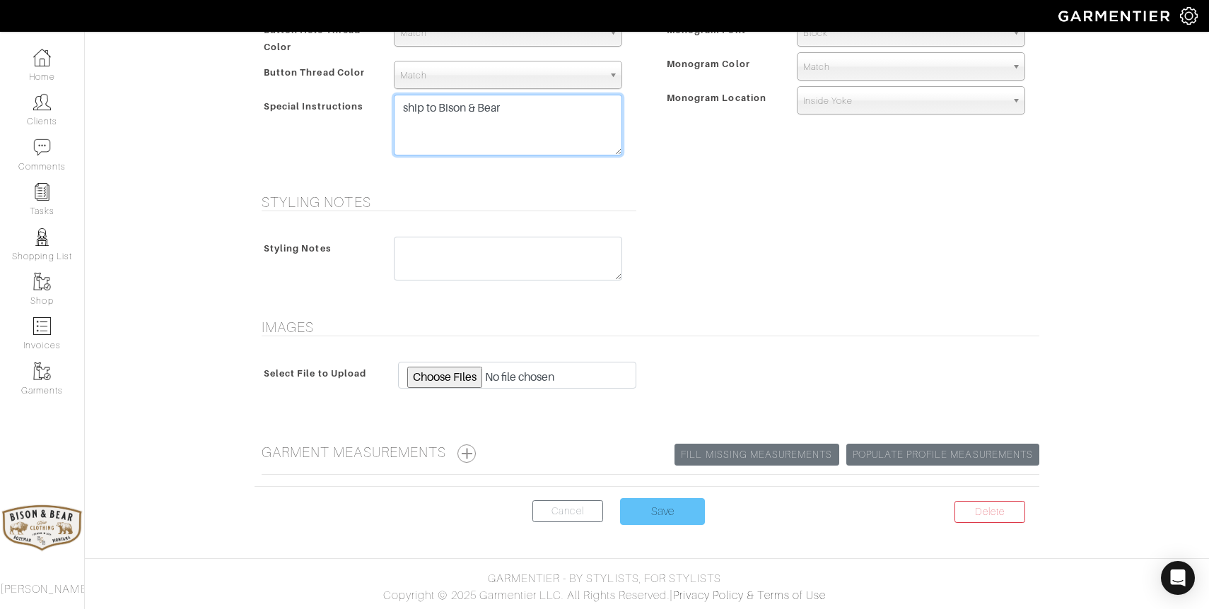
type textarea "ship to Bison & Bear"
click at [652, 515] on input "Save" at bounding box center [662, 511] width 85 height 27
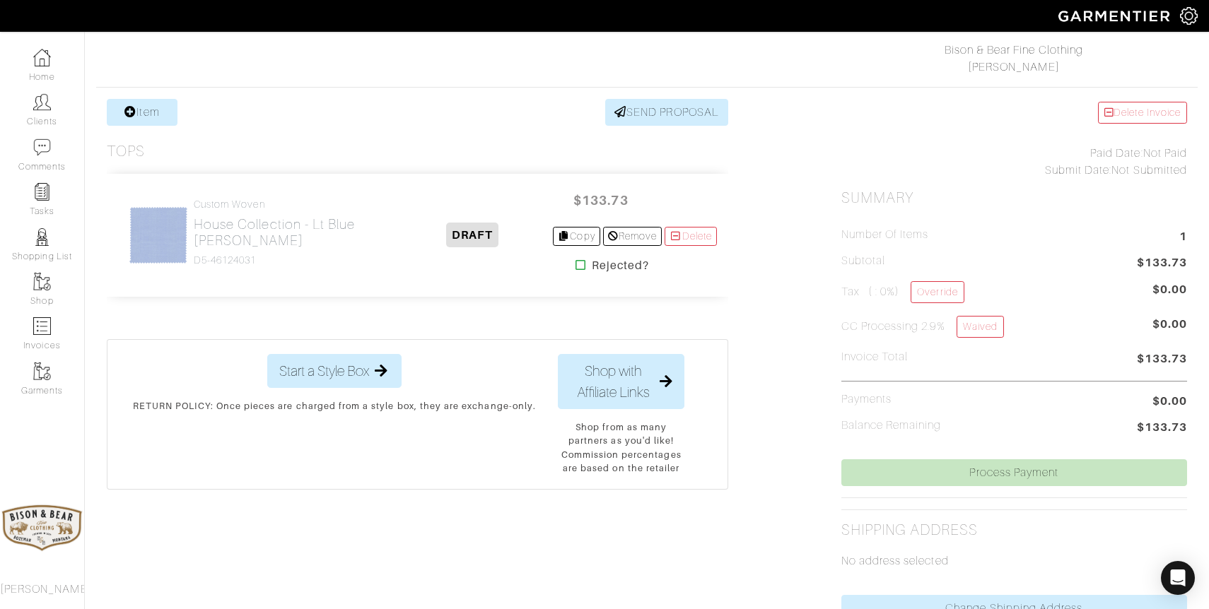
scroll to position [227, 0]
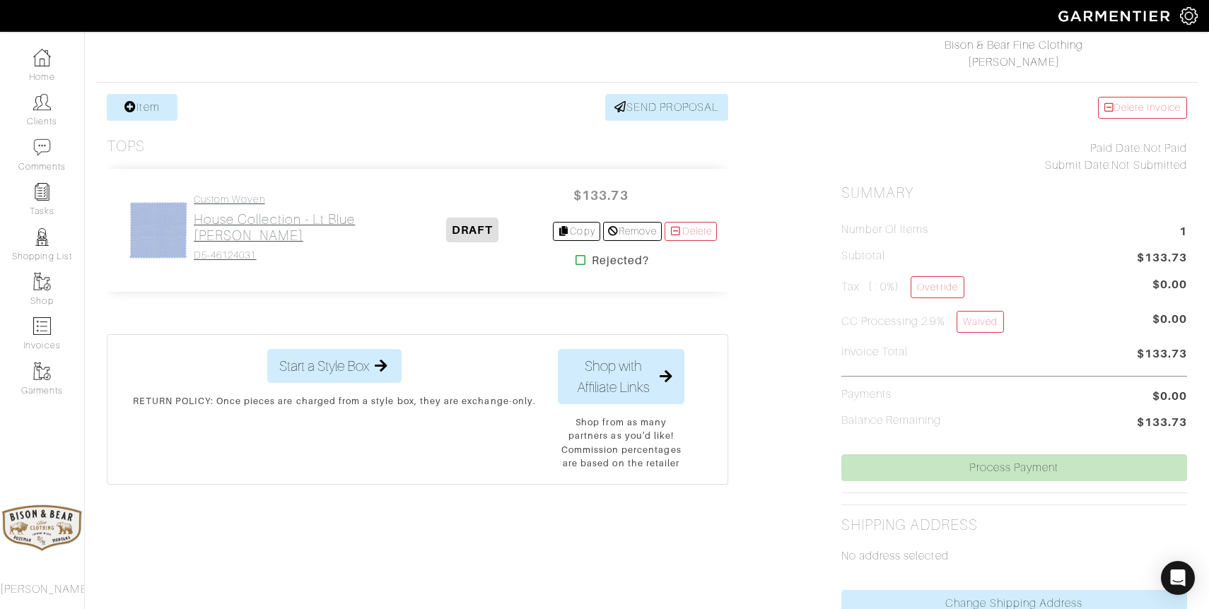
click at [233, 230] on h2 "House Collection - Lt Blue [PERSON_NAME]" at bounding box center [293, 227] width 199 height 33
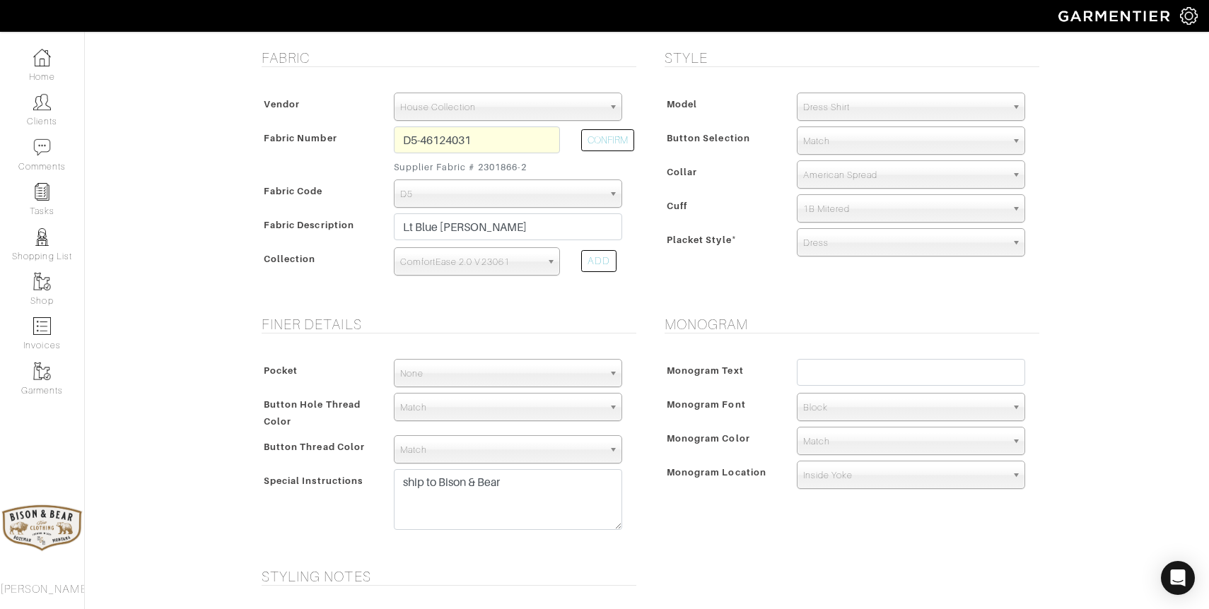
scroll to position [295, 0]
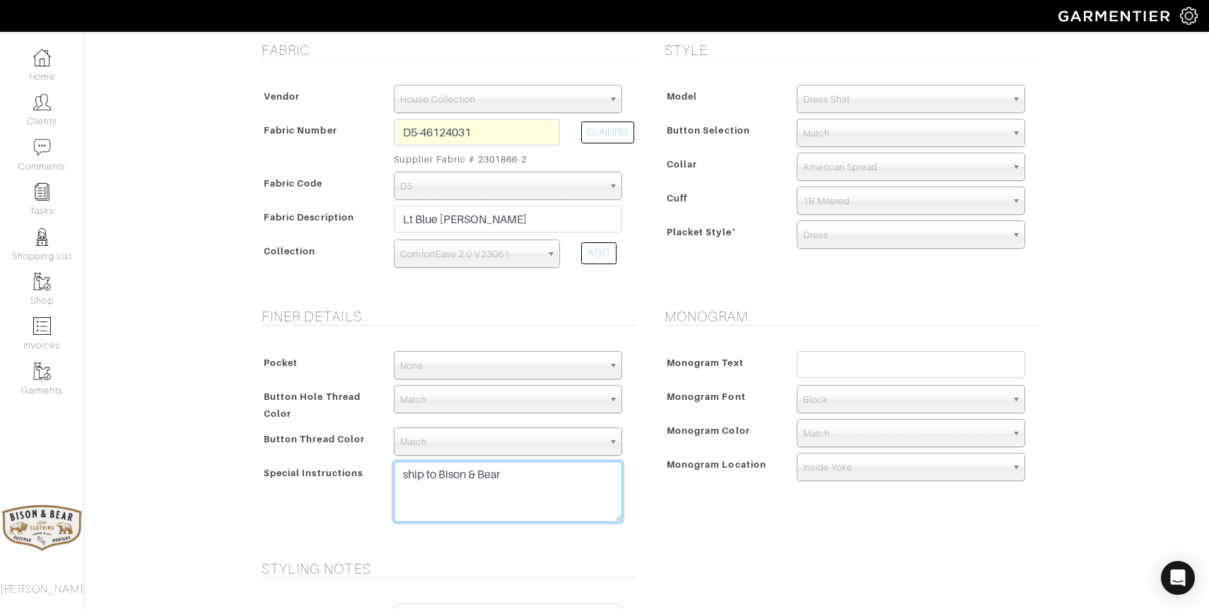
click at [550, 486] on textarea "ship to Bison & Bear" at bounding box center [508, 492] width 228 height 61
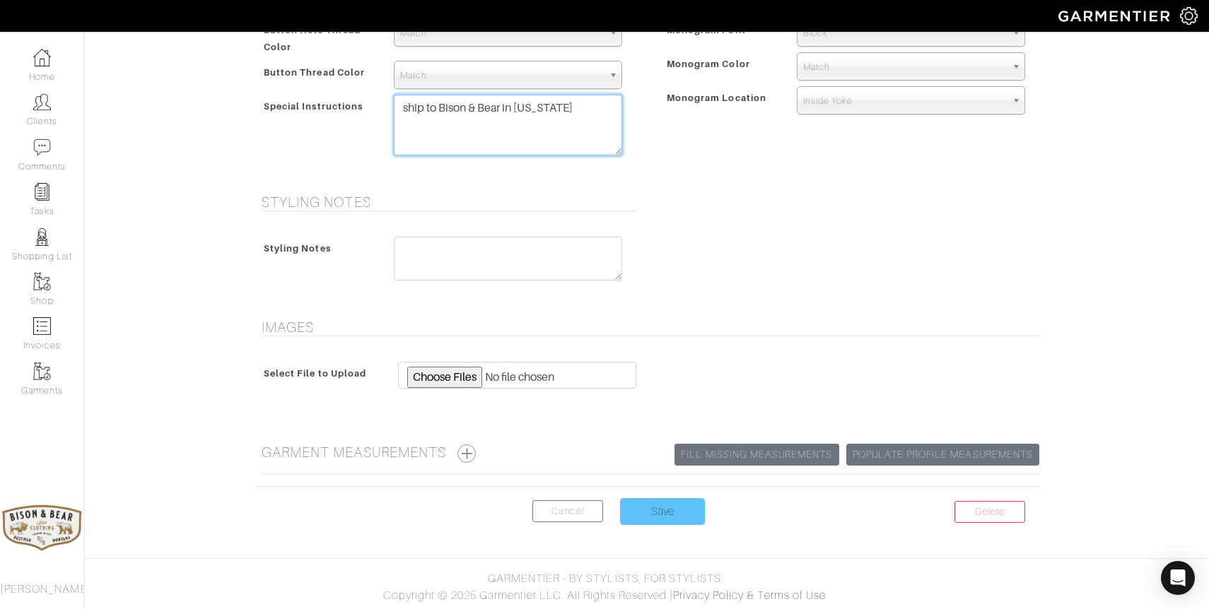
type textarea "ship to Bison & Bear in [US_STATE]"
click at [649, 524] on input "Save" at bounding box center [662, 511] width 85 height 27
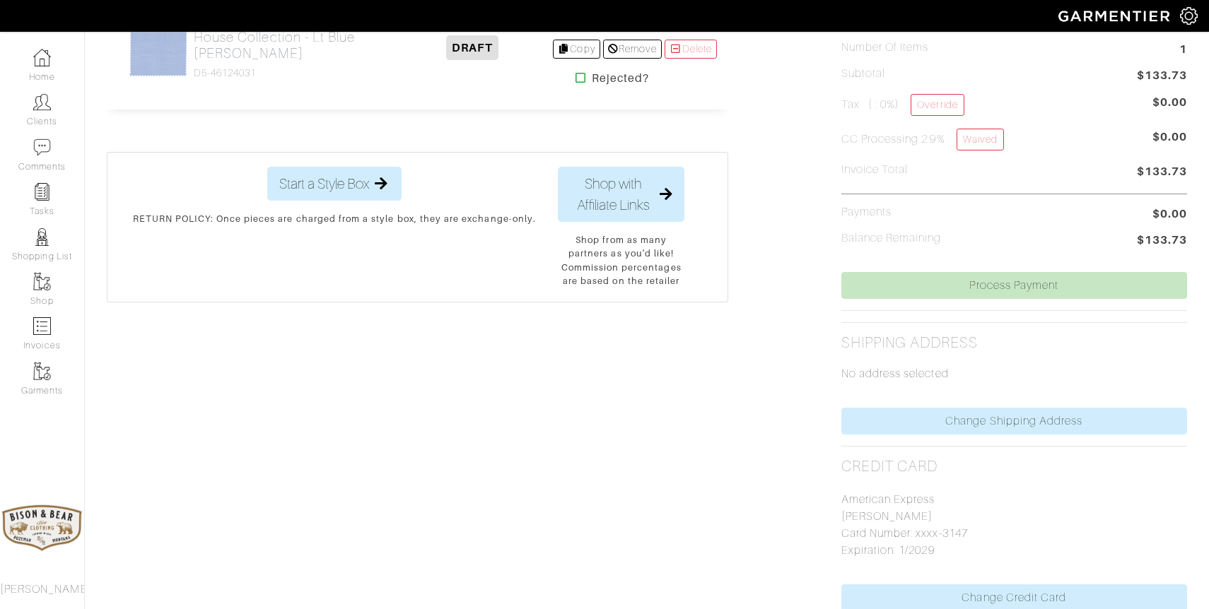
scroll to position [519, 0]
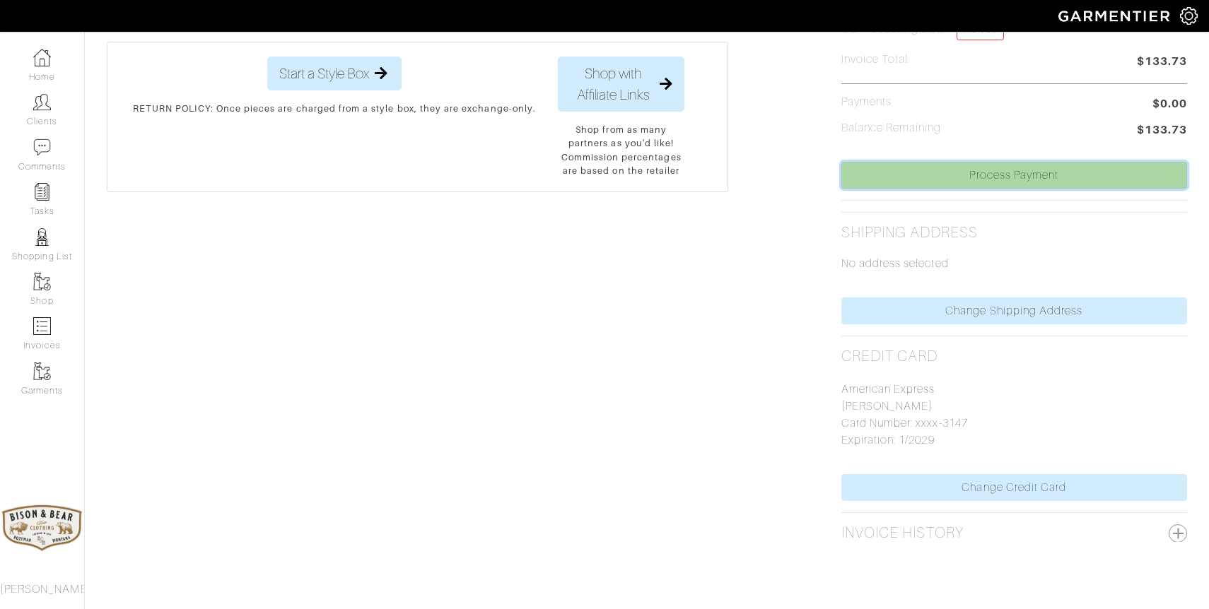
click at [1022, 181] on link "Process Payment" at bounding box center [1014, 175] width 346 height 27
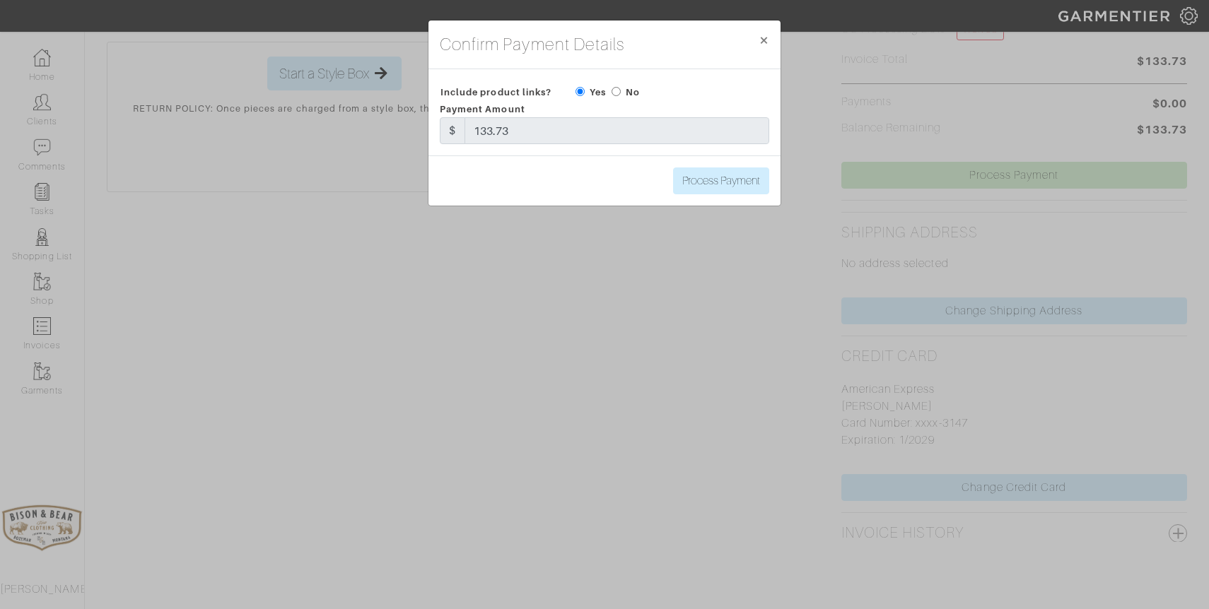
click at [619, 92] on input "radio" at bounding box center [615, 91] width 9 height 9
radio input "true"
click at [709, 185] on input "Process Payment" at bounding box center [721, 181] width 96 height 27
type input "Process Payment"
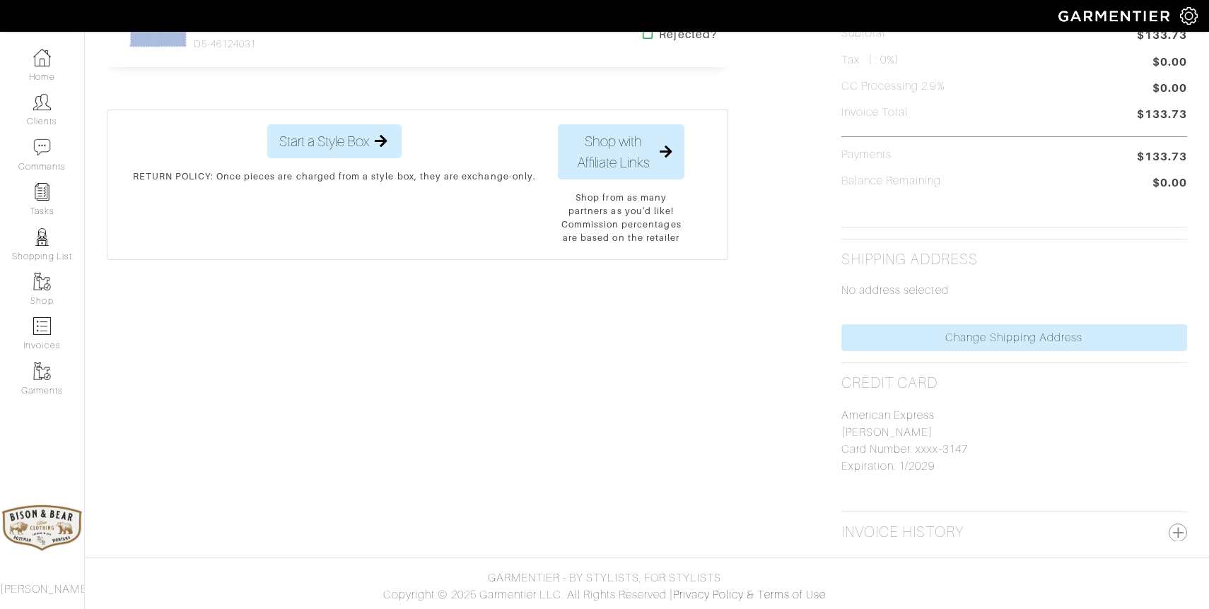
scroll to position [0, 0]
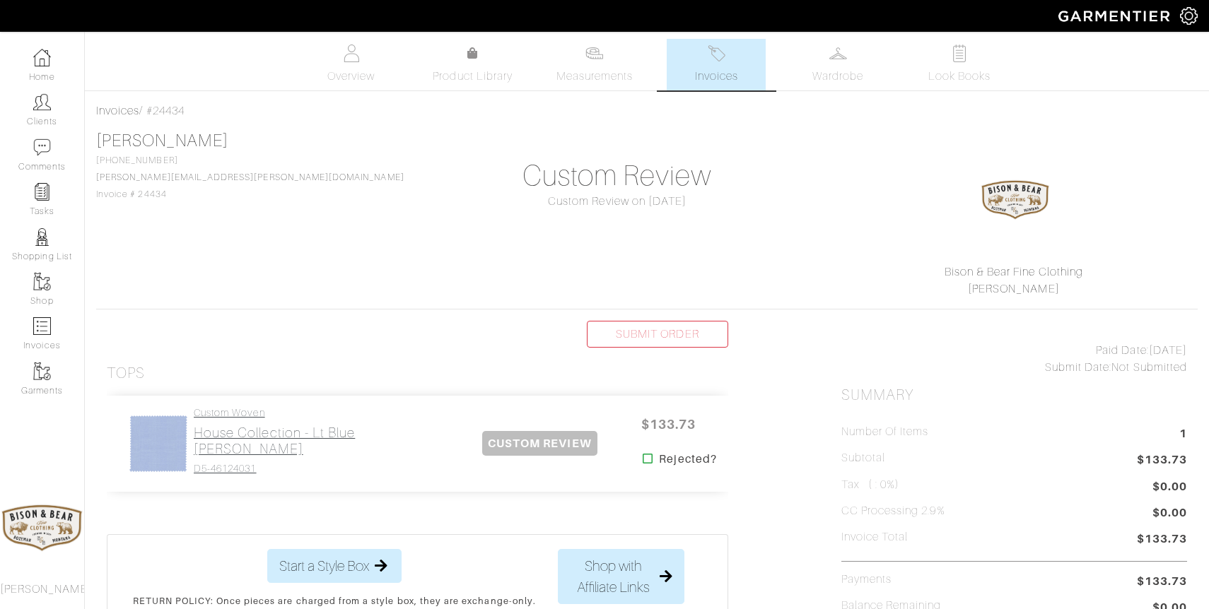
click at [229, 440] on h2 "House Collection - Lt Blue [PERSON_NAME]" at bounding box center [327, 441] width 266 height 33
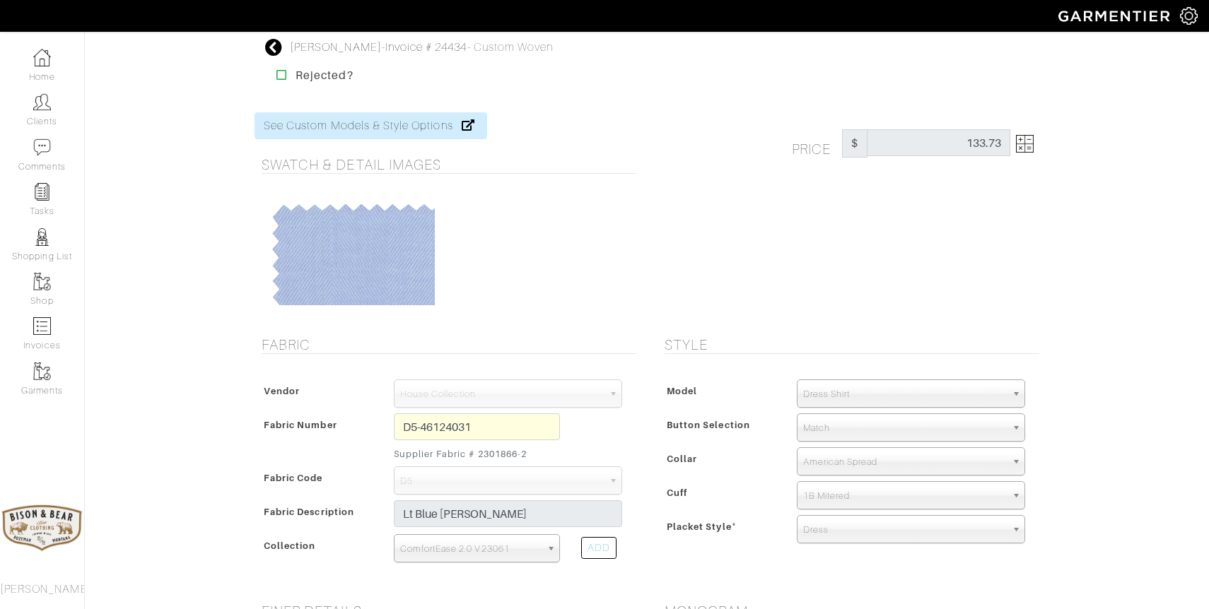
click at [274, 48] on icon at bounding box center [274, 47] width 18 height 17
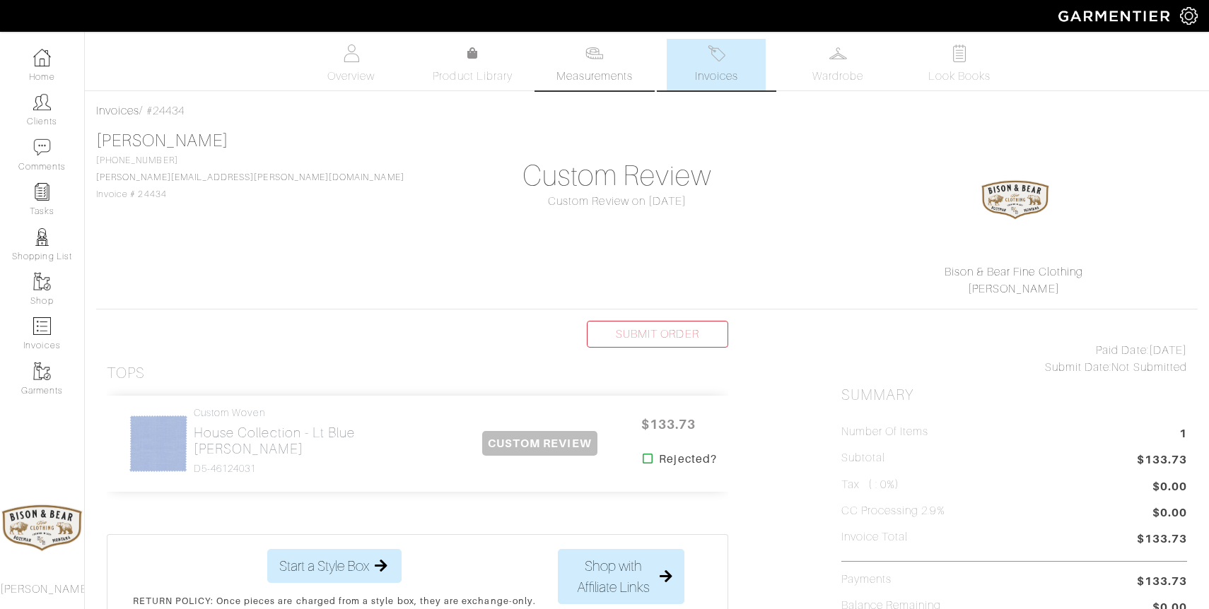
click at [605, 74] on span "Measurements" at bounding box center [594, 76] width 77 height 17
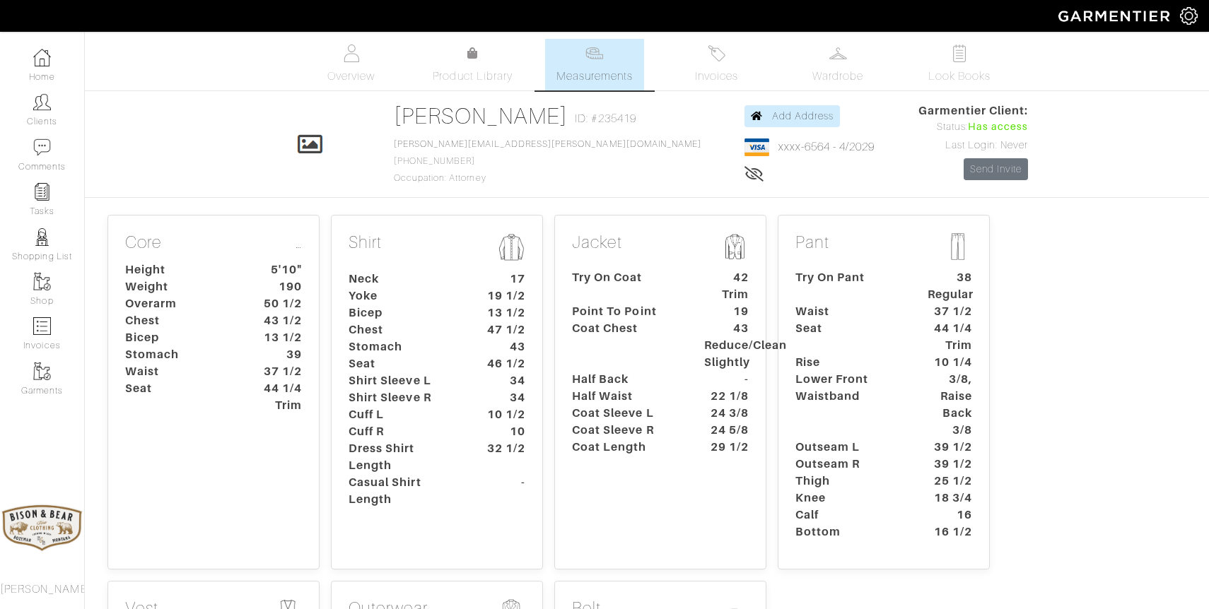
click at [435, 299] on dt "Yoke" at bounding box center [404, 296] width 132 height 17
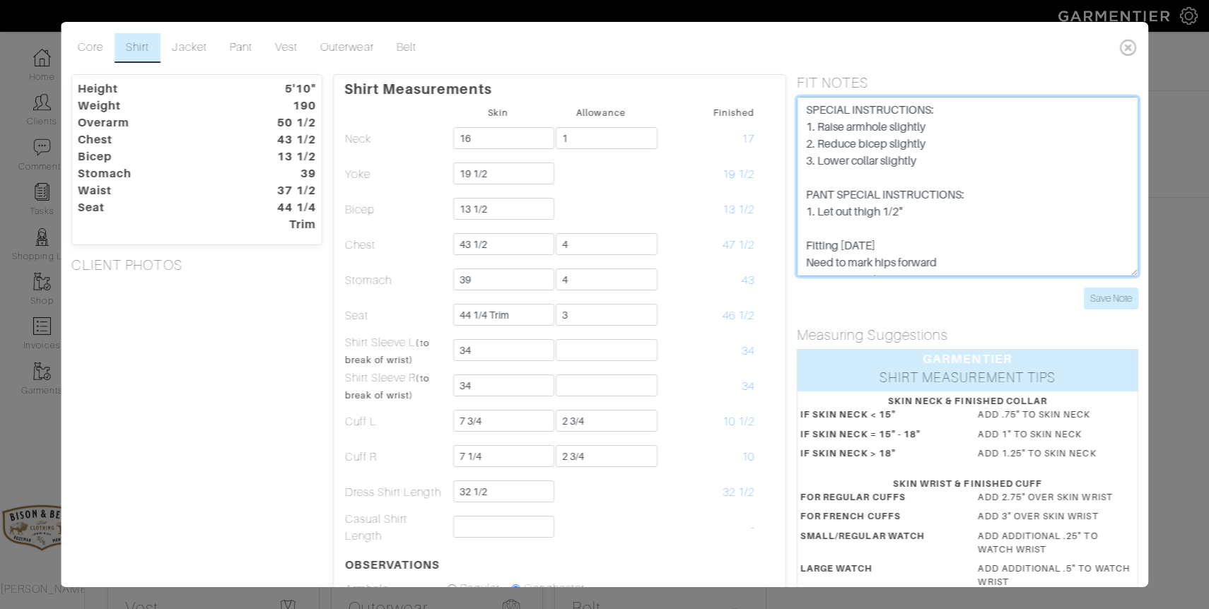
click at [1012, 216] on textarea "SPECIAL INSTRUCTIONS: 1. Raise armhole slightly 2. Reduce bicep slightly 3. Low…" at bounding box center [967, 187] width 341 height 180
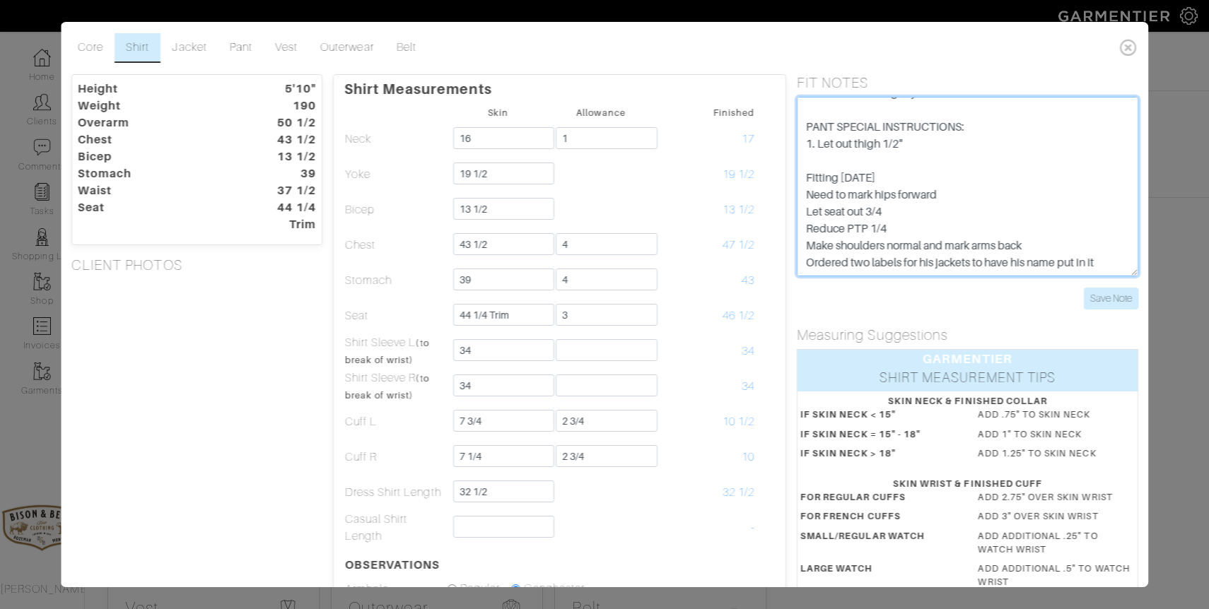
scroll to position [85, 0]
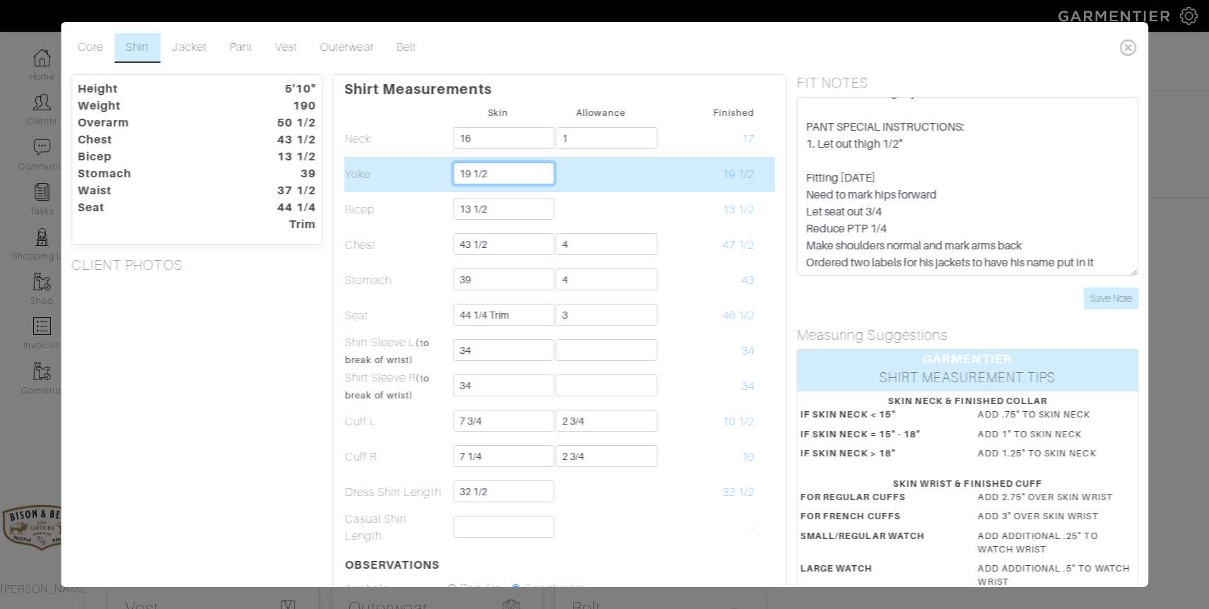
click at [521, 173] on input "19 1/2" at bounding box center [503, 174] width 101 height 22
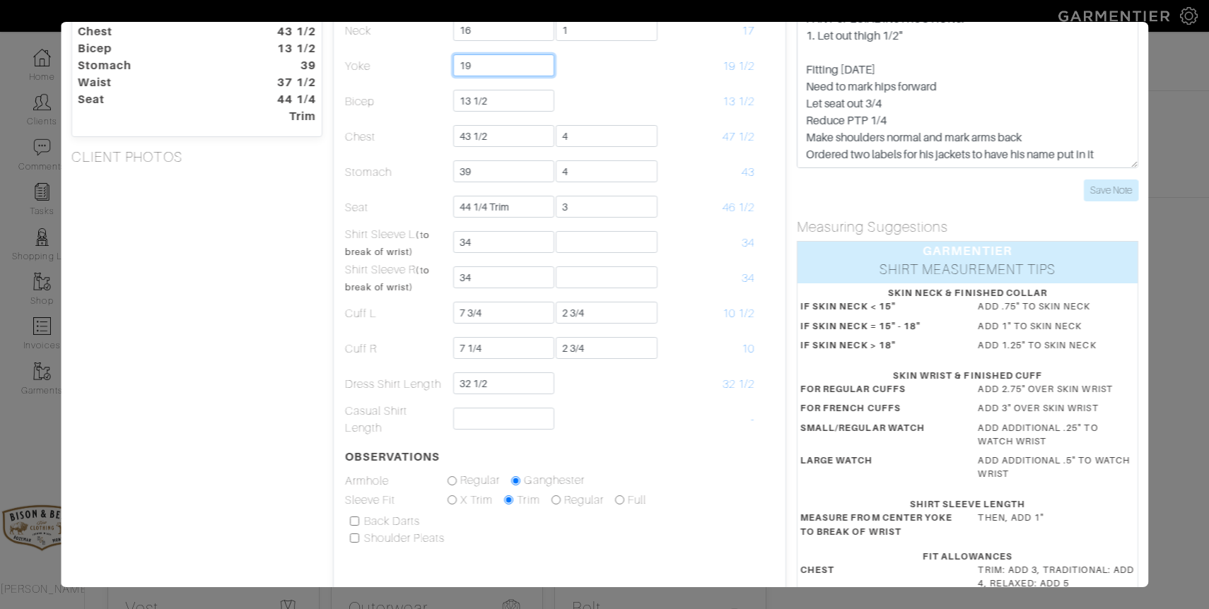
scroll to position [0, 0]
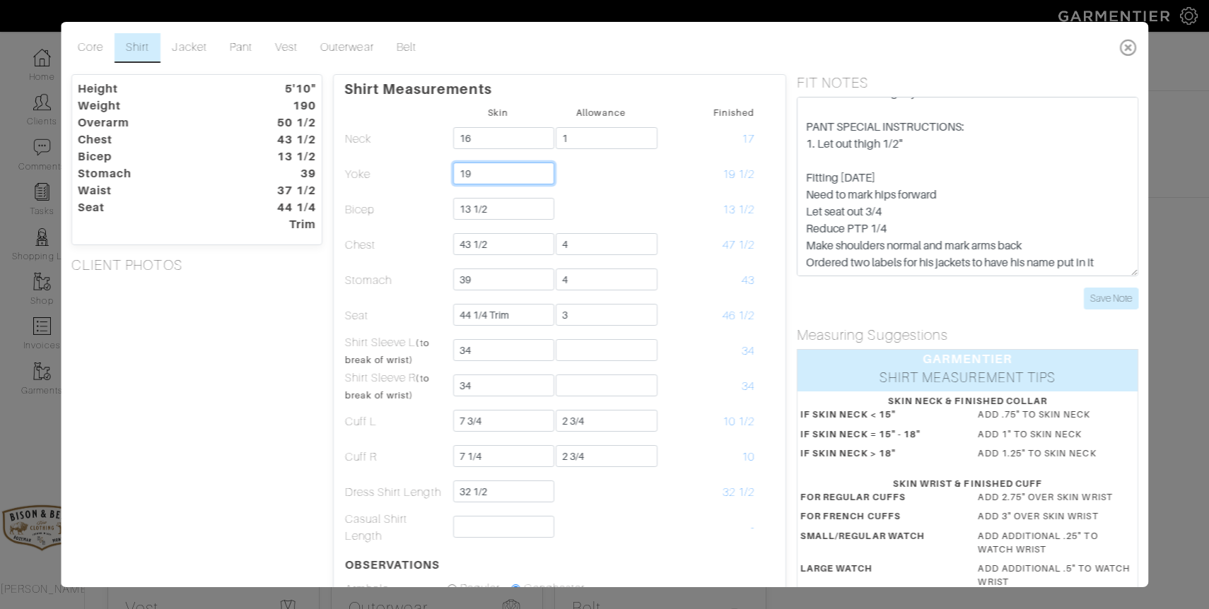
type input "19"
click at [184, 54] on link "Jacket" at bounding box center [188, 48] width 57 height 30
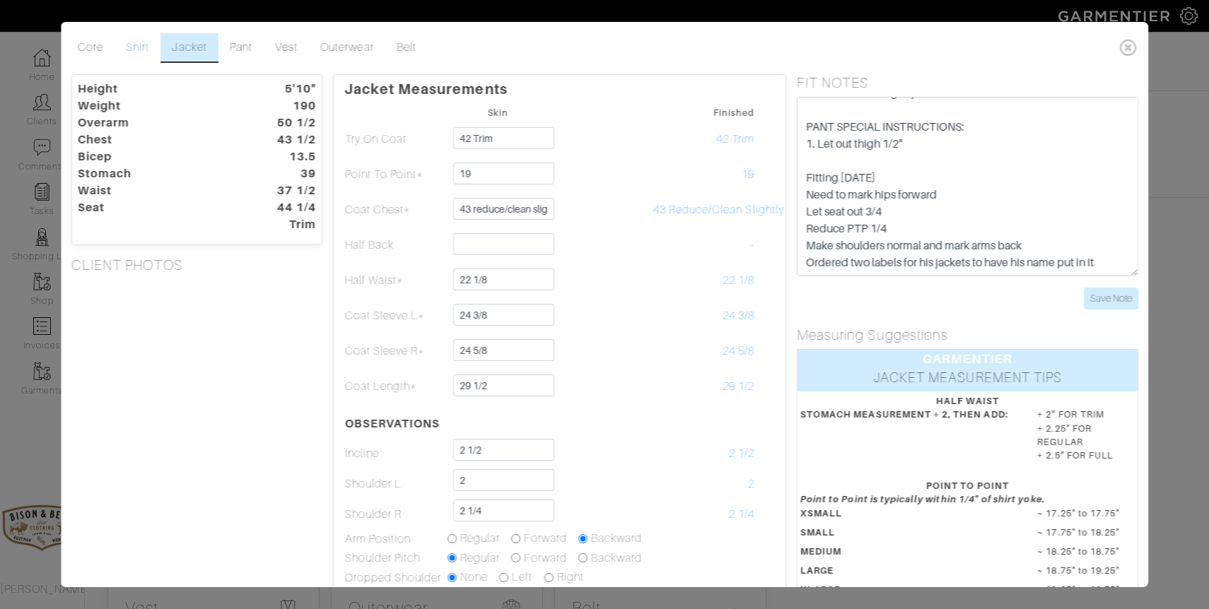
click at [137, 44] on link "Shirt" at bounding box center [137, 48] width 46 height 30
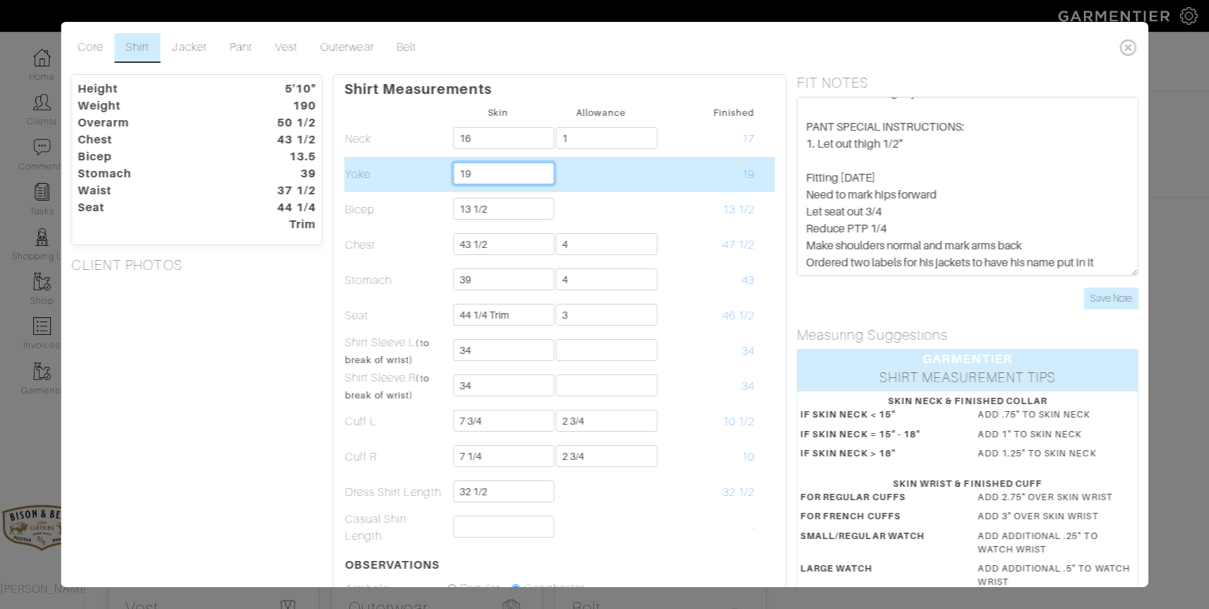
drag, startPoint x: 485, startPoint y: 169, endPoint x: 448, endPoint y: 169, distance: 36.8
click at [449, 169] on td "19" at bounding box center [498, 174] width 102 height 35
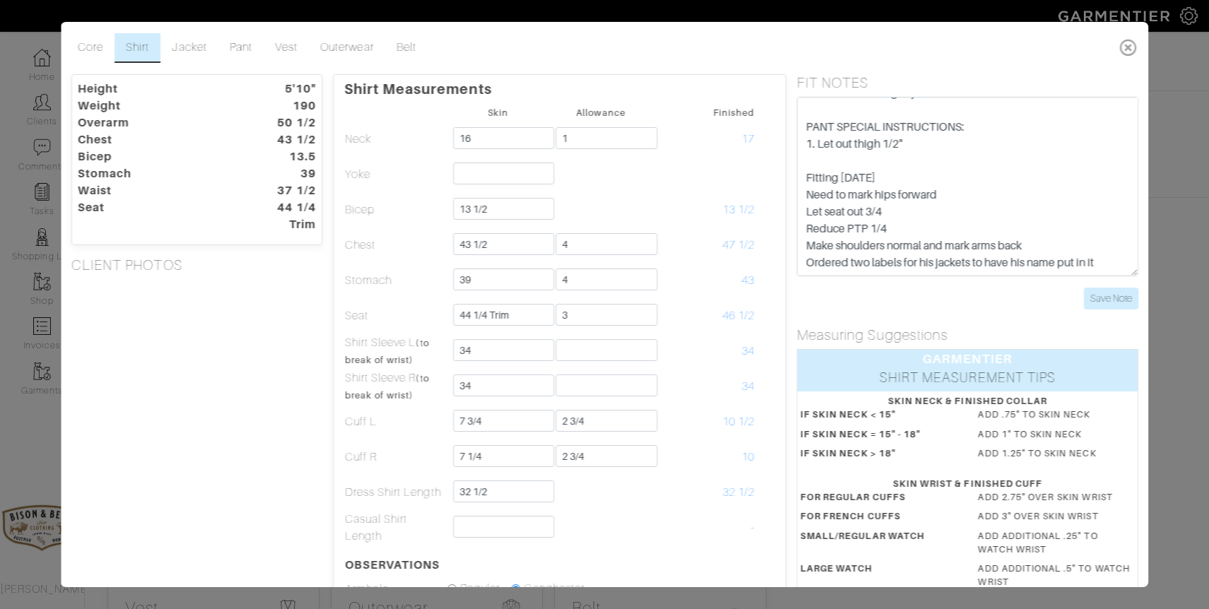
click at [1127, 40] on icon at bounding box center [1127, 47] width 29 height 28
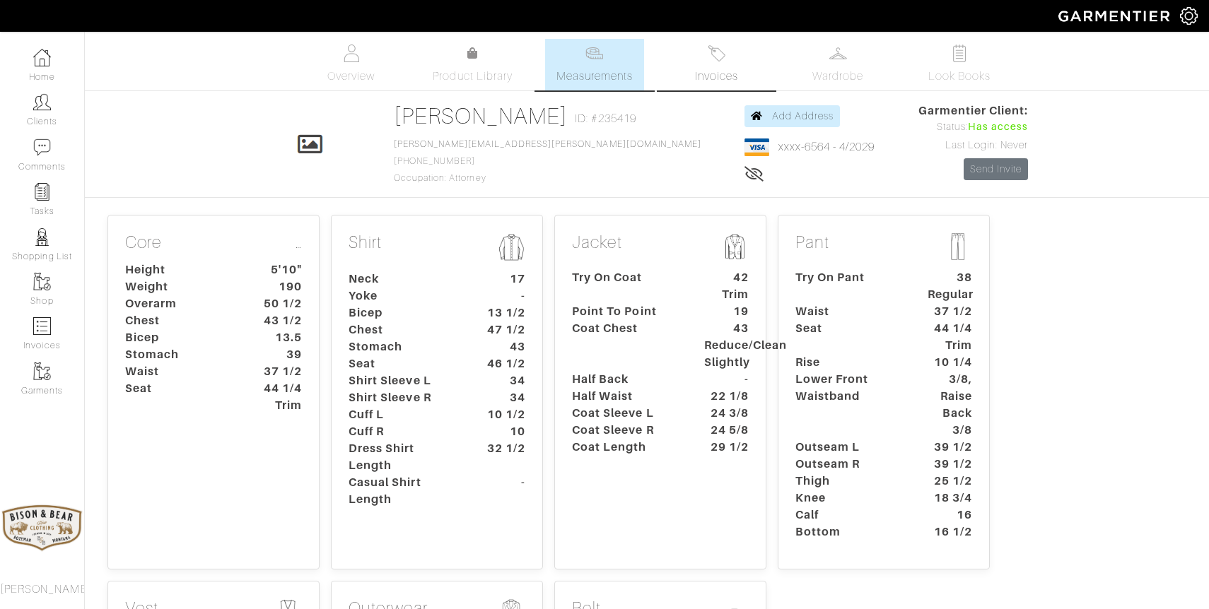
click at [714, 61] on img at bounding box center [716, 54] width 18 height 18
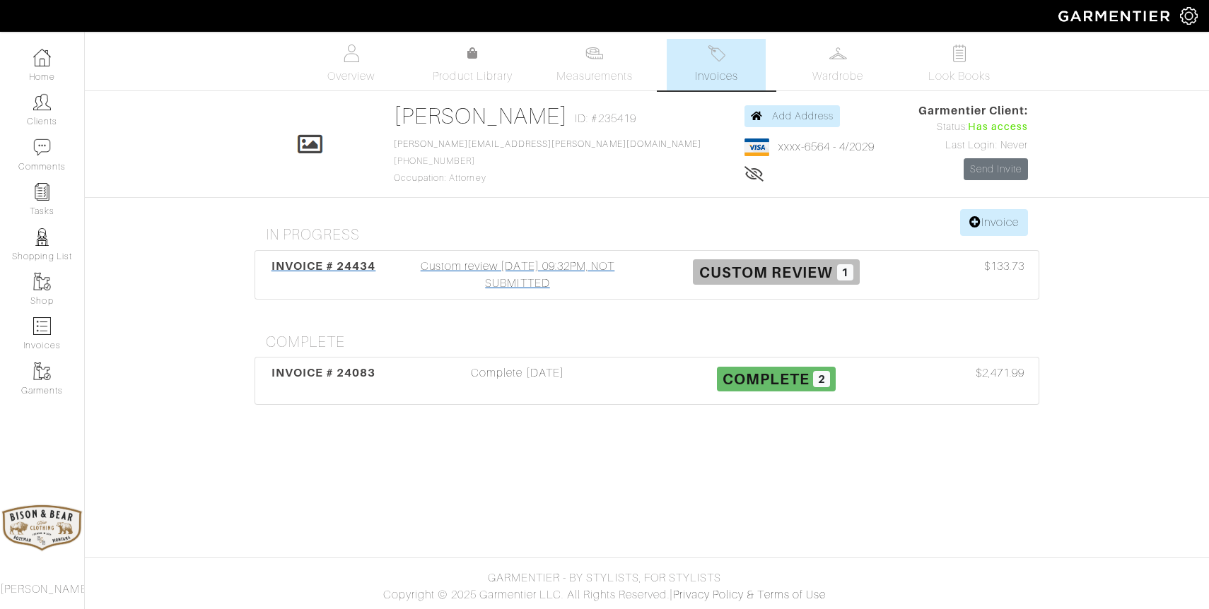
click at [523, 264] on div "Custom review 08/25/25 09:32PM, NOT SUBMITTED" at bounding box center [517, 275] width 259 height 34
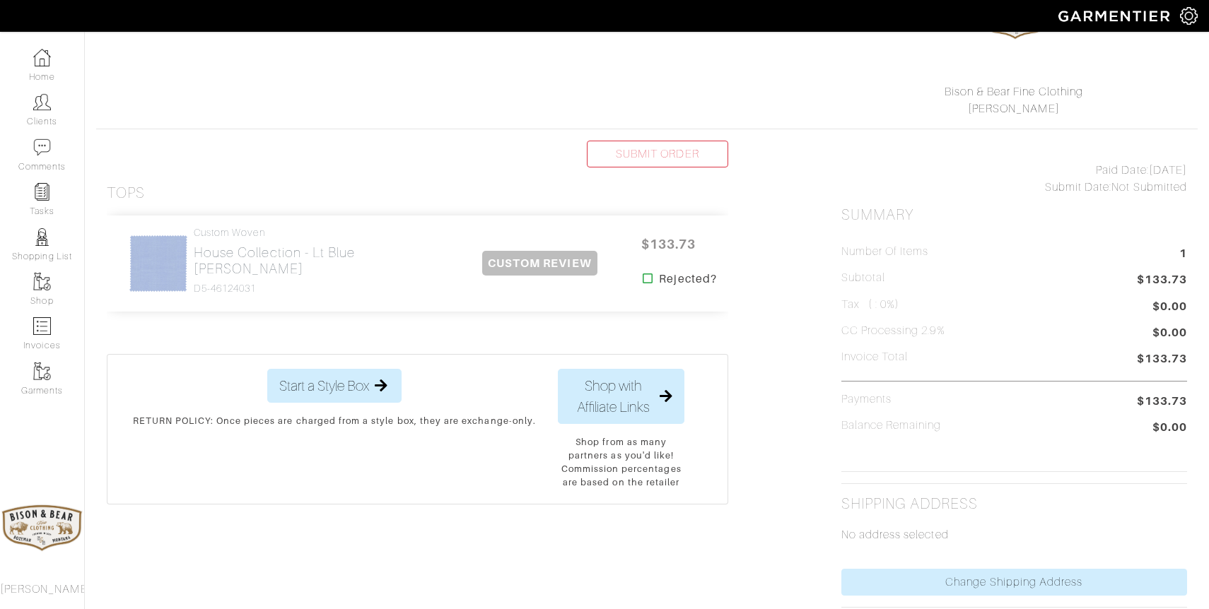
scroll to position [216, 0]
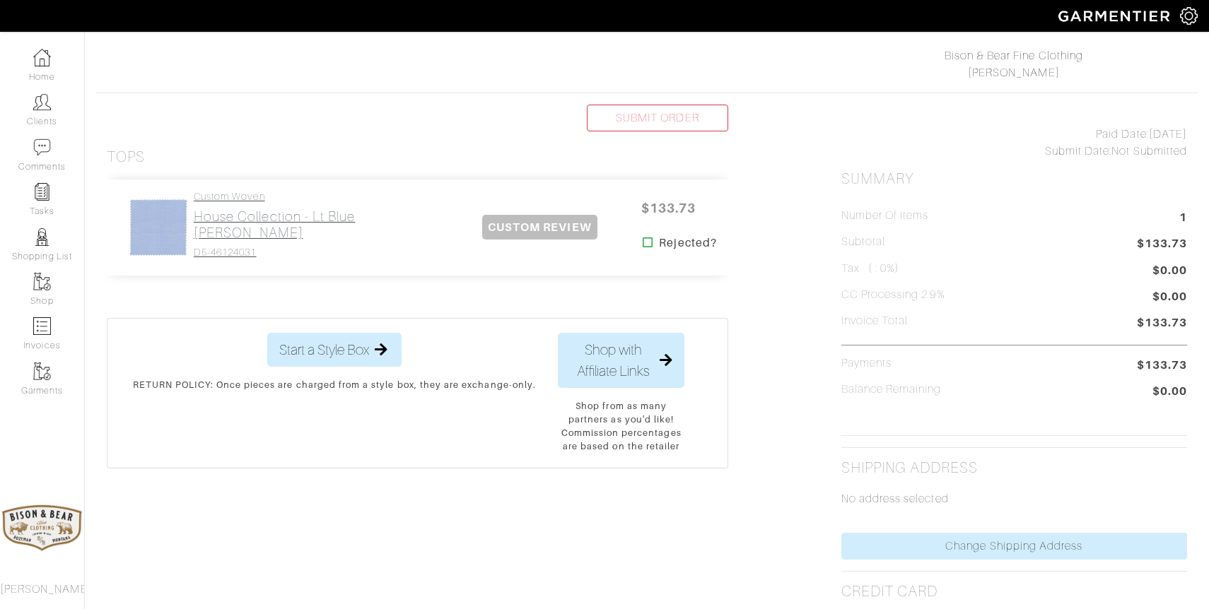
click at [223, 225] on h2 "House Collection - Lt Blue [PERSON_NAME]" at bounding box center [327, 224] width 266 height 33
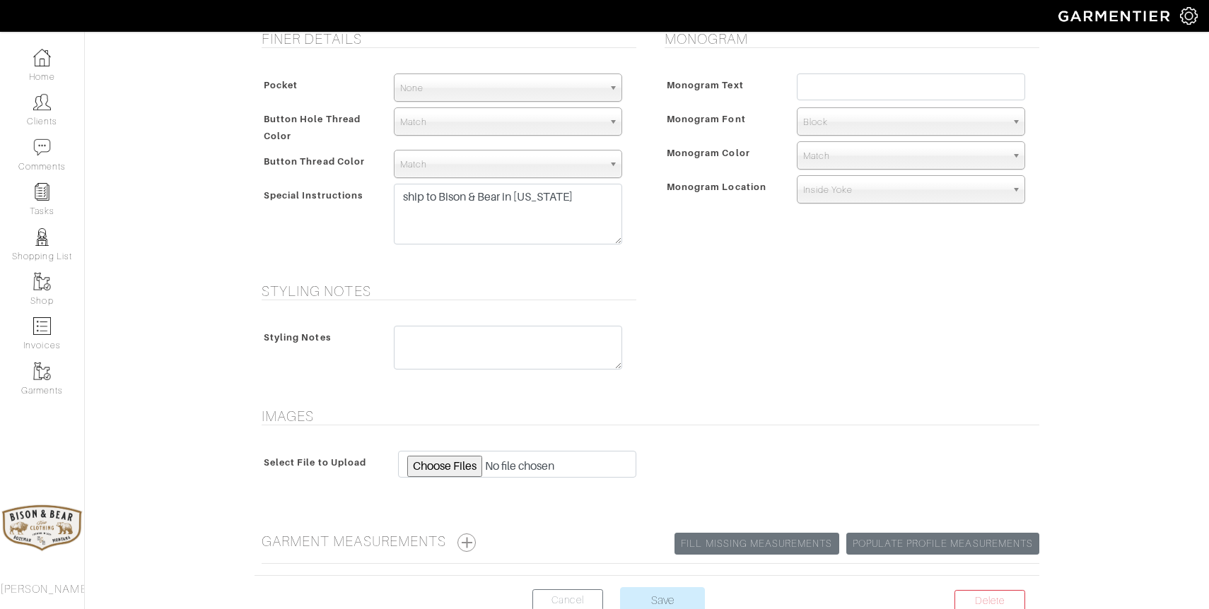
scroll to position [662, 0]
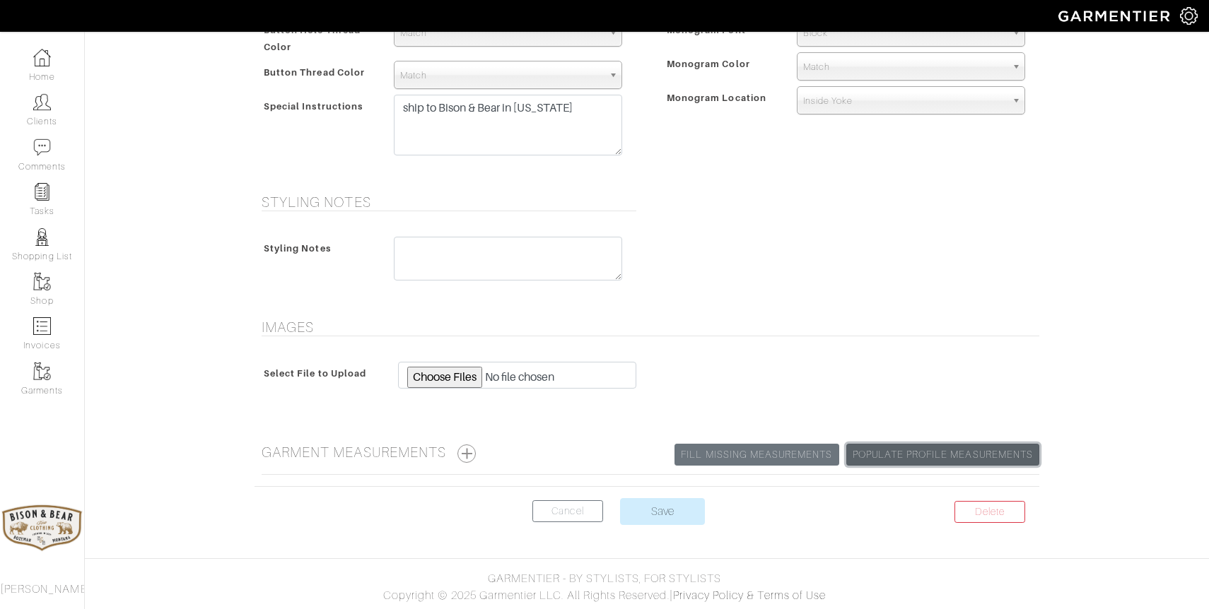
click at [906, 452] on link "Populate Profile Measurements" at bounding box center [942, 455] width 193 height 22
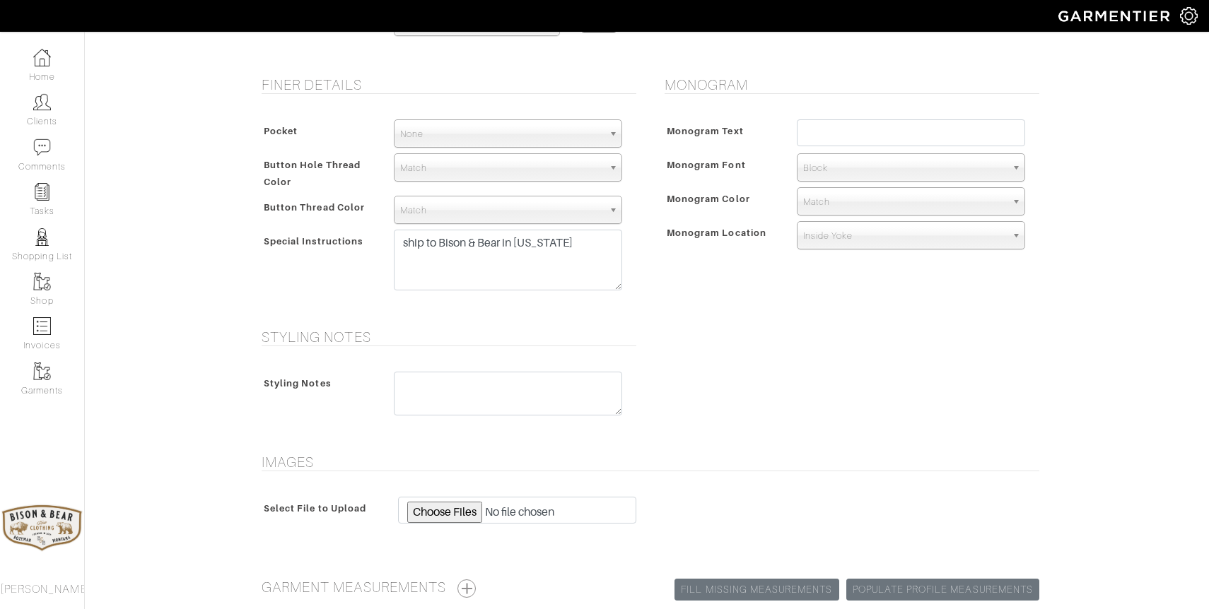
scroll to position [662, 0]
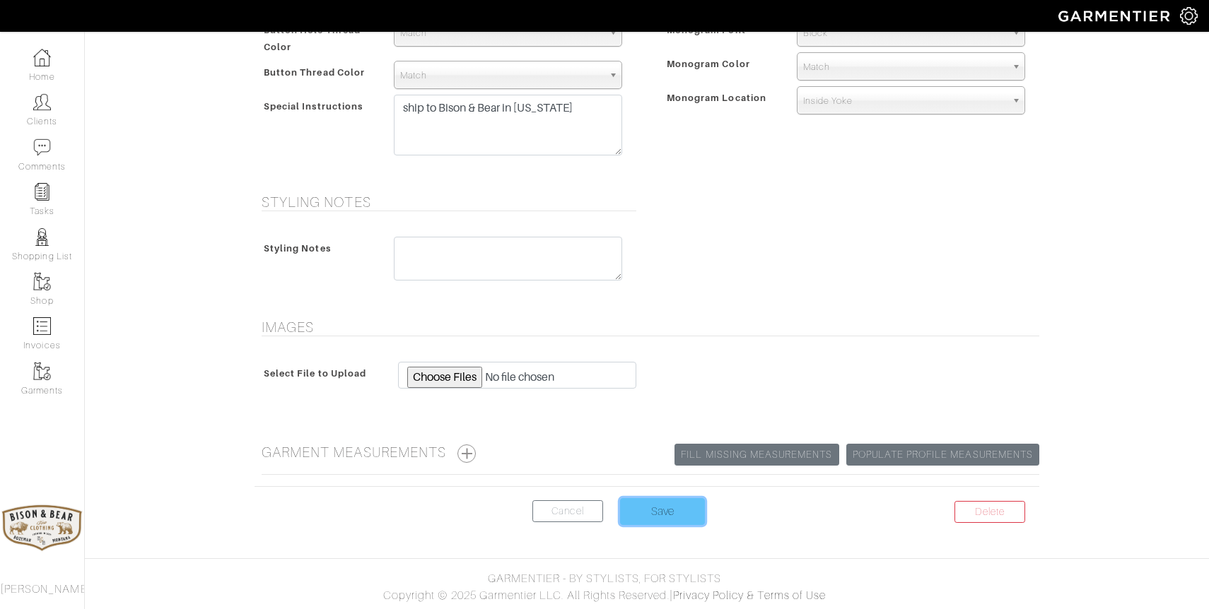
click at [656, 515] on input "Save" at bounding box center [662, 511] width 85 height 27
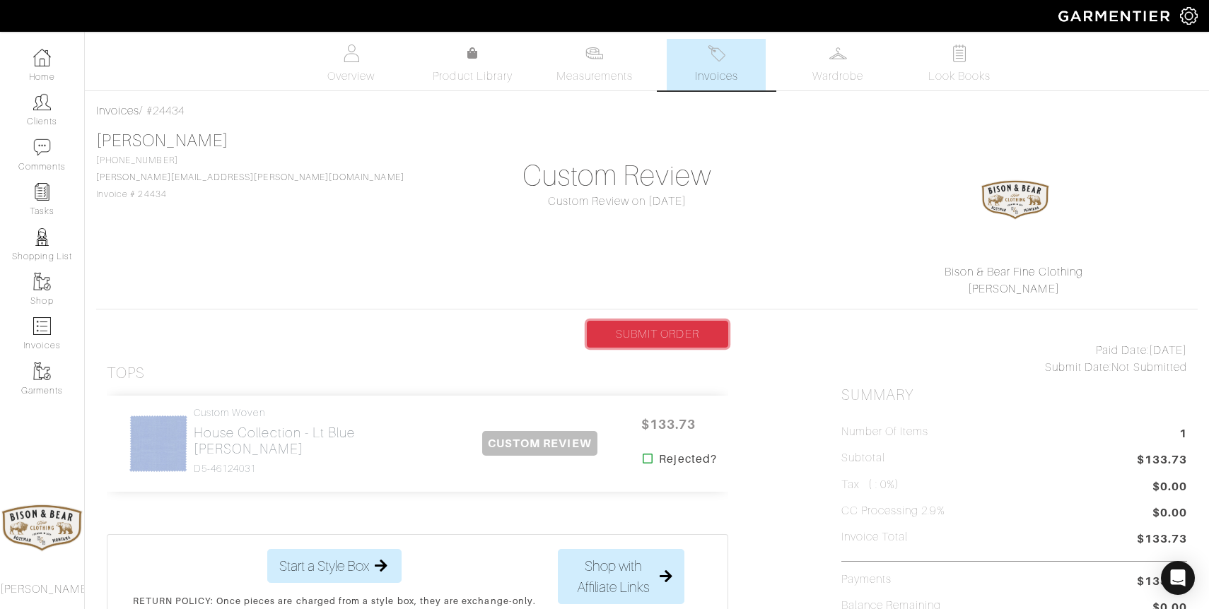
click at [633, 329] on link "SUBMIT ORDER" at bounding box center [657, 334] width 141 height 27
